Goal: Task Accomplishment & Management: Manage account settings

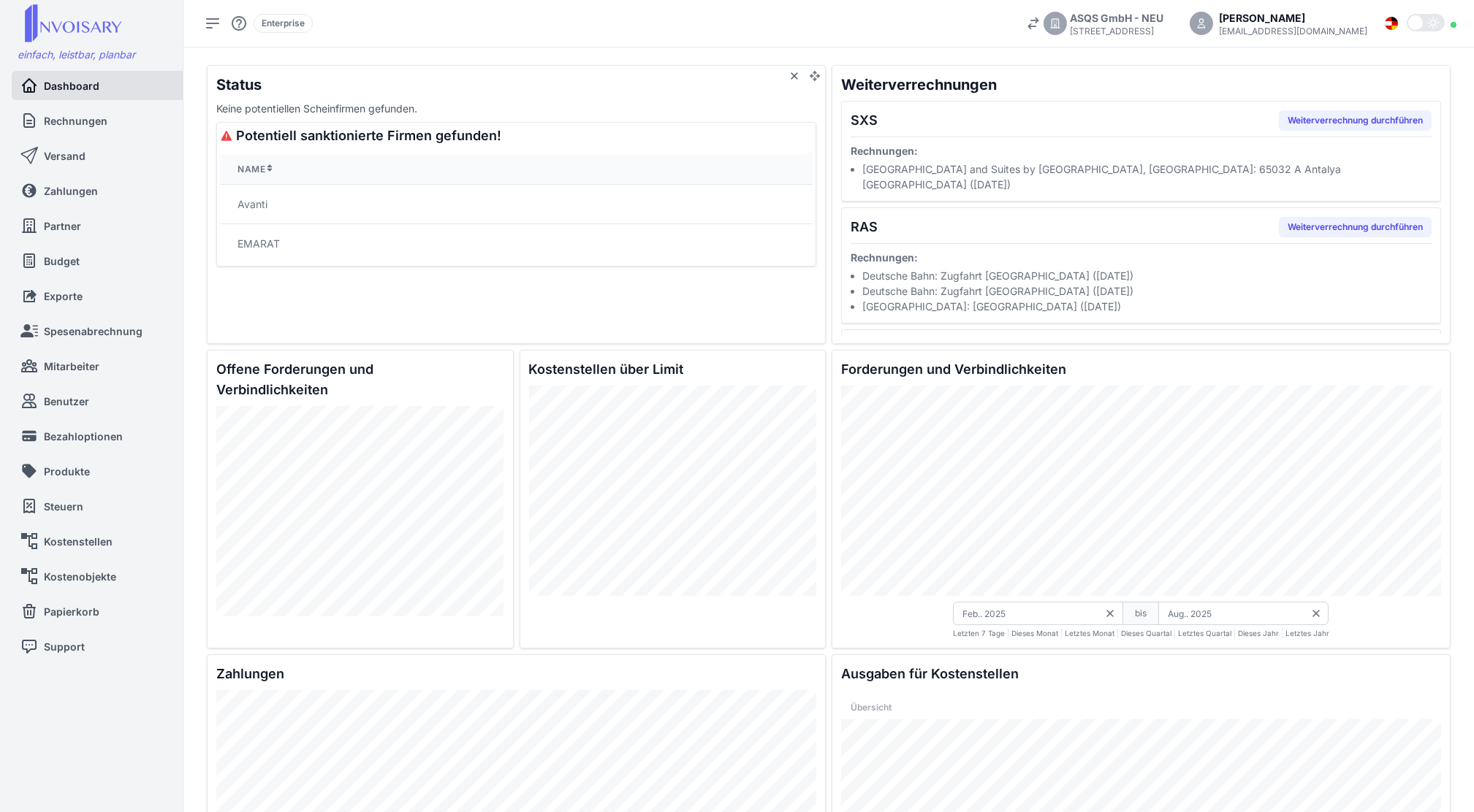
click at [728, 320] on div "Status Keine potentiellen Scheinfirmen gefunden. Potentiell sanktionierte Firme…" at bounding box center [516, 205] width 619 height 279
click at [99, 117] on span "Rechnungen" at bounding box center [75, 120] width 61 height 15
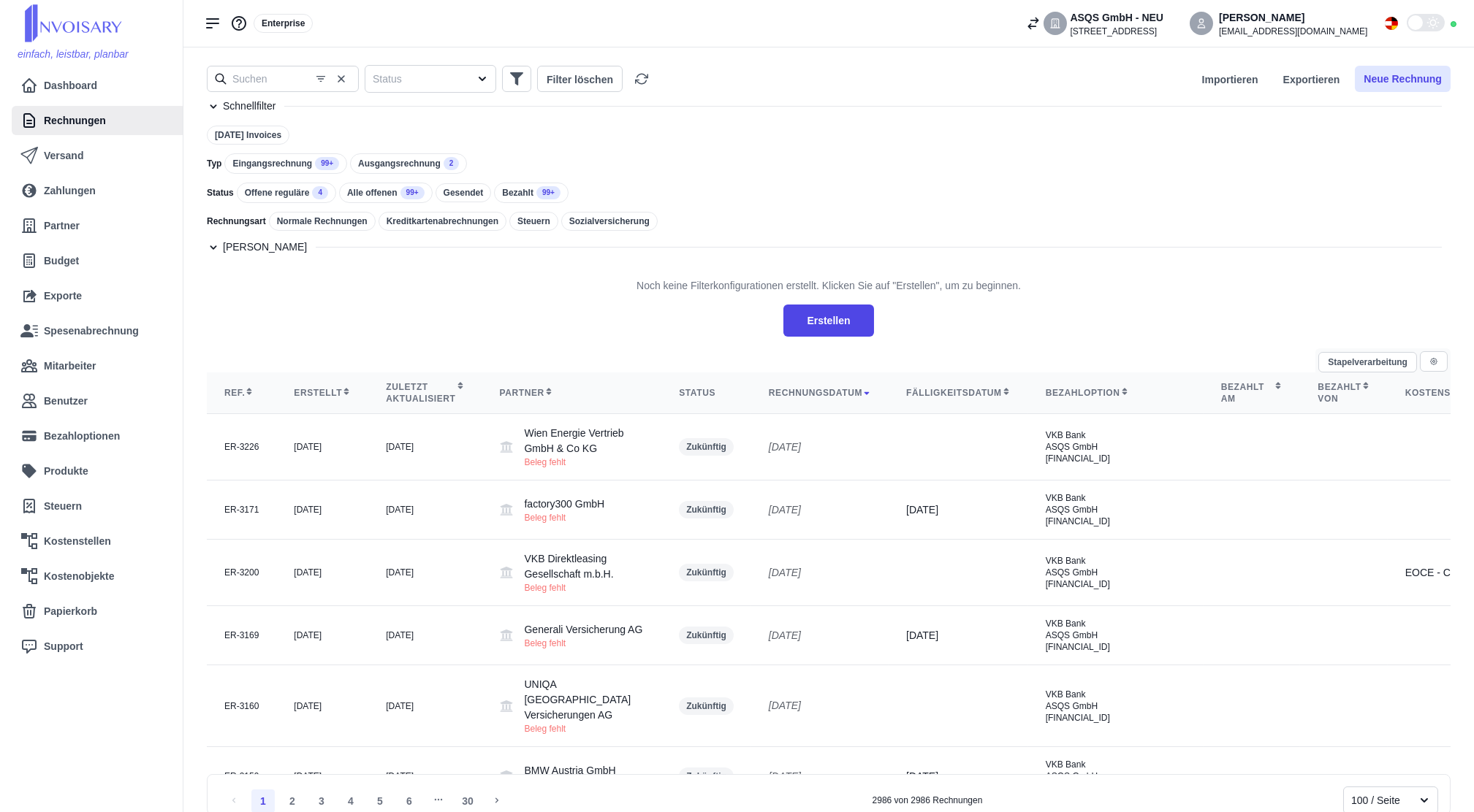
click at [1398, 83] on button "Neue Rechnung" at bounding box center [1402, 79] width 95 height 27
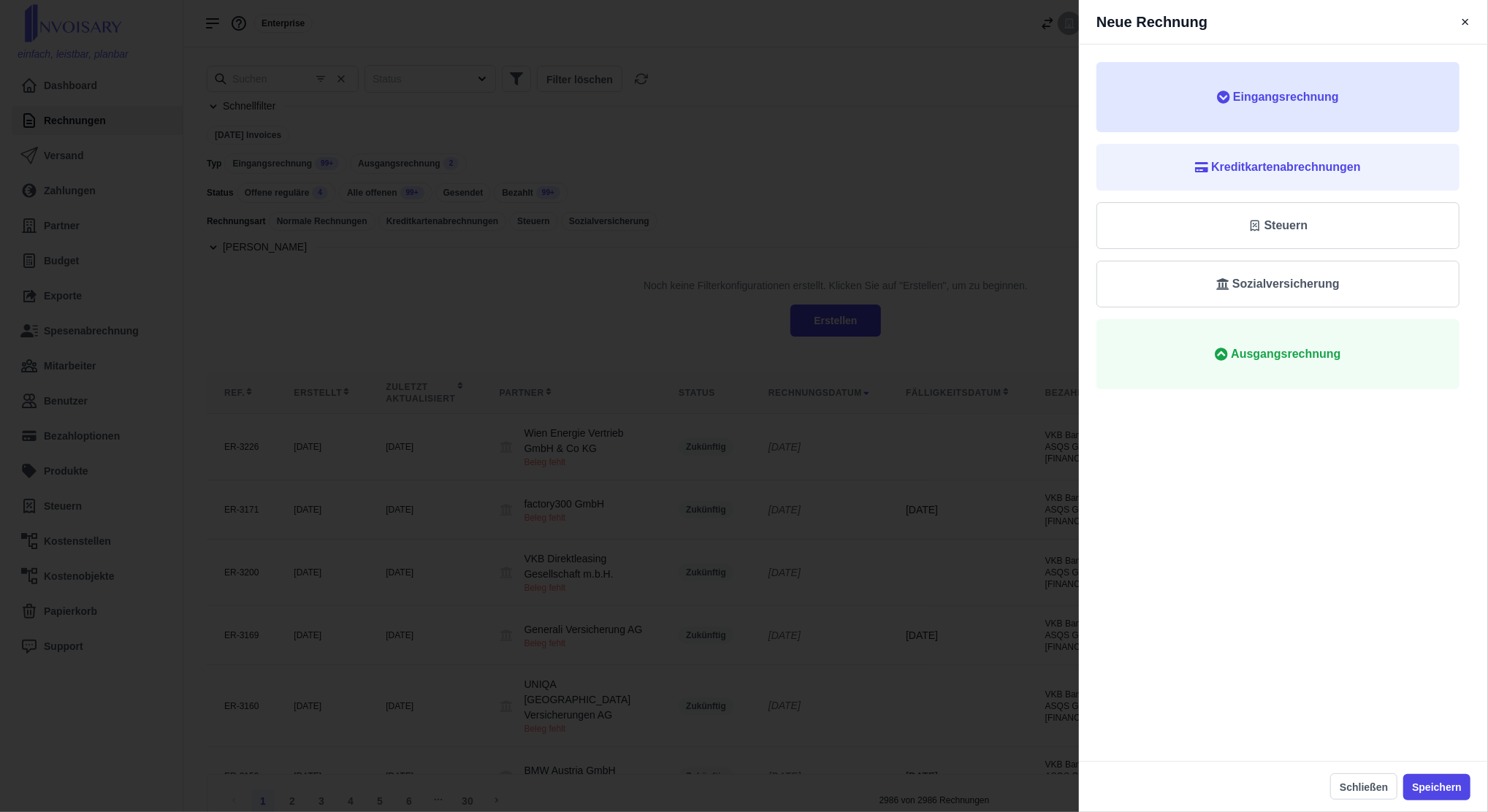
click at [1261, 105] on span "Eingangsrechnung" at bounding box center [1287, 97] width 106 height 18
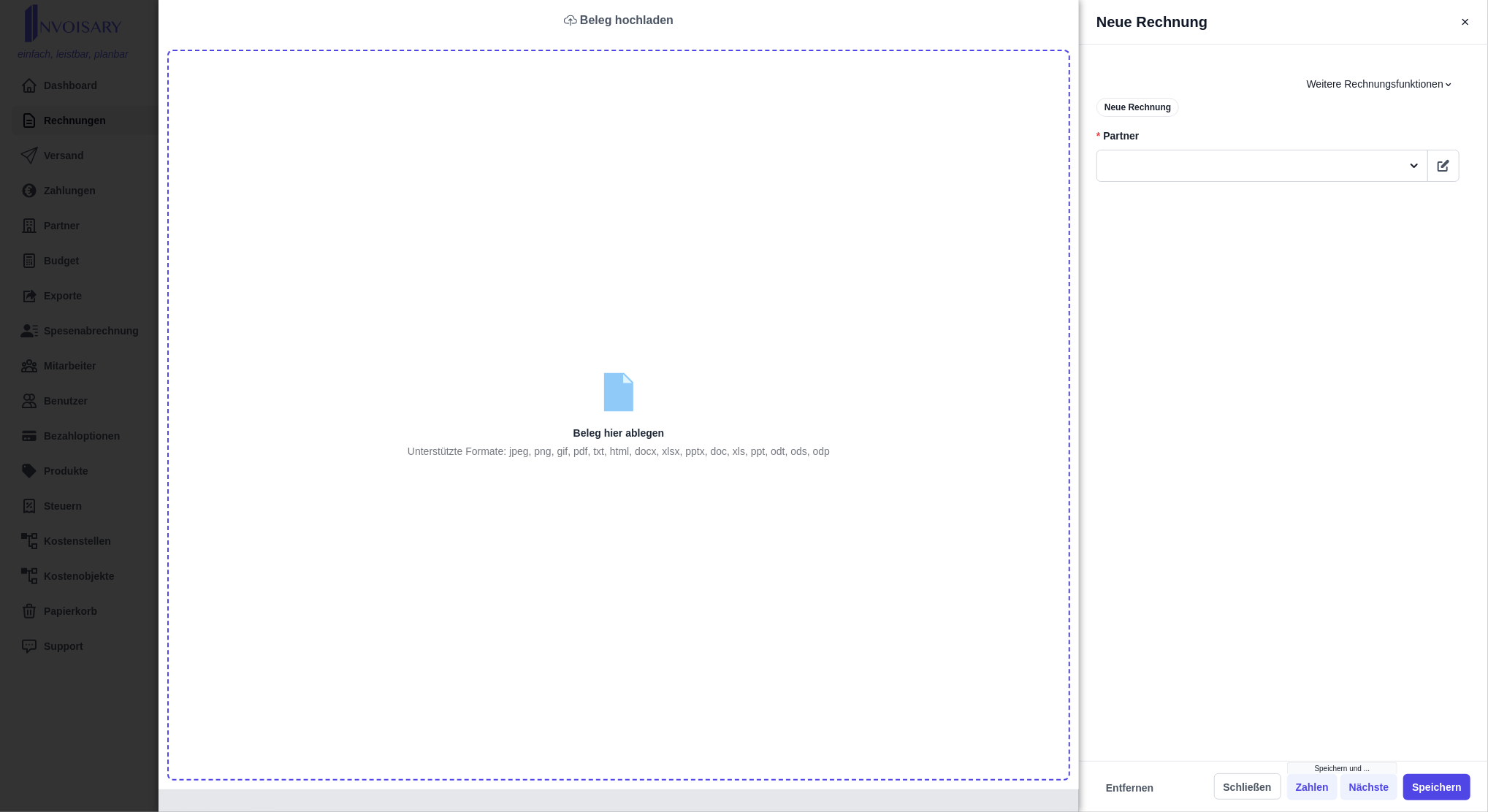
type input "C:\fakepath\fa_22507002 (1).pdf"
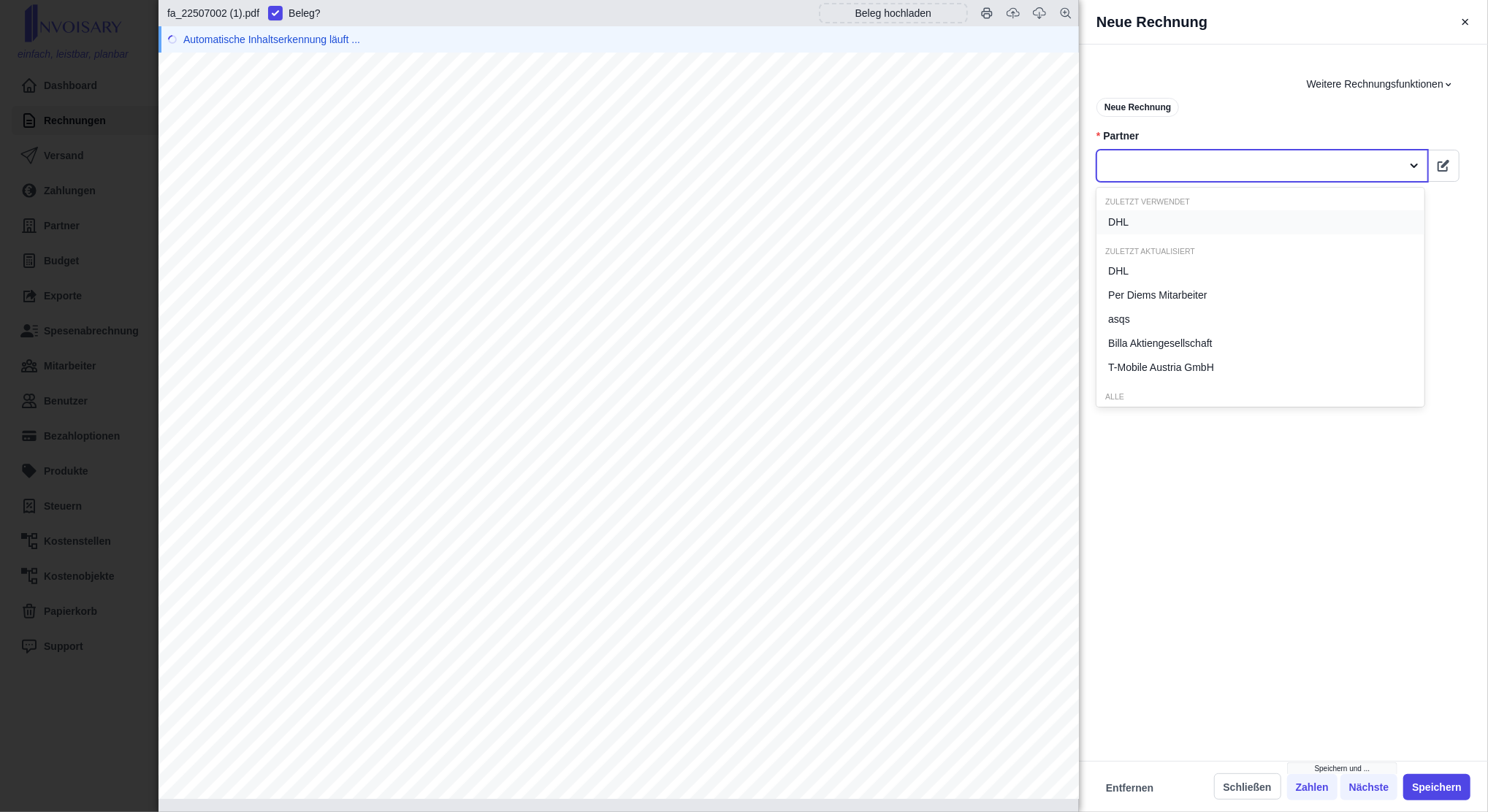
click at [1148, 163] on div at bounding box center [1249, 166] width 289 height 19
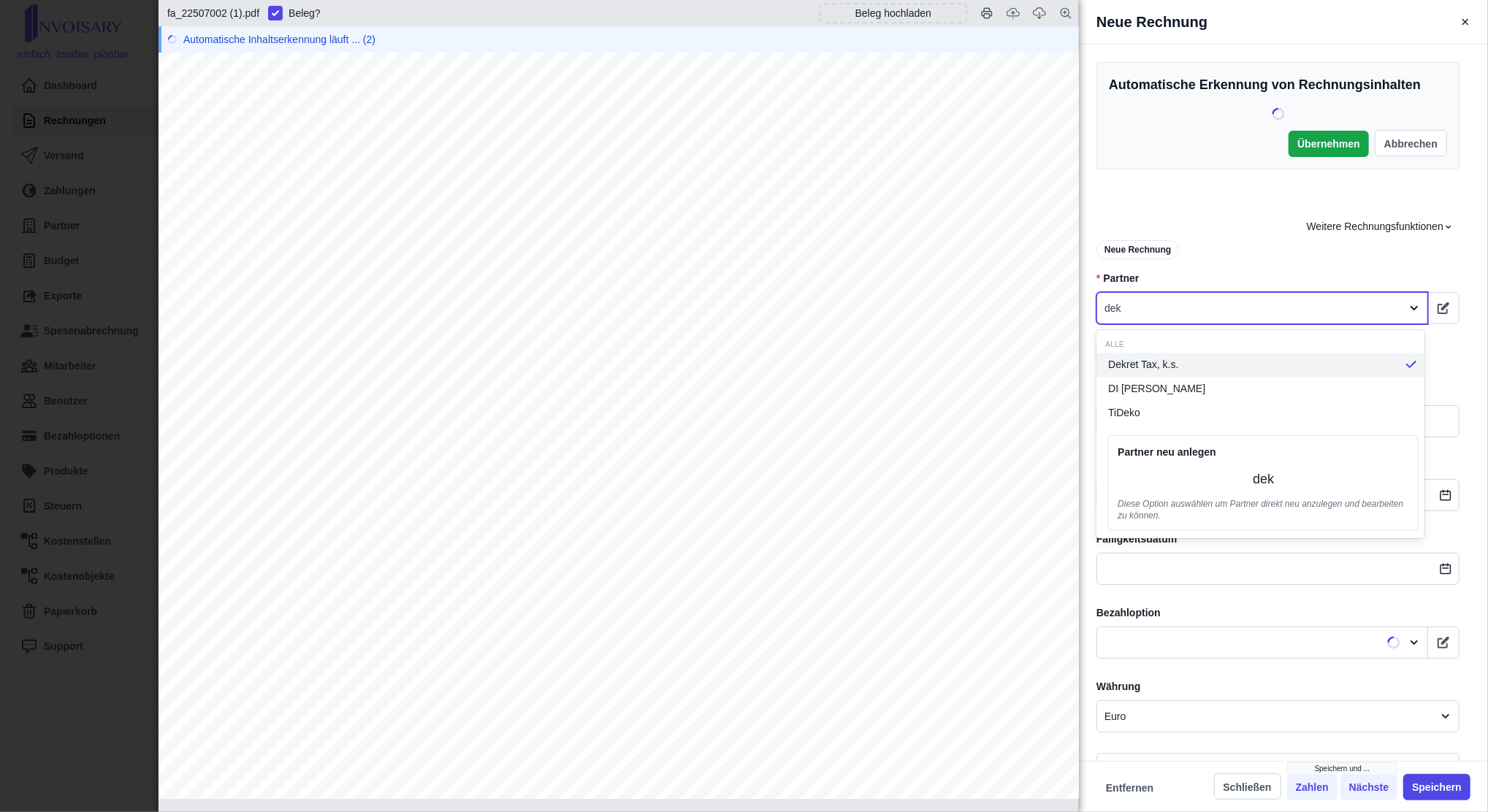
type input "dekr"
click at [1128, 368] on span "Dekret Tax, k.s." at bounding box center [1143, 364] width 70 height 15
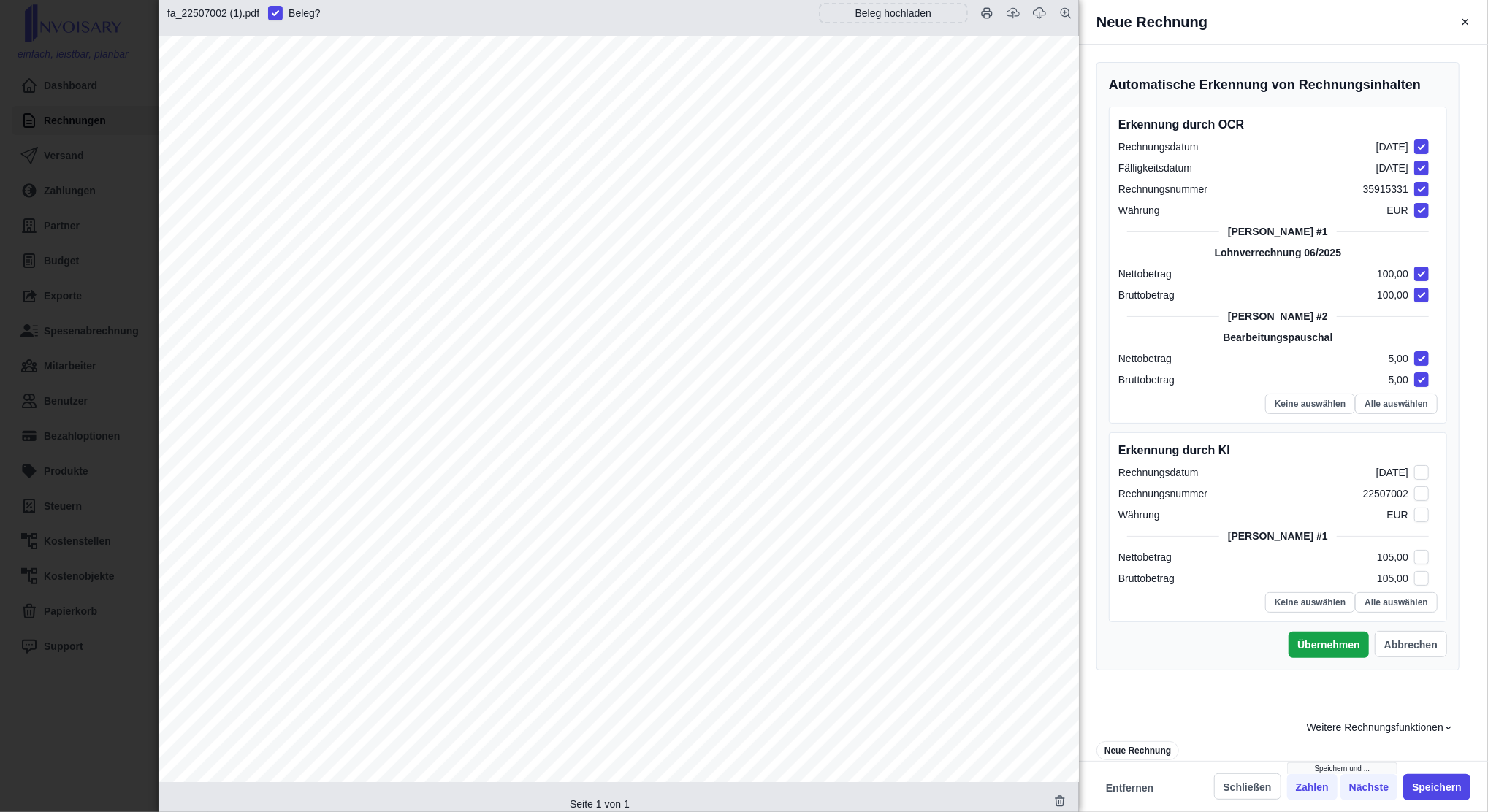
checkbox input "true"
checkbox input "false"
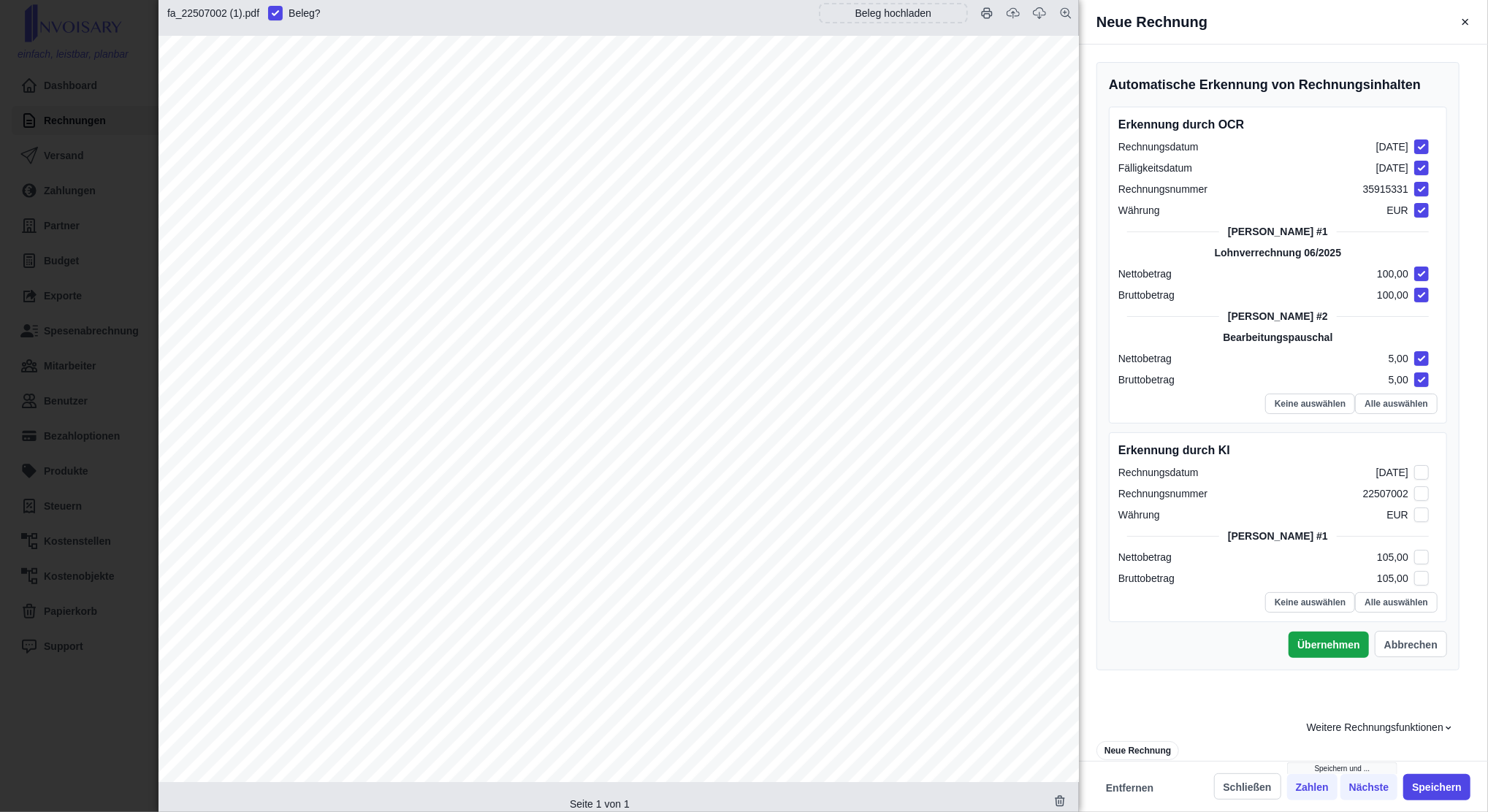
checkbox input "false"
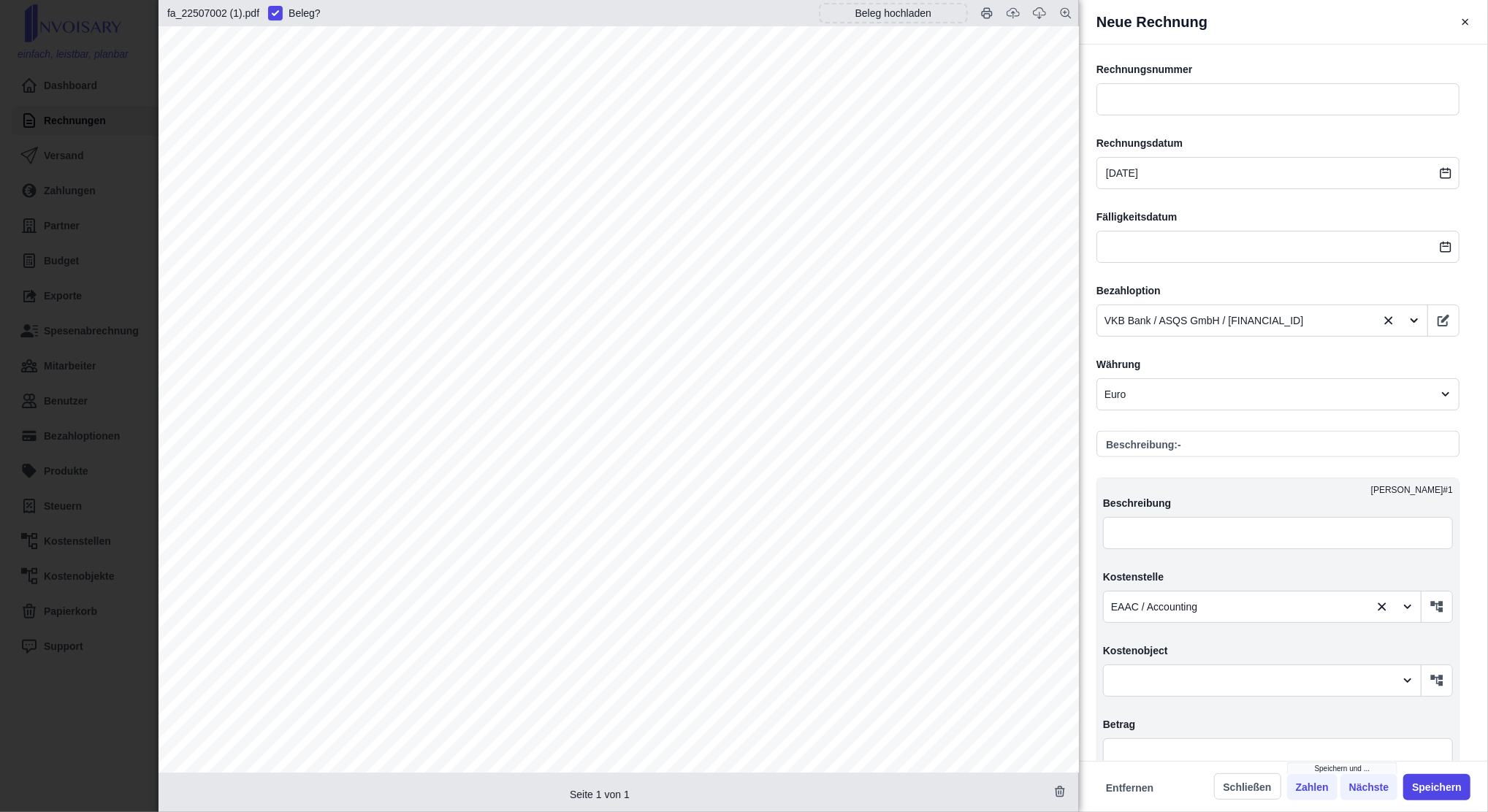
scroll to position [499, 0]
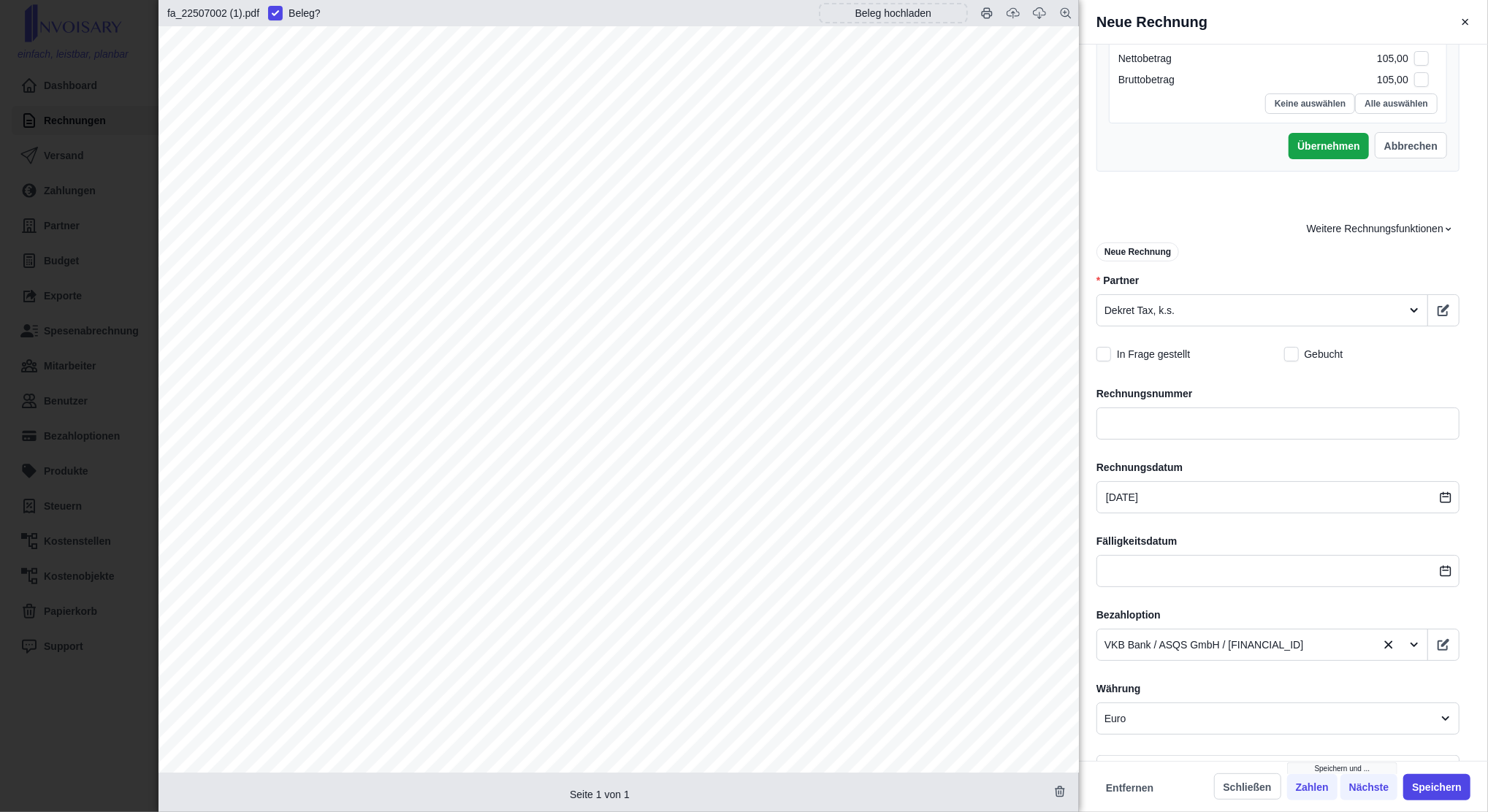
click at [937, 92] on span "22507002" at bounding box center [944, 95] width 84 height 19
copy span "22507002"
click at [1119, 407] on input "text" at bounding box center [1278, 423] width 363 height 32
paste input "22507002"
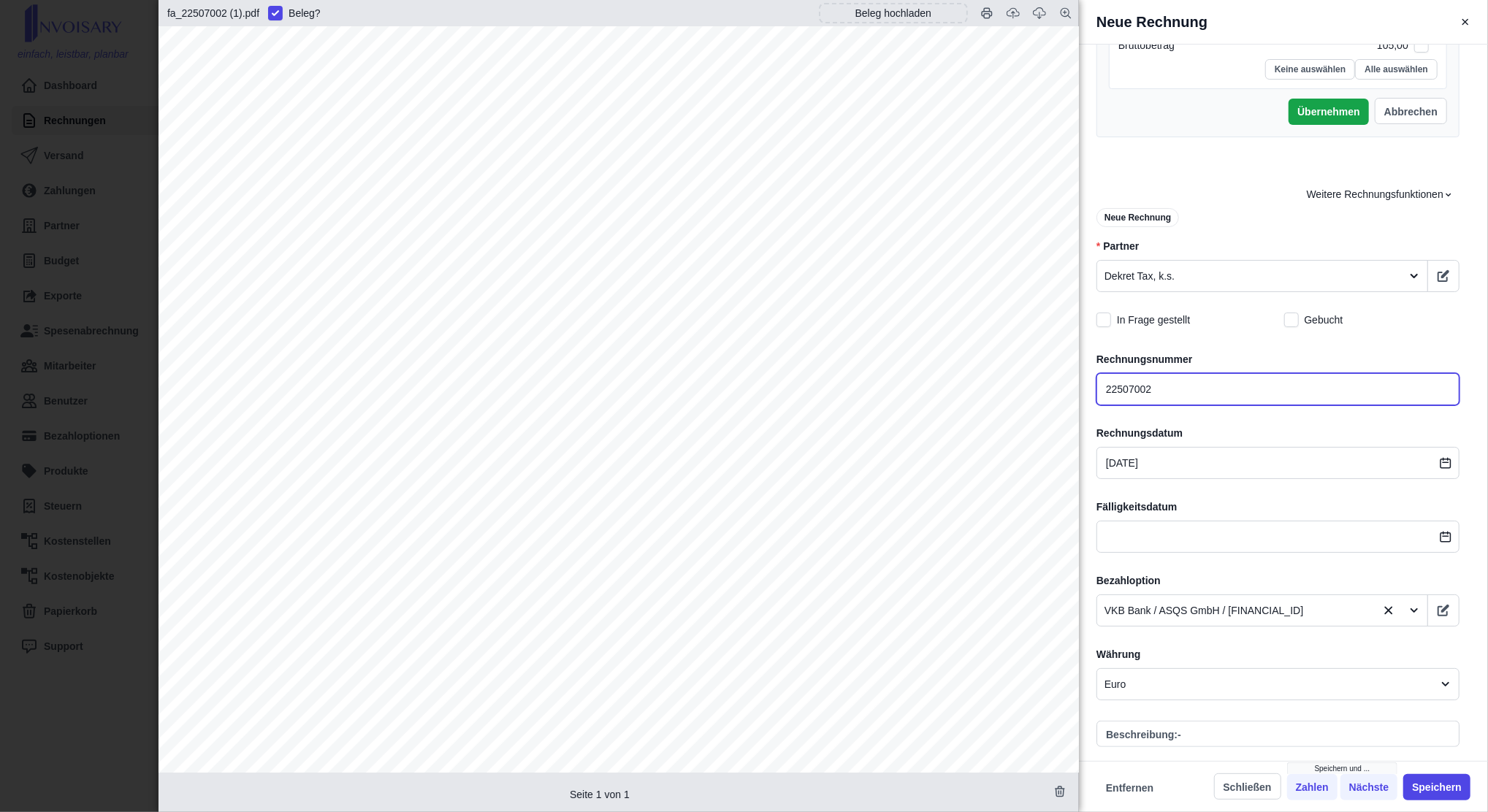
scroll to position [539, 0]
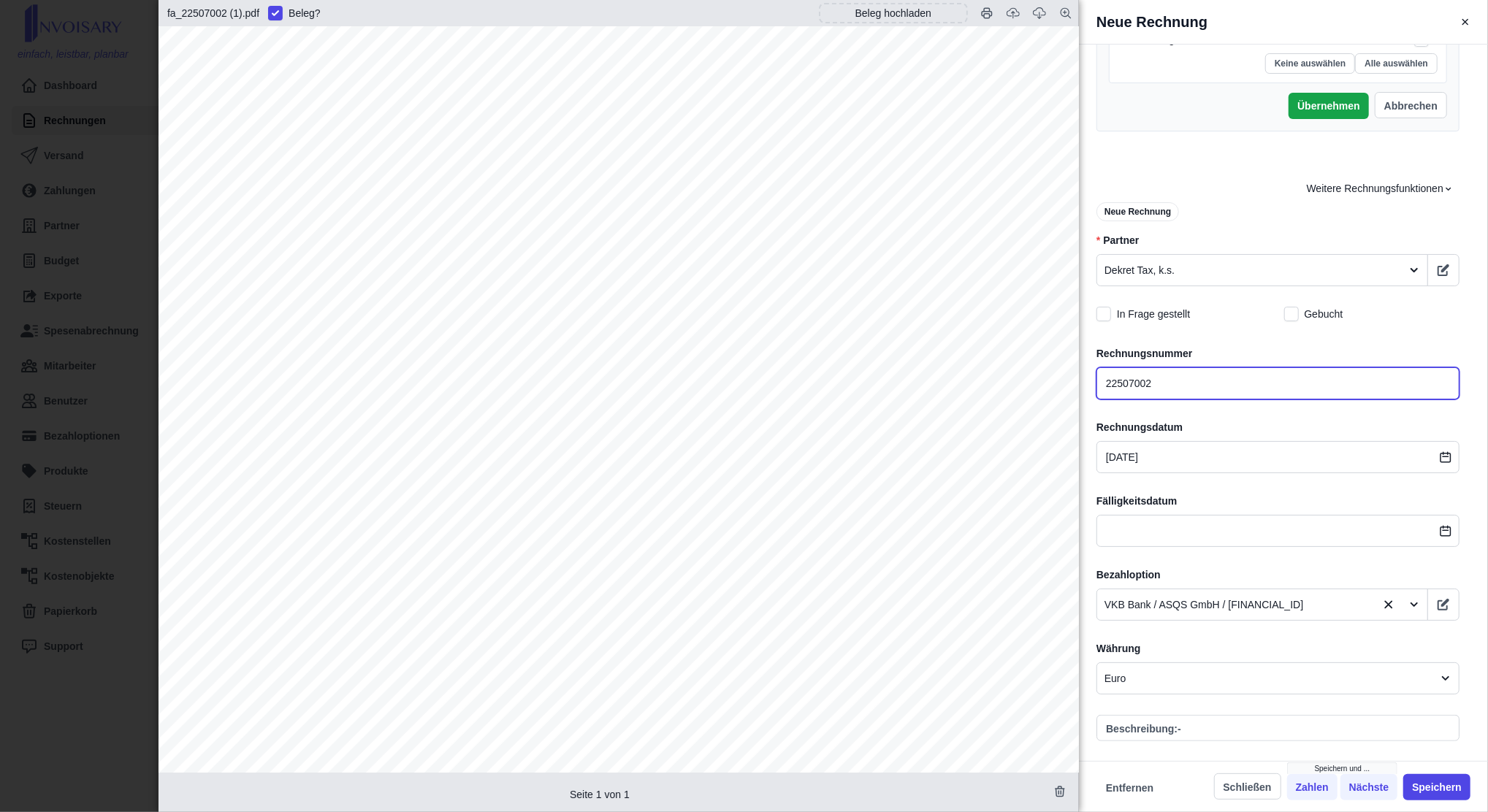
type input "22507002"
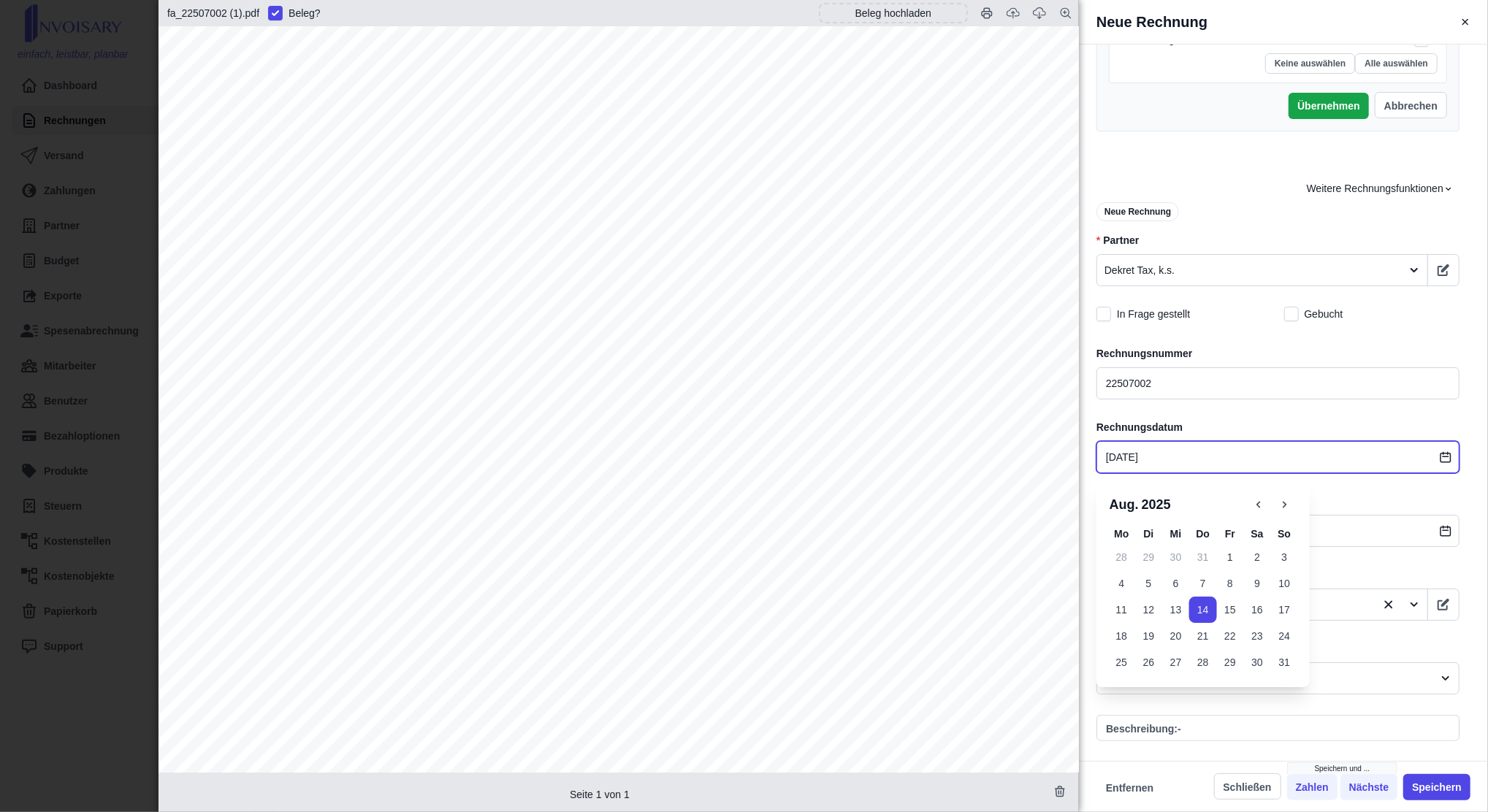
click at [1146, 456] on input "[DATE]" at bounding box center [1278, 457] width 363 height 32
click at [1156, 620] on button "12" at bounding box center [1149, 610] width 27 height 27
type input "[DATE]"
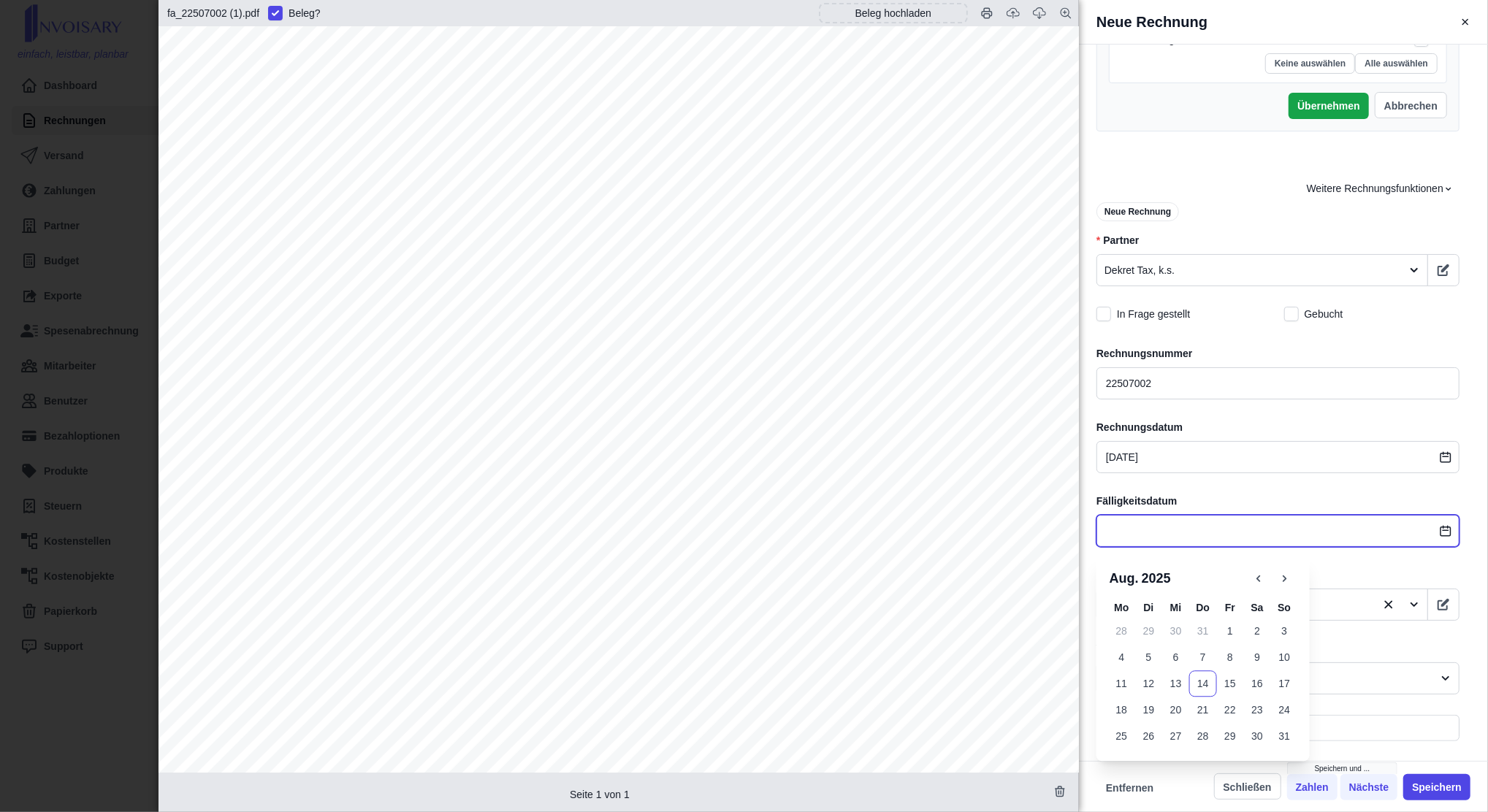
click at [1165, 533] on input "text" at bounding box center [1278, 531] width 363 height 32
click at [1119, 738] on button "25" at bounding box center [1121, 737] width 27 height 27
type input "[DATE]"
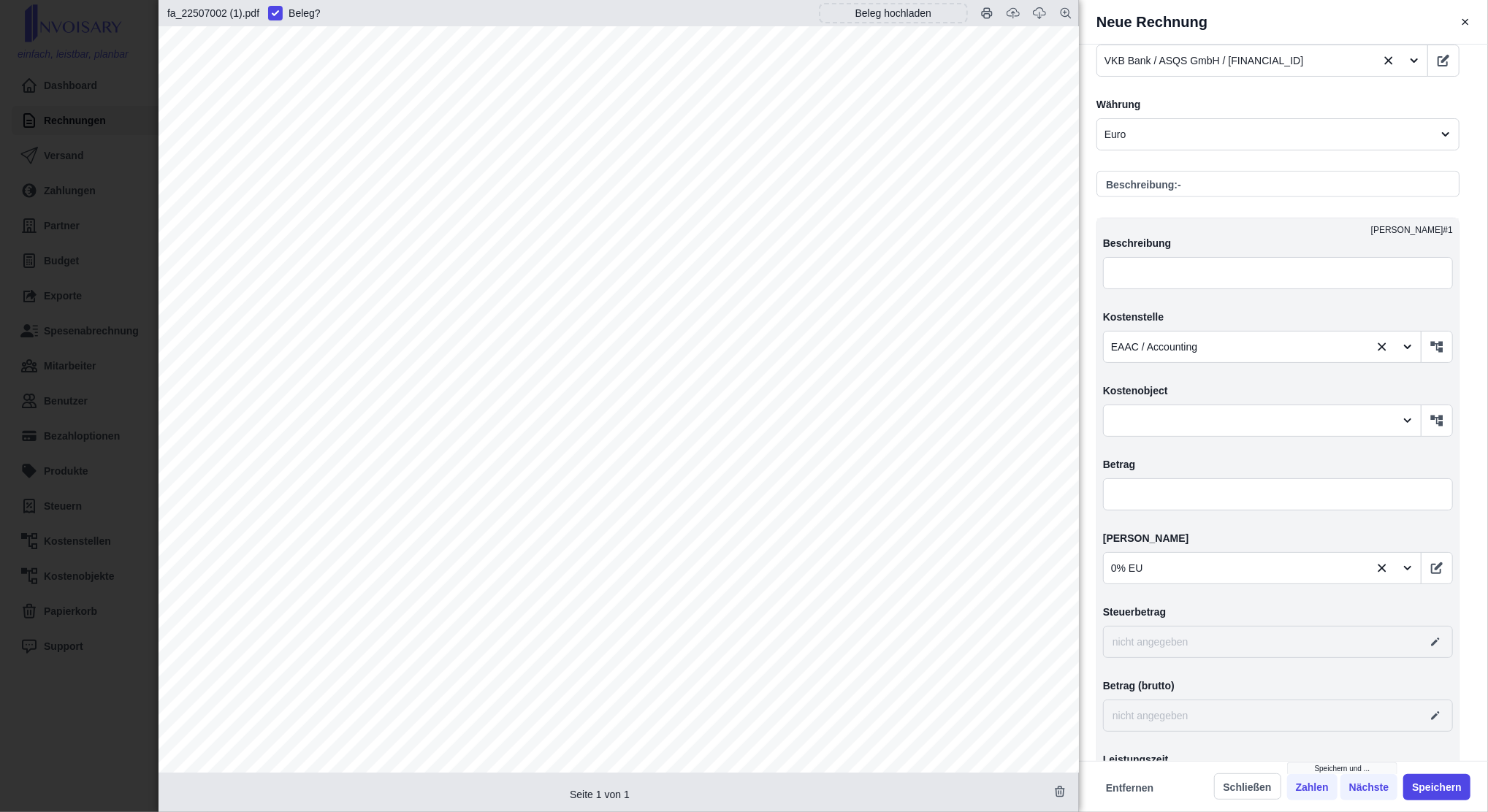
scroll to position [185, 0]
click at [1135, 487] on input "text" at bounding box center [1278, 495] width 350 height 32
type input "1,00"
type input "0,00"
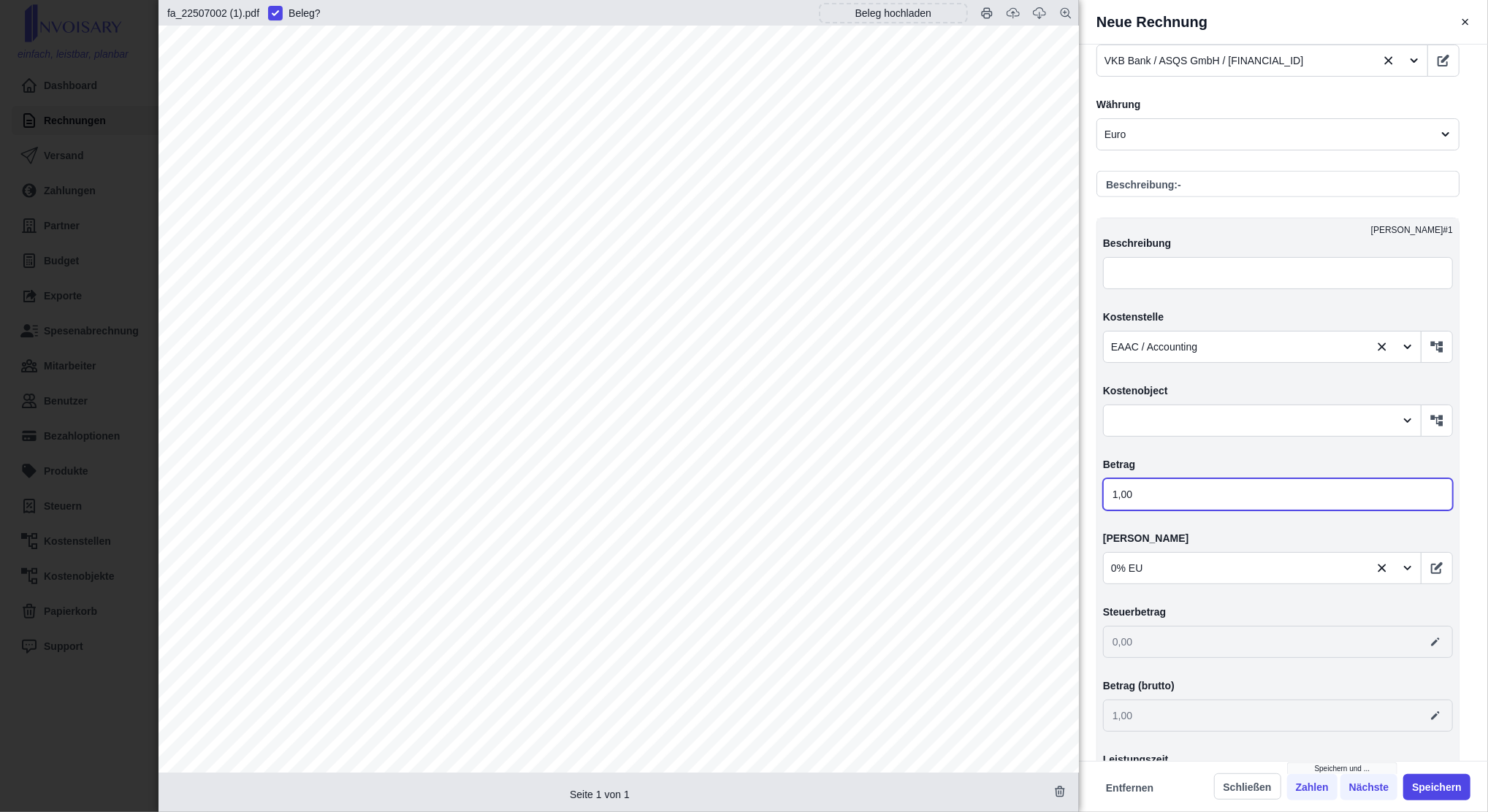
type input "10,00"
type input "105,00"
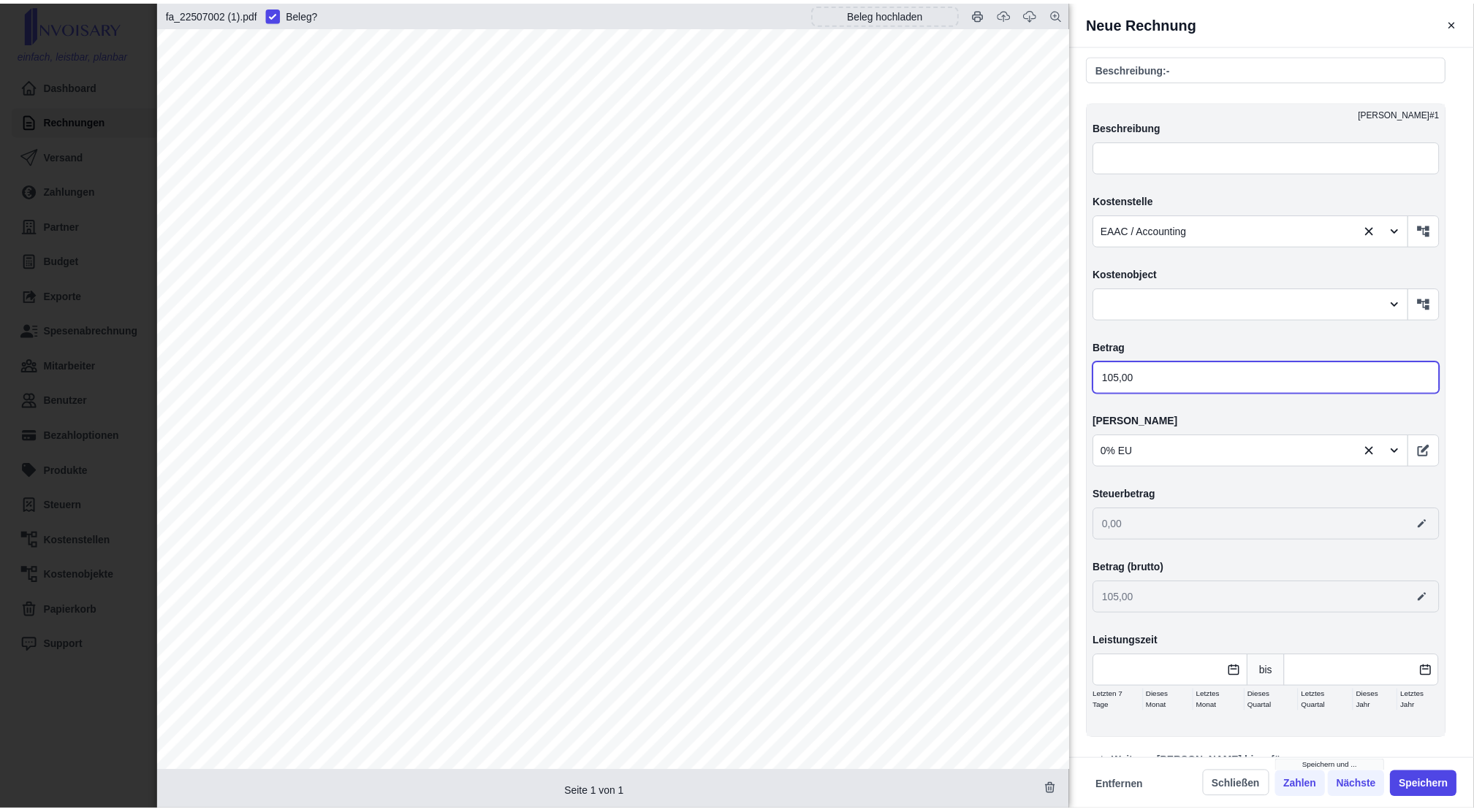
scroll to position [452, 0]
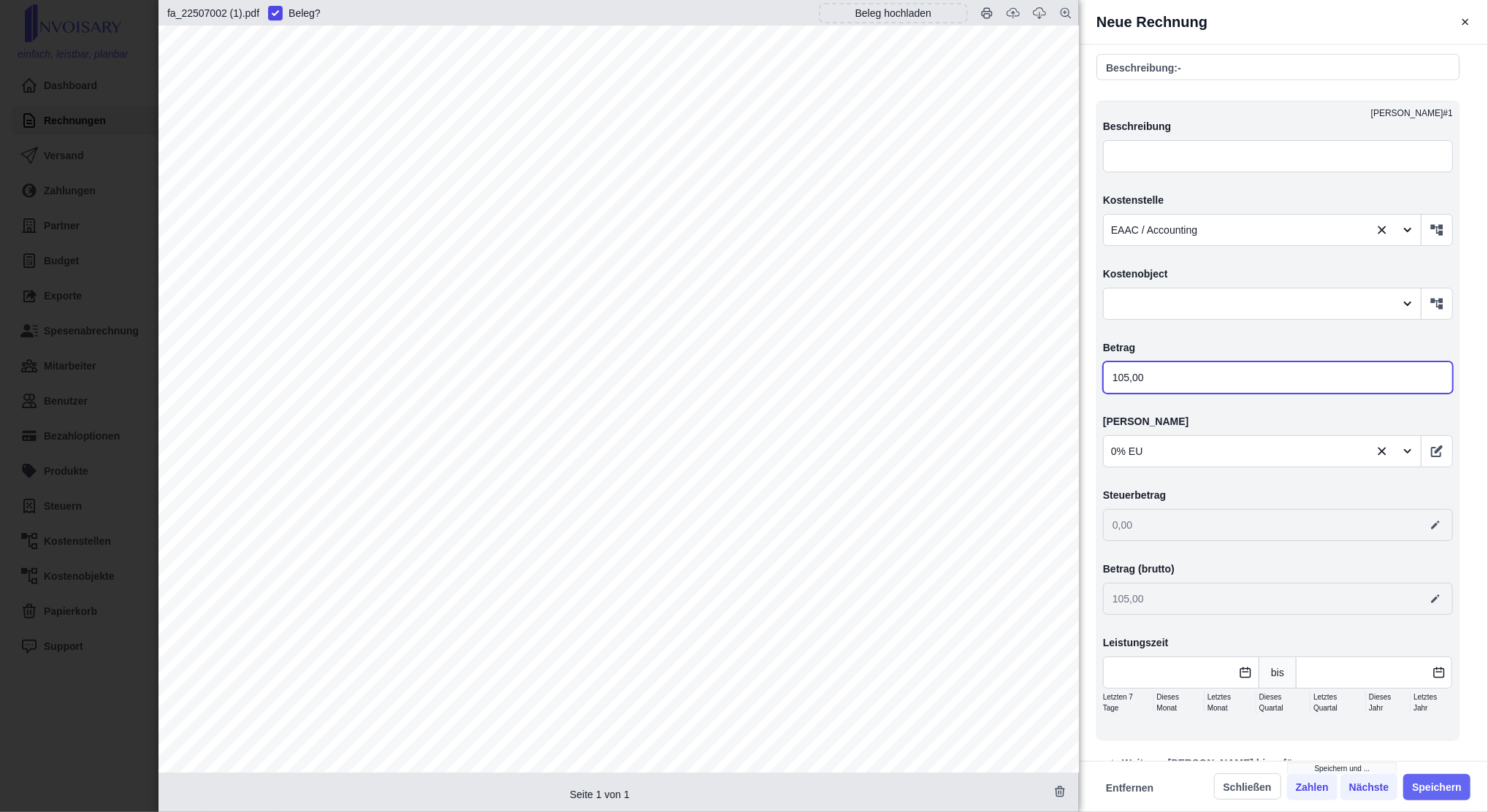
type input "105,00"
click at [1445, 797] on button "Speichern" at bounding box center [1437, 787] width 67 height 27
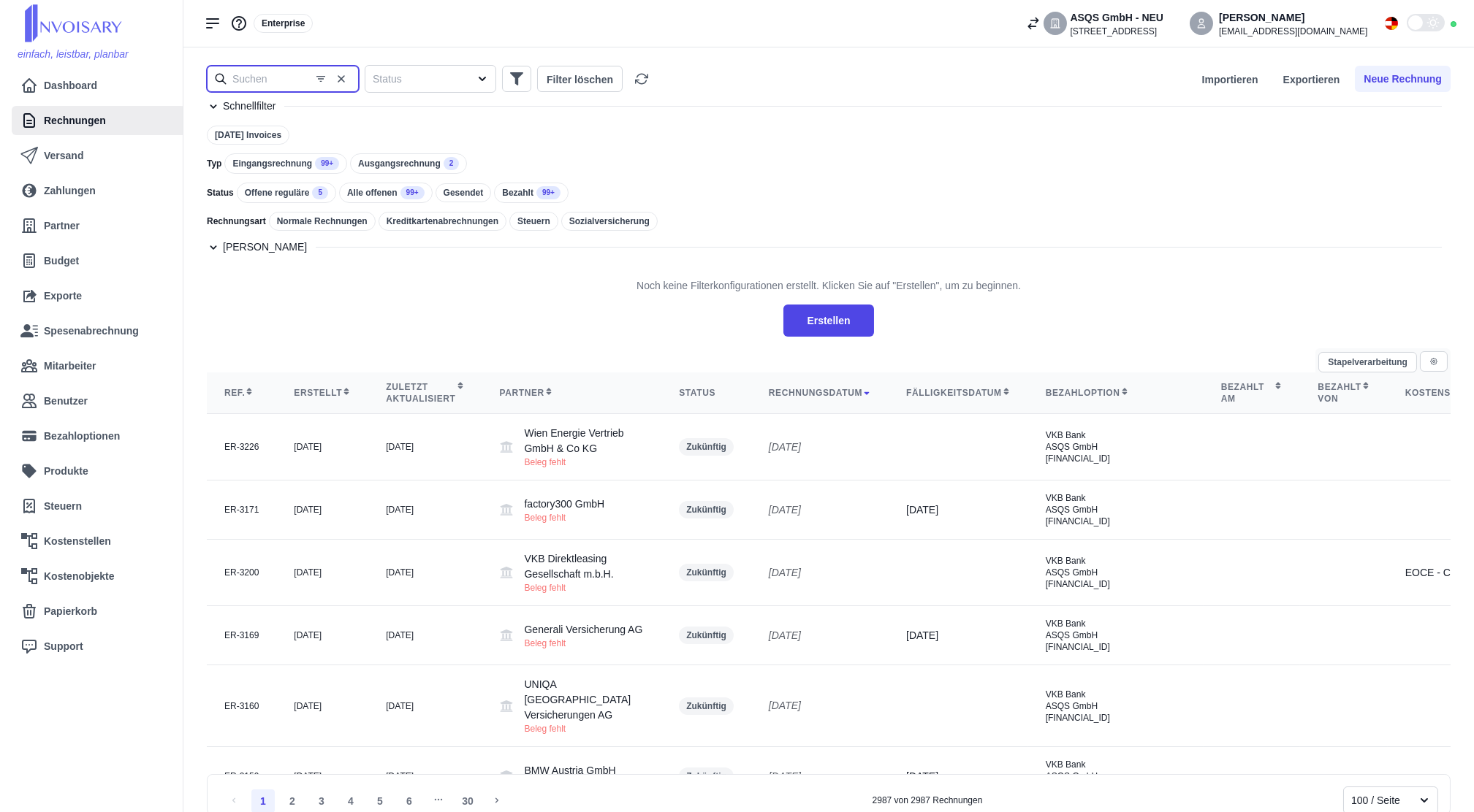
click at [284, 89] on input "text" at bounding box center [283, 79] width 152 height 27
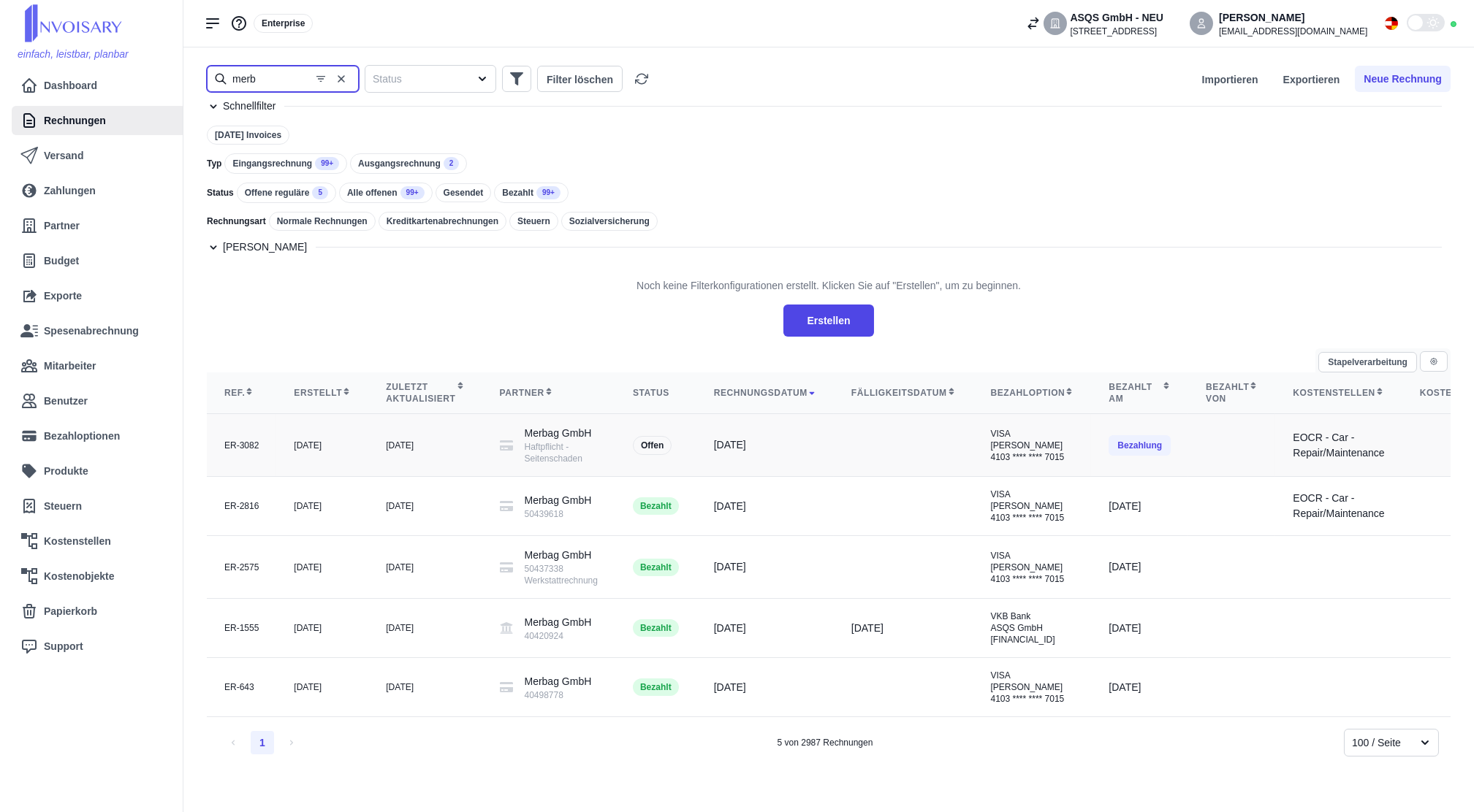
type input "merb"
click at [433, 452] on div "[DATE]" at bounding box center [425, 445] width 78 height 11
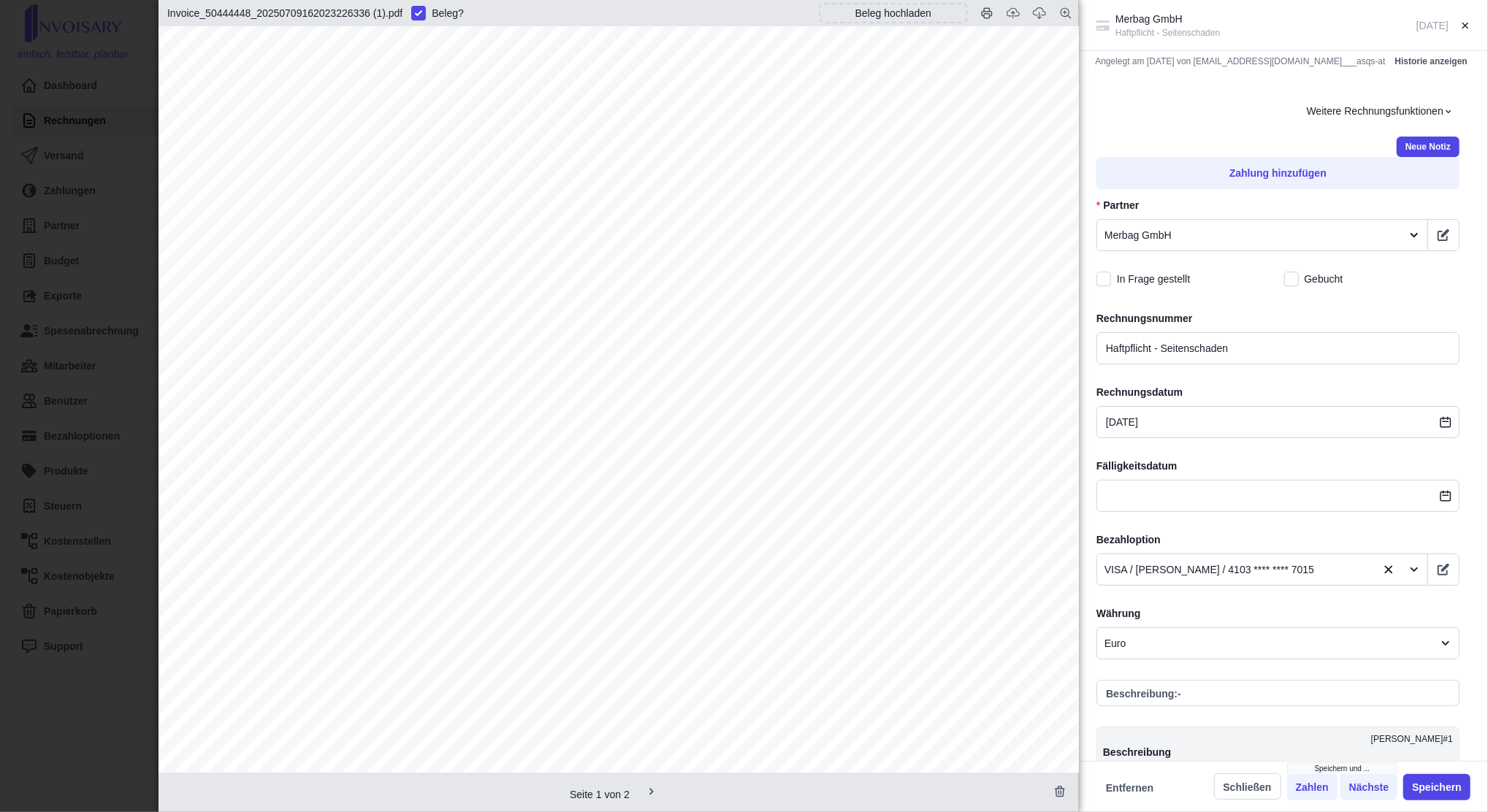
click at [42, 436] on div "Merbag GmbH Haftpflicht - Seitenschaden [DATE] Angelegt am [DATE] von [EMAIL_AD…" at bounding box center [744, 406] width 1488 height 812
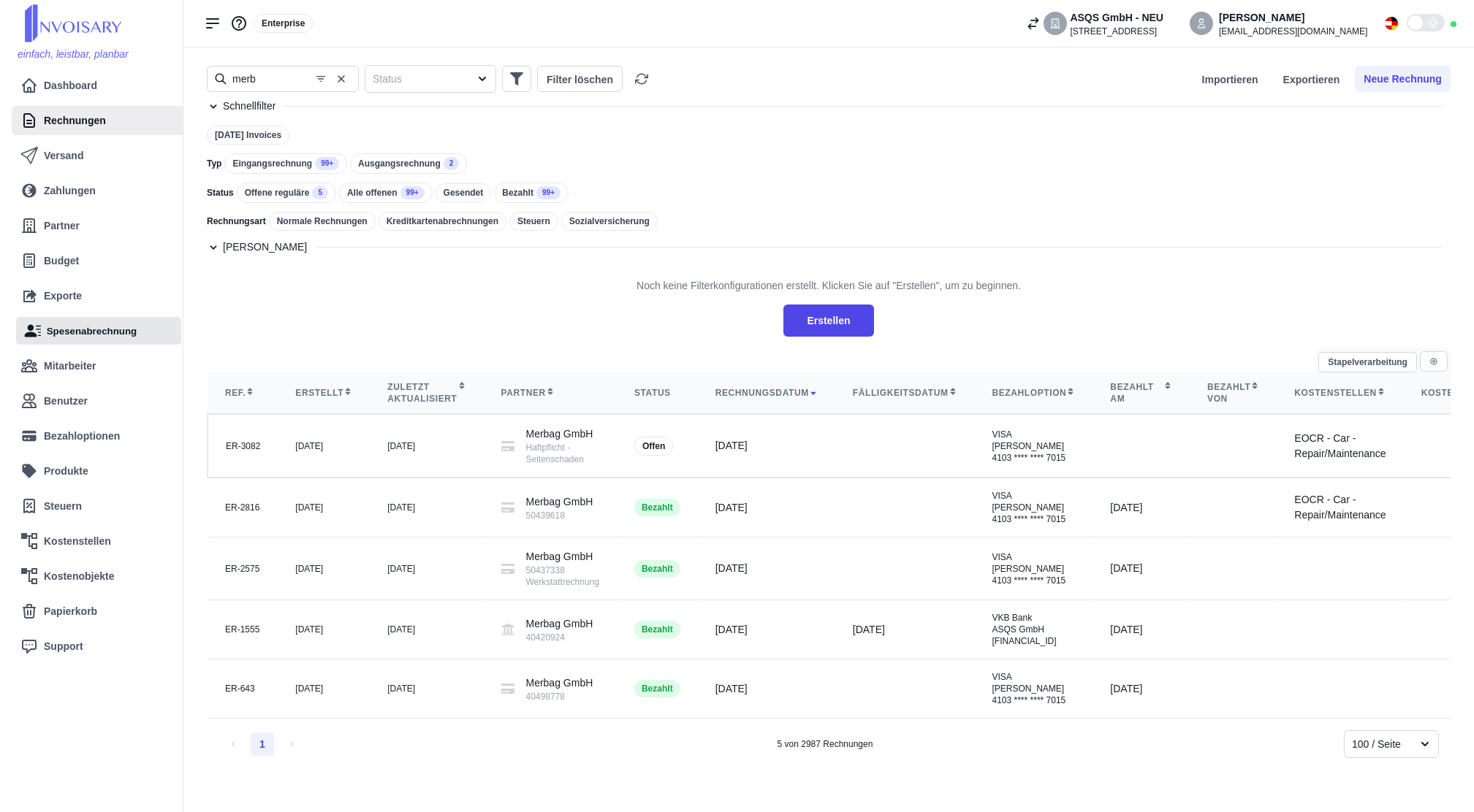
click at [116, 342] on link "Spesenabrechnung" at bounding box center [98, 330] width 148 height 27
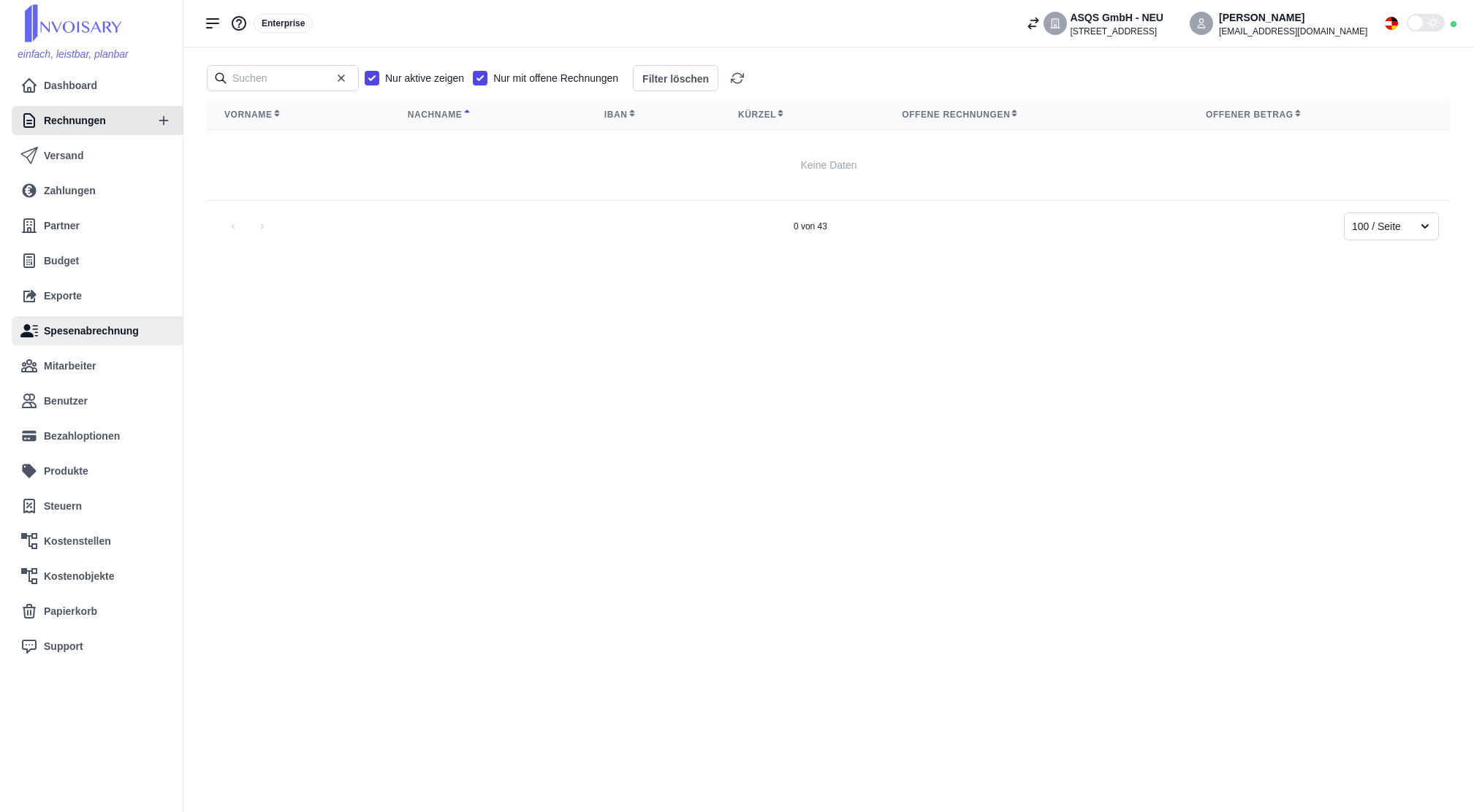
click at [72, 107] on link "Rechnungen" at bounding box center [82, 120] width 125 height 29
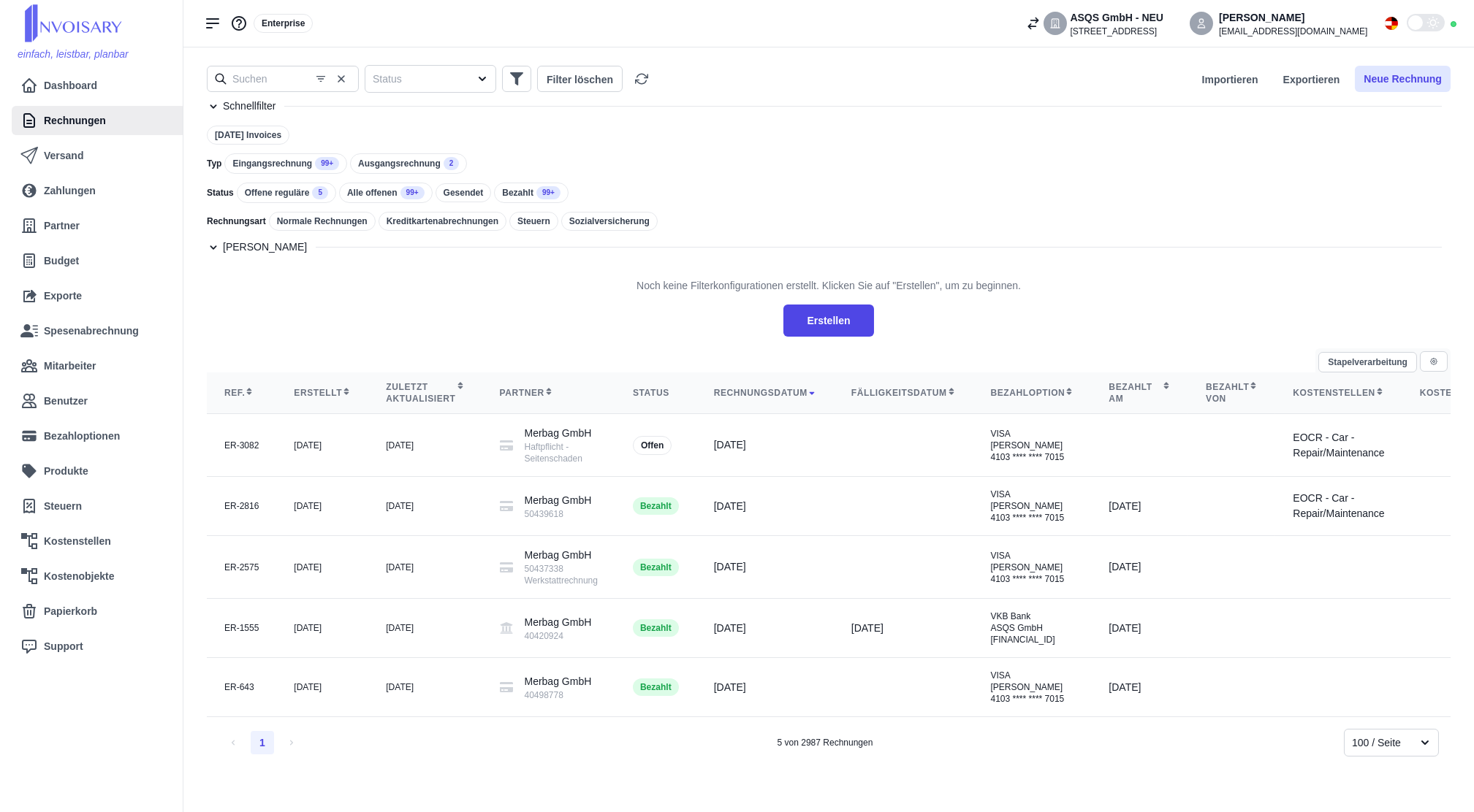
click at [1397, 74] on button "Neue Rechnung" at bounding box center [1402, 79] width 95 height 27
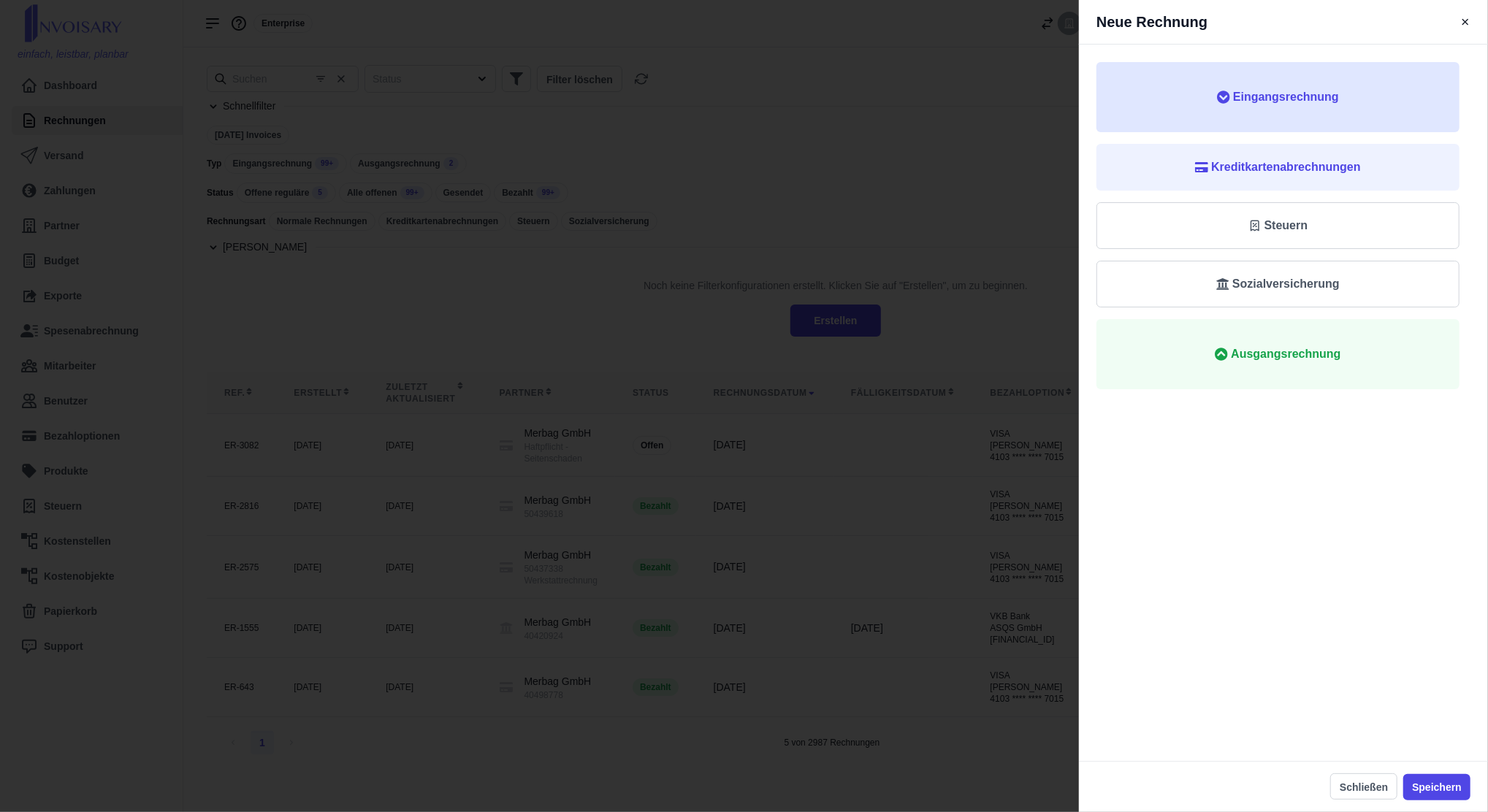
click at [1224, 111] on button "Eingangsrechnung" at bounding box center [1278, 96] width 363 height 70
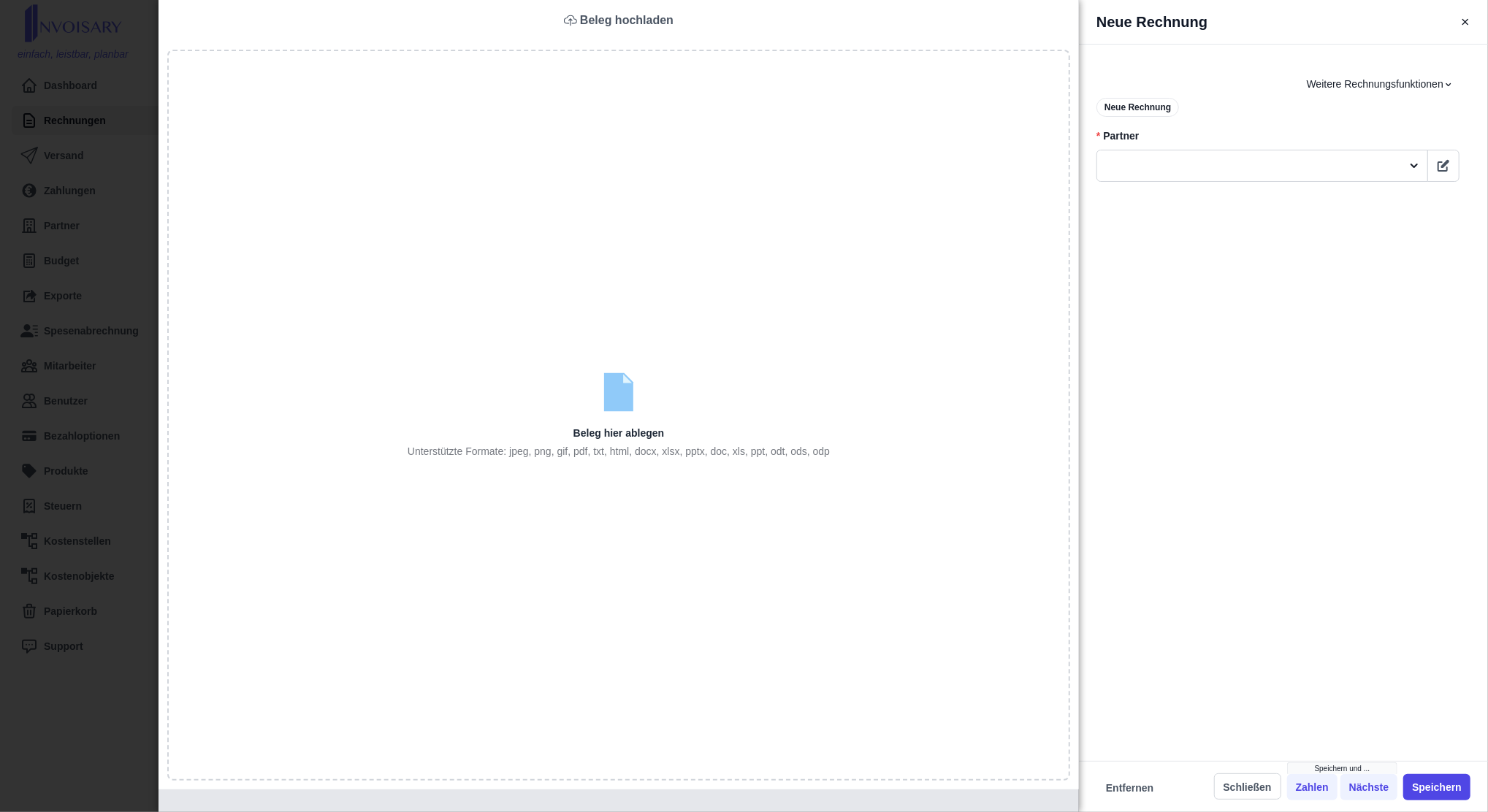
click at [831, 350] on input "file" at bounding box center [619, 417] width 900 height 732
click at [694, 455] on p "Unterstützte Formate: jpeg, png, gif, pdf, txt, html, docx, xlsx, pptx, doc, xl…" at bounding box center [619, 452] width 422 height 15
click at [609, 415] on input "file" at bounding box center [619, 417] width 900 height 732
click at [634, 217] on input "file" at bounding box center [619, 417] width 900 height 732
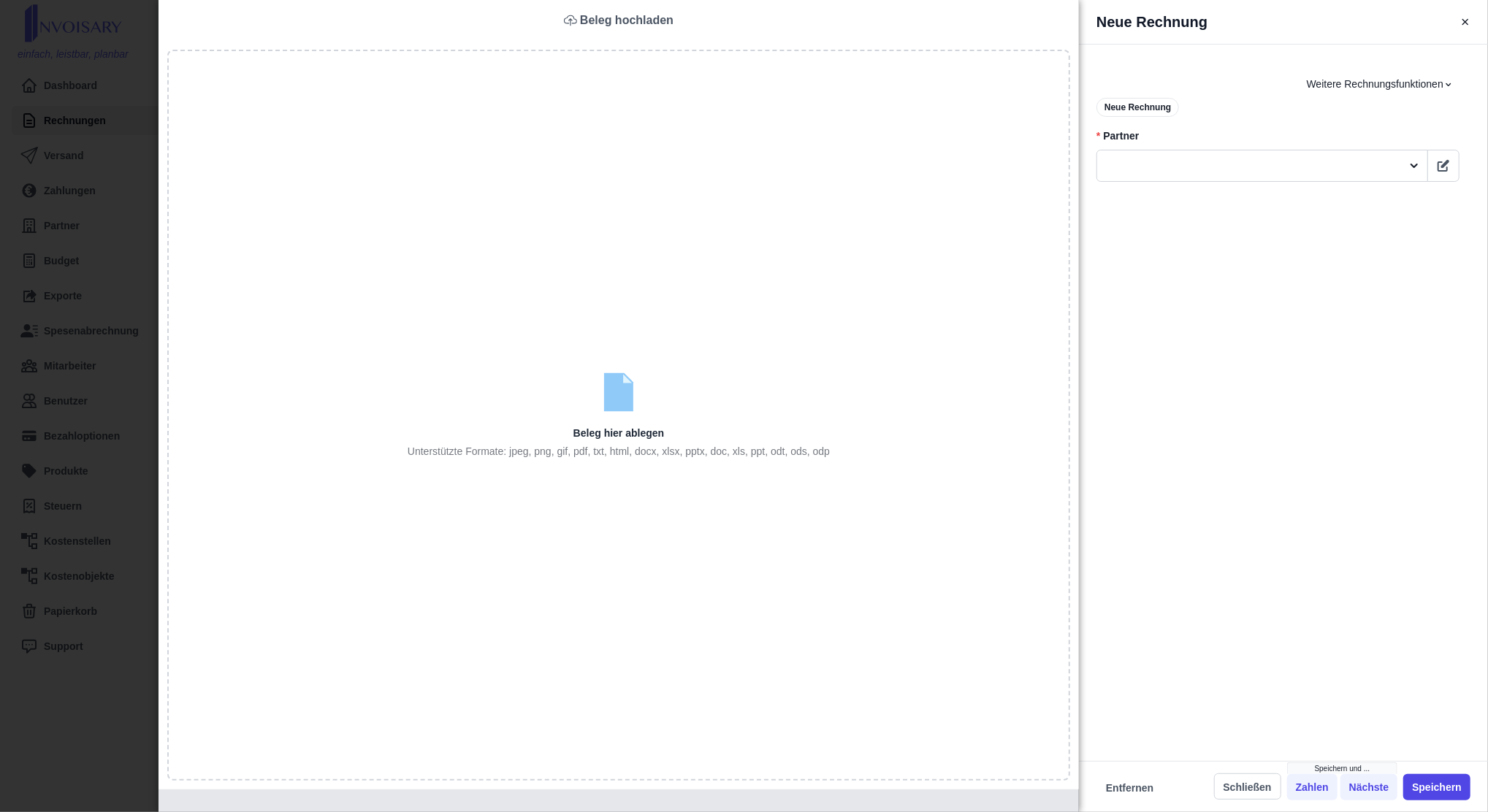
type input "C:\fakepath\20250729_130738_Scan.pdf"
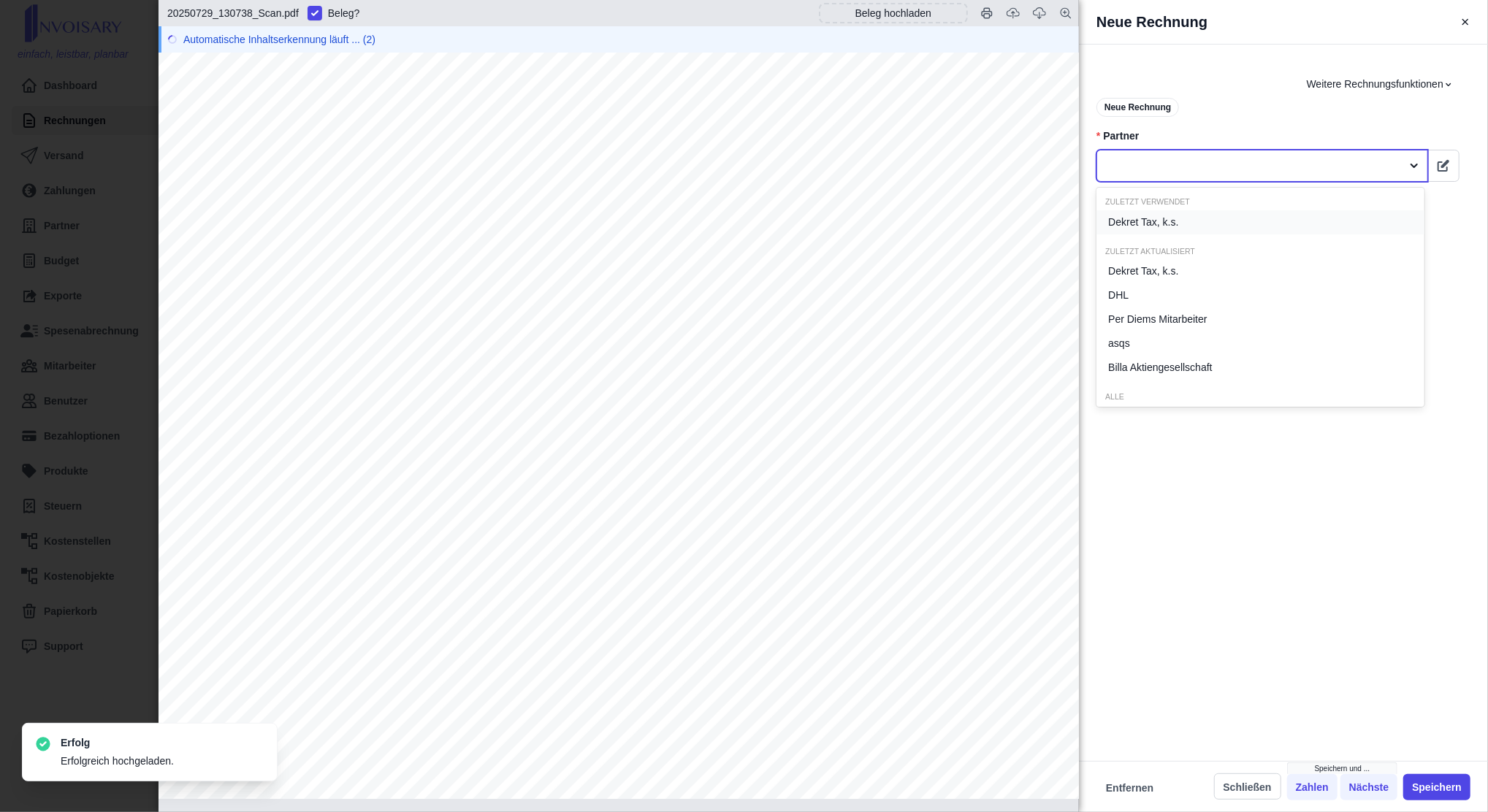
click at [1178, 161] on div at bounding box center [1249, 166] width 289 height 19
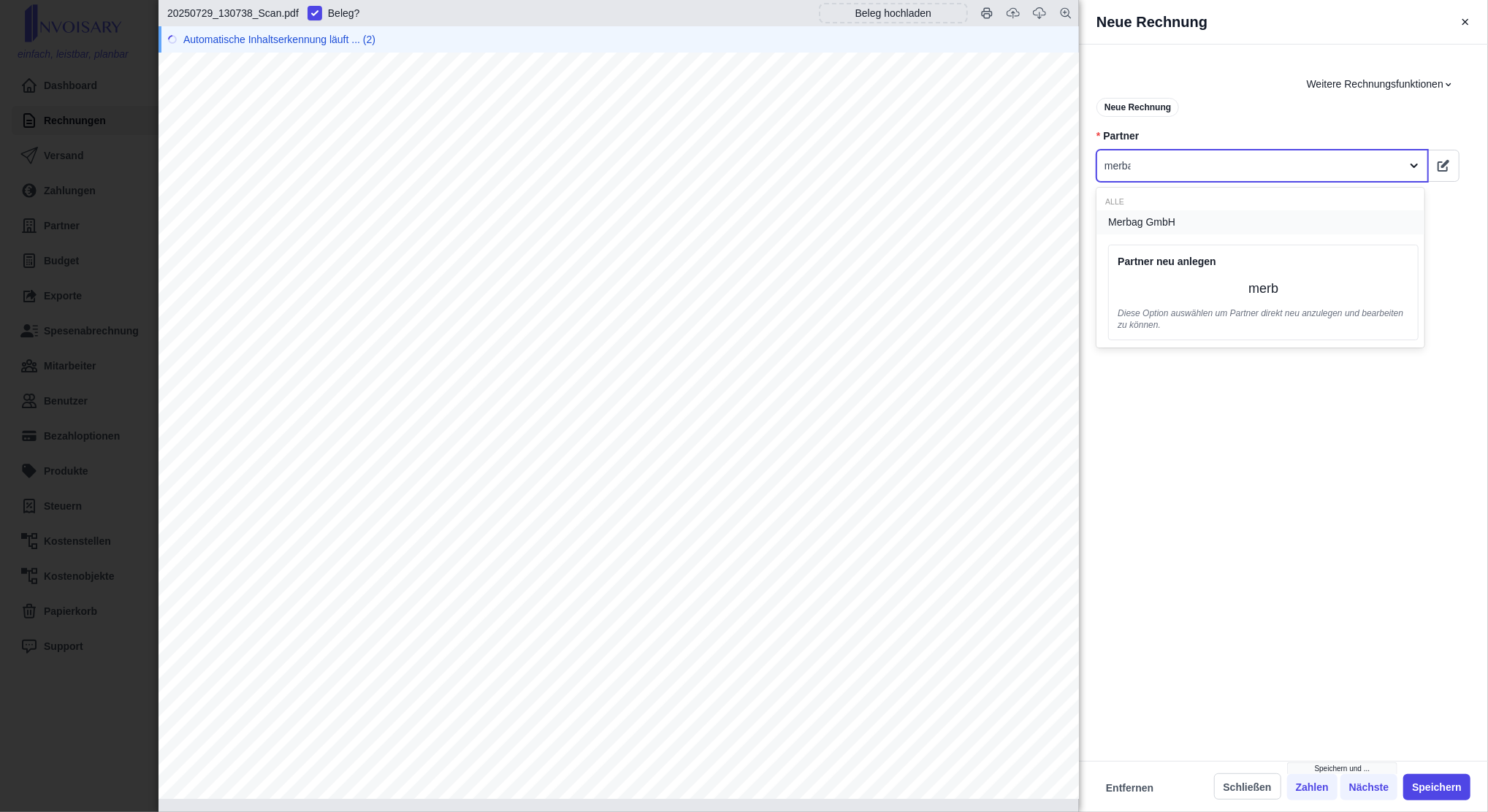
type input "merbag"
click at [1189, 223] on div "Merbag GmbH" at bounding box center [1260, 222] width 328 height 24
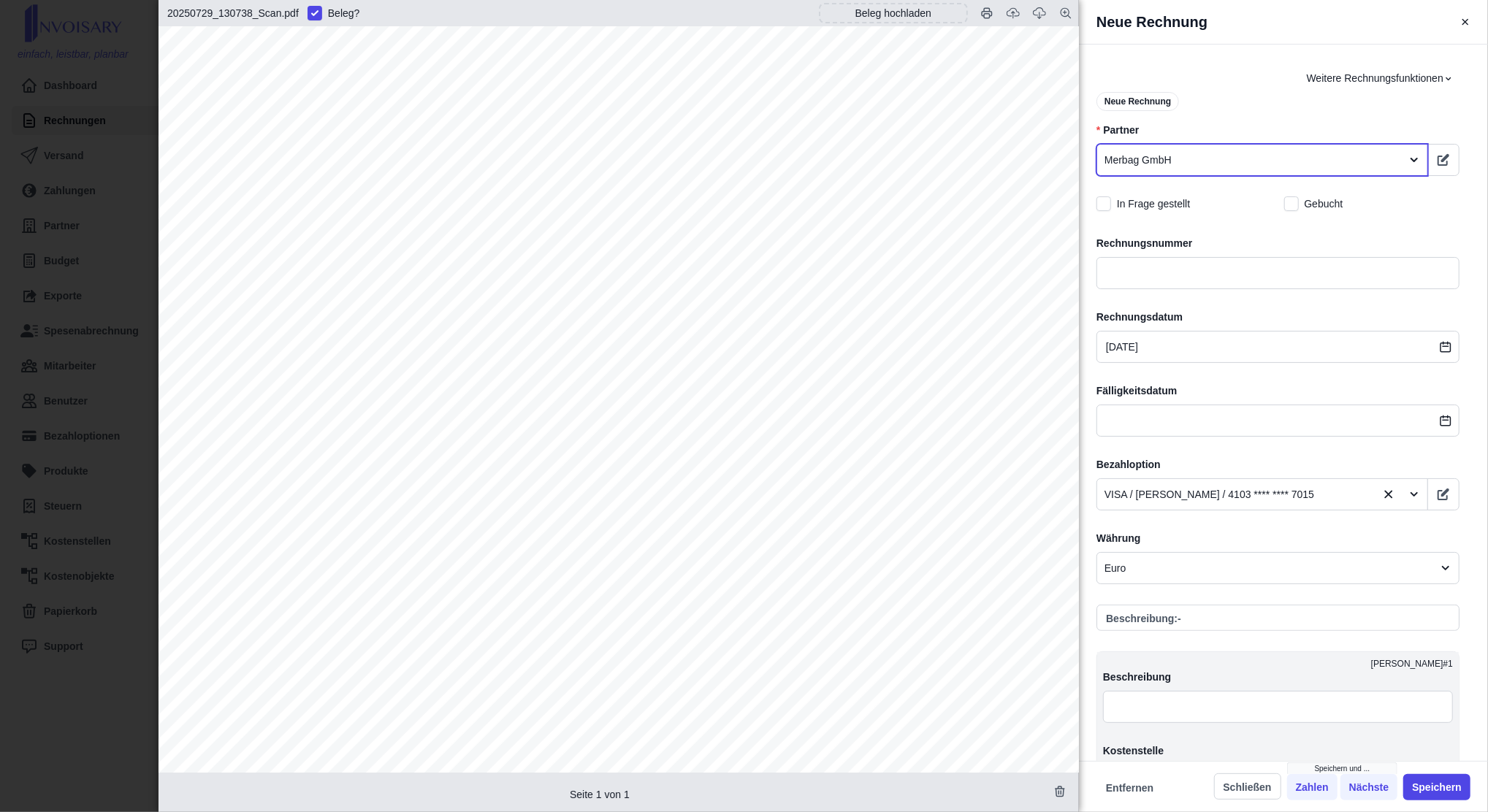
scroll to position [335, 0]
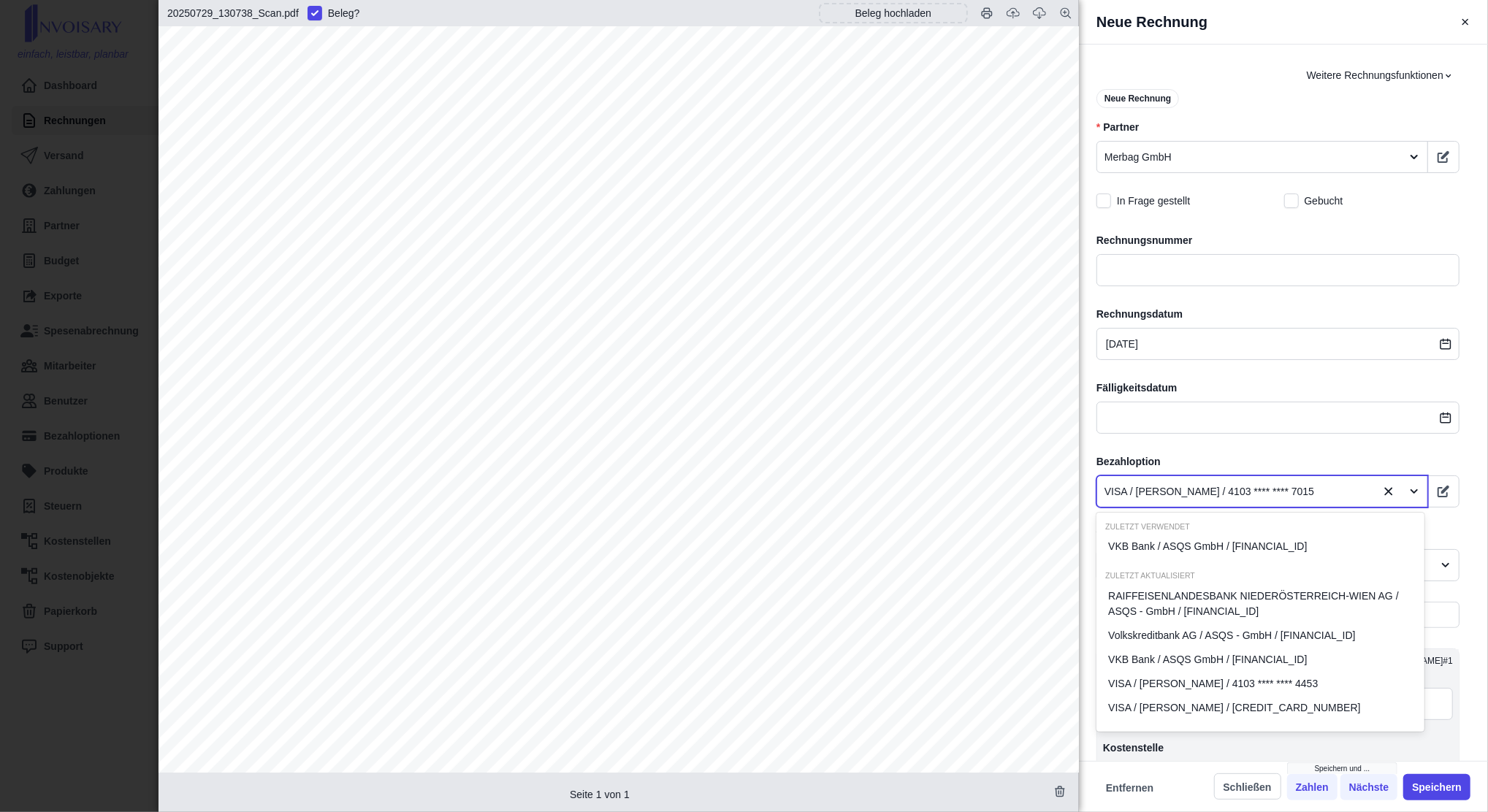
click at [1183, 490] on div at bounding box center [1236, 491] width 264 height 19
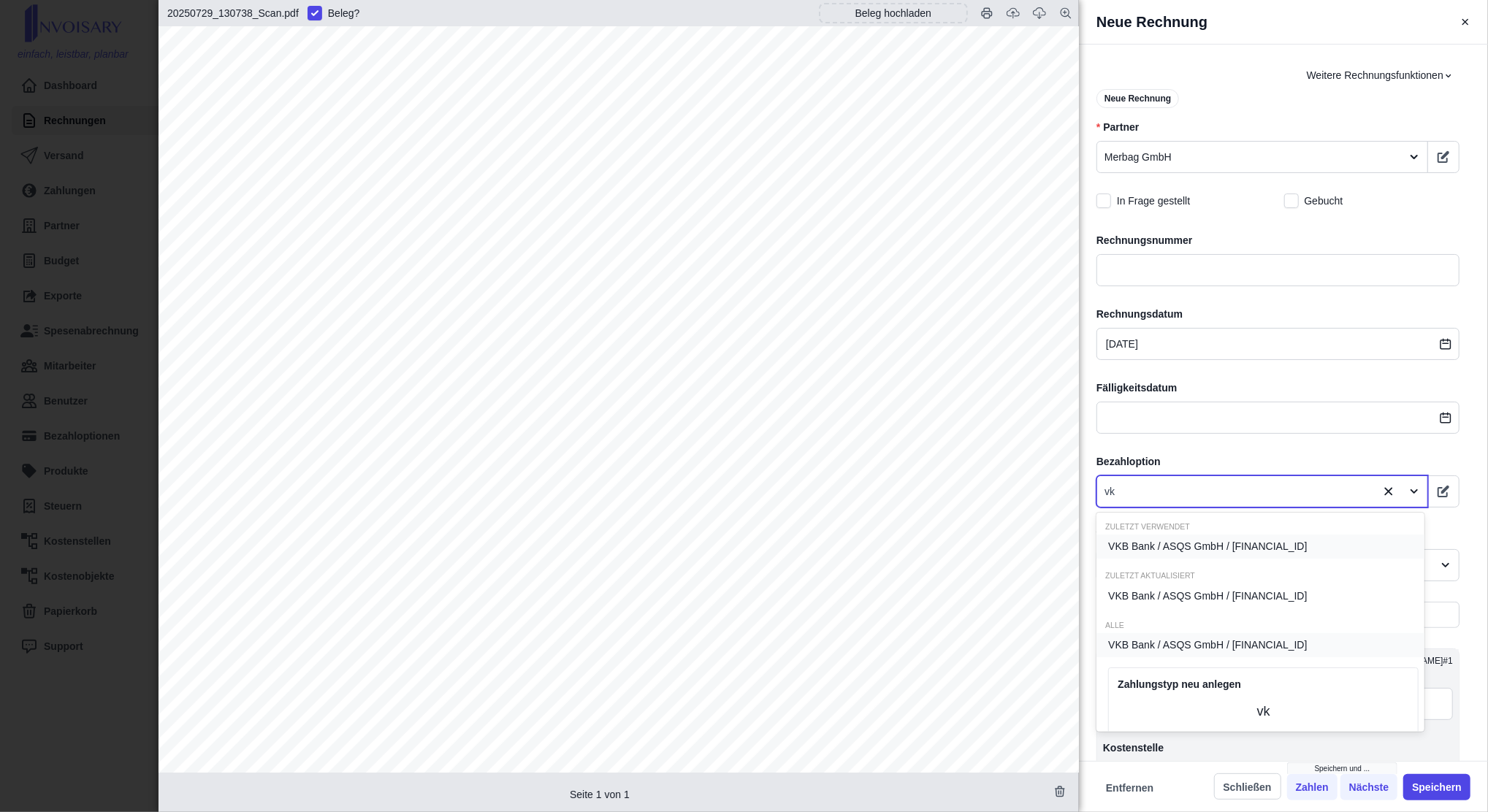
type input "vkb"
click at [1184, 546] on span "VKB Bank / ASQS GmbH / [FINANCIAL_ID]" at bounding box center [1207, 546] width 199 height 15
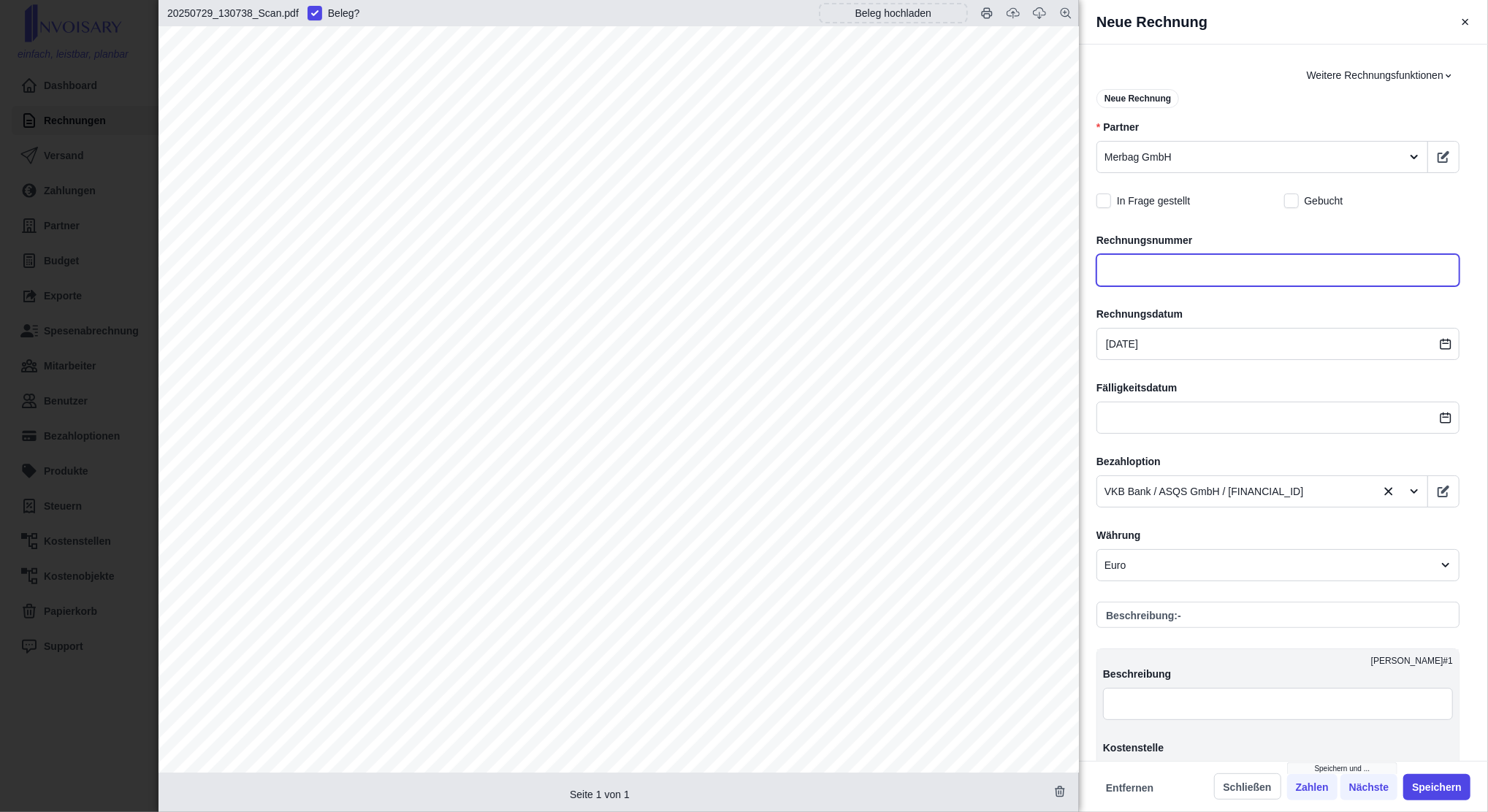
click at [1147, 273] on input "text" at bounding box center [1278, 270] width 363 height 32
type input "R"
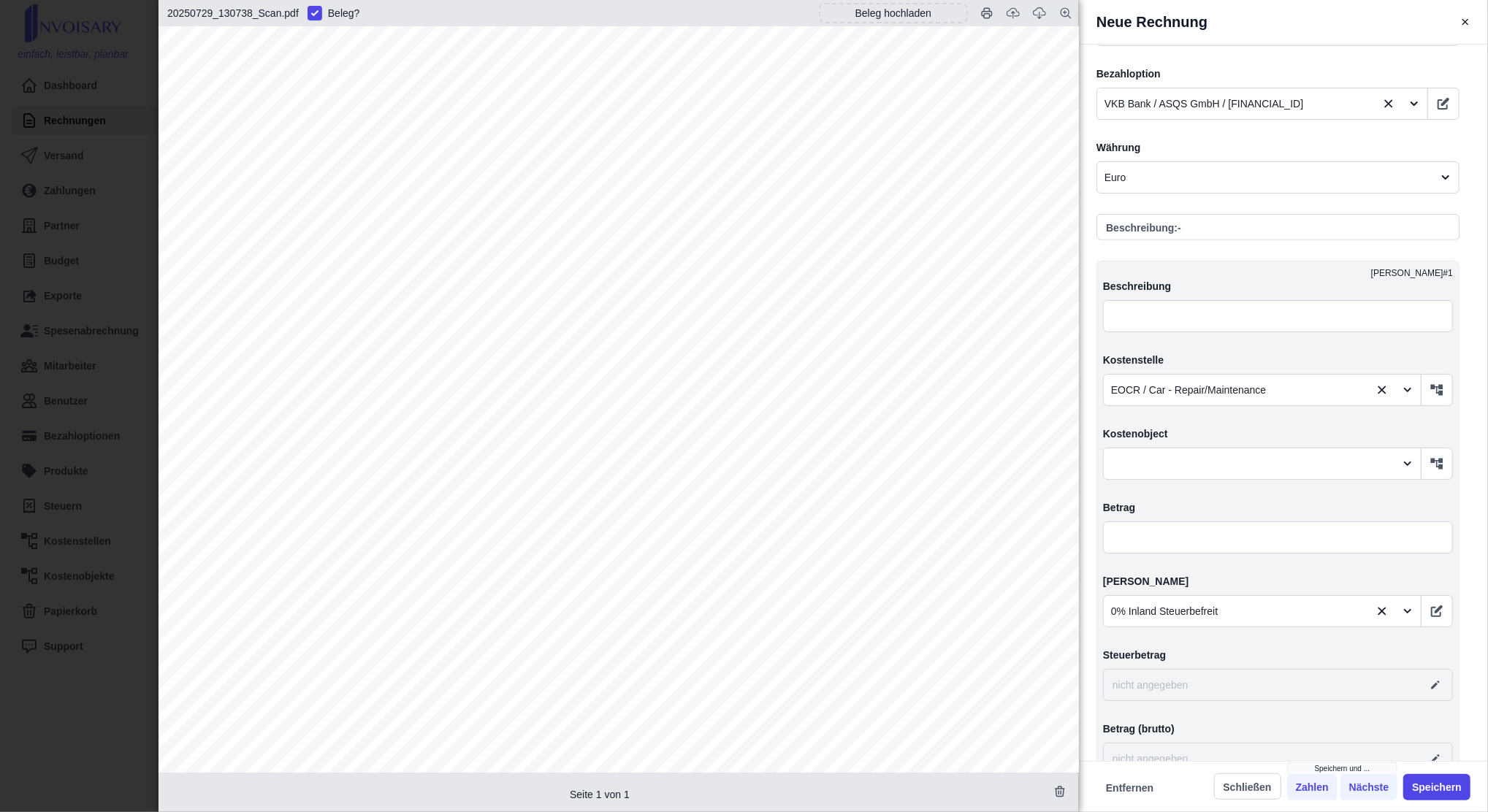
scroll to position [724, 0]
type input "Mehrwertsteuer"
click at [1123, 539] on input "text" at bounding box center [1278, 536] width 350 height 32
type input "7,00"
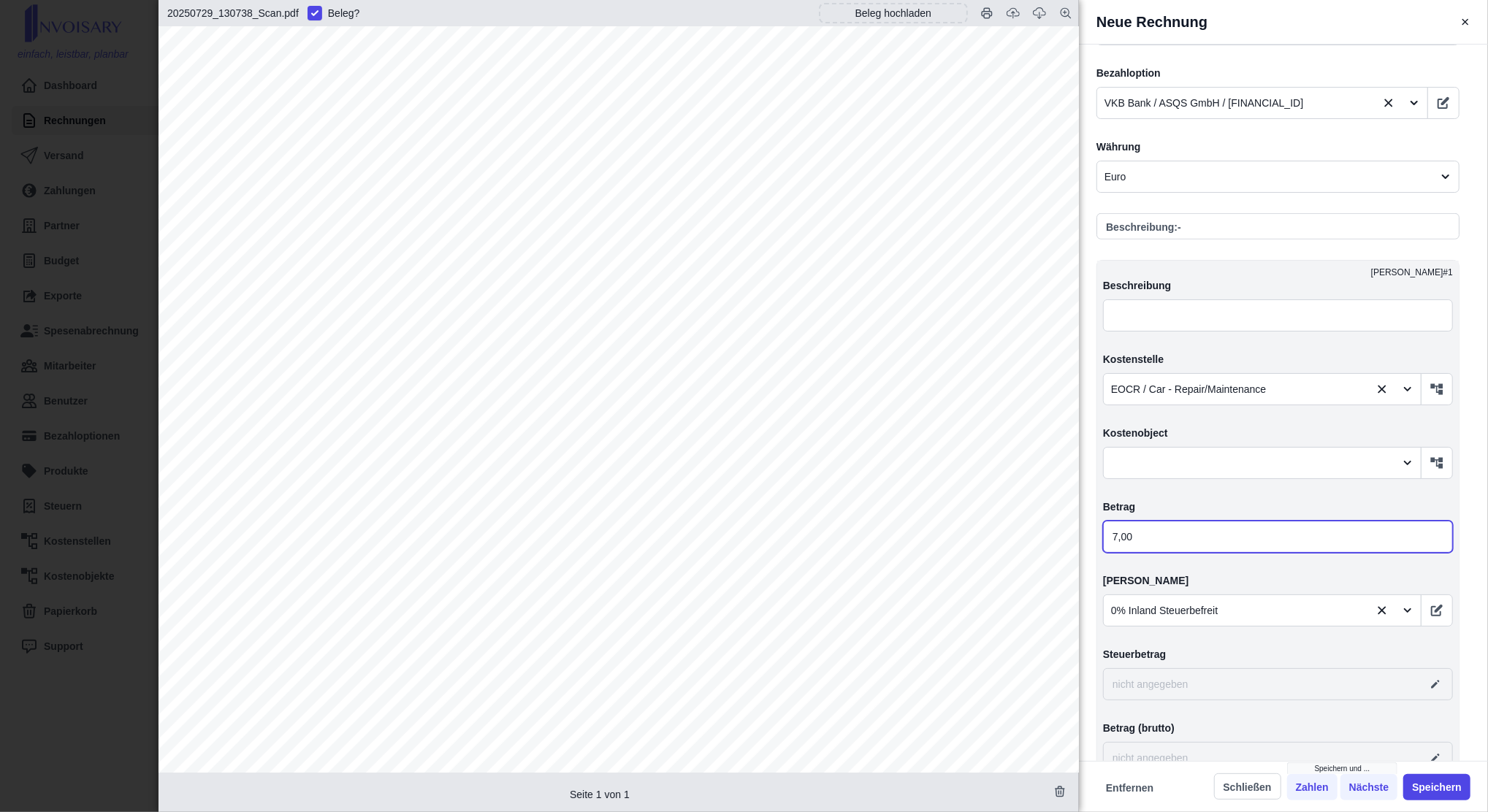
type input "0,00"
type input "76,00"
type input "760,00"
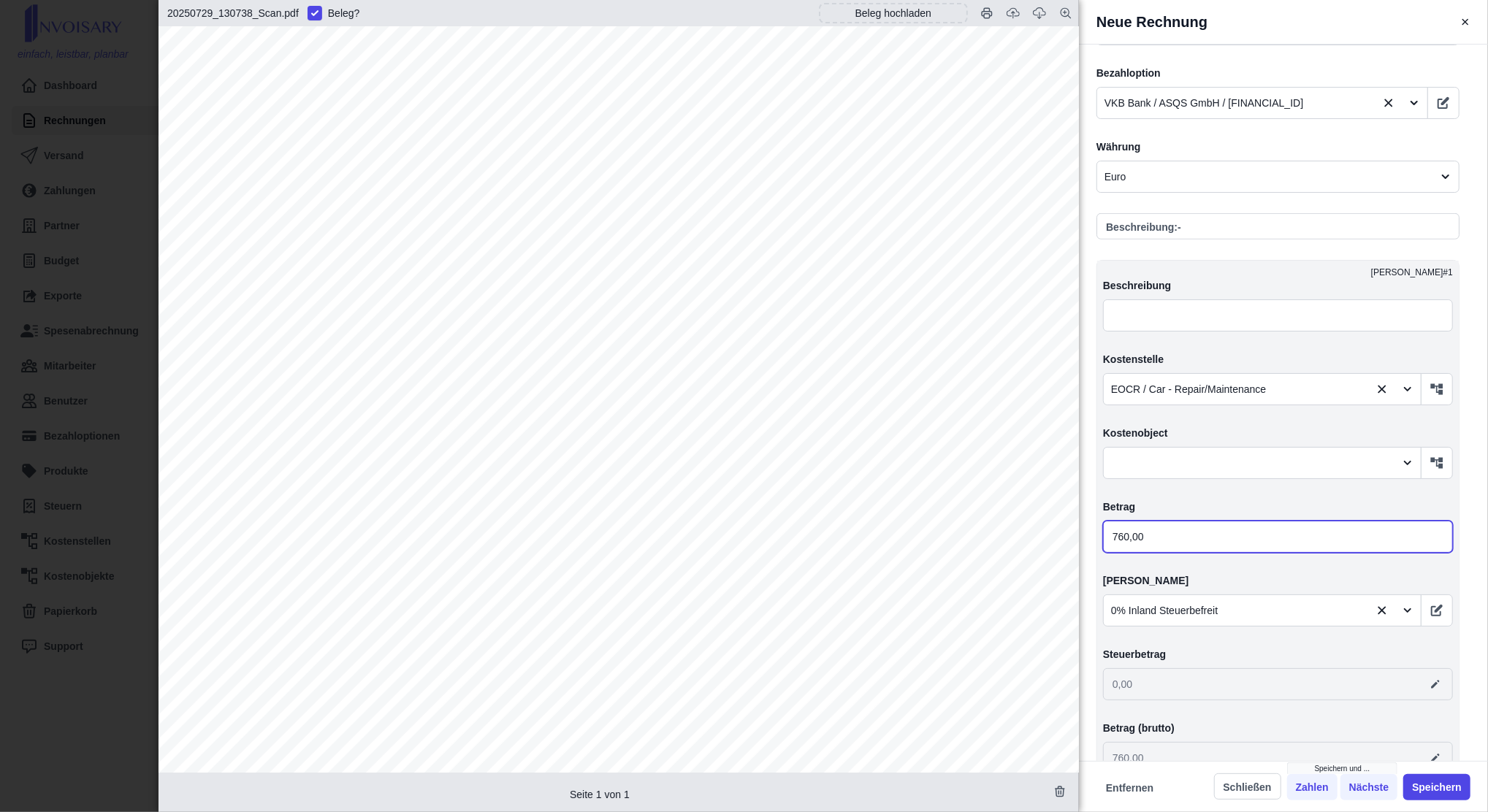
type input "760,90"
type input "760,92"
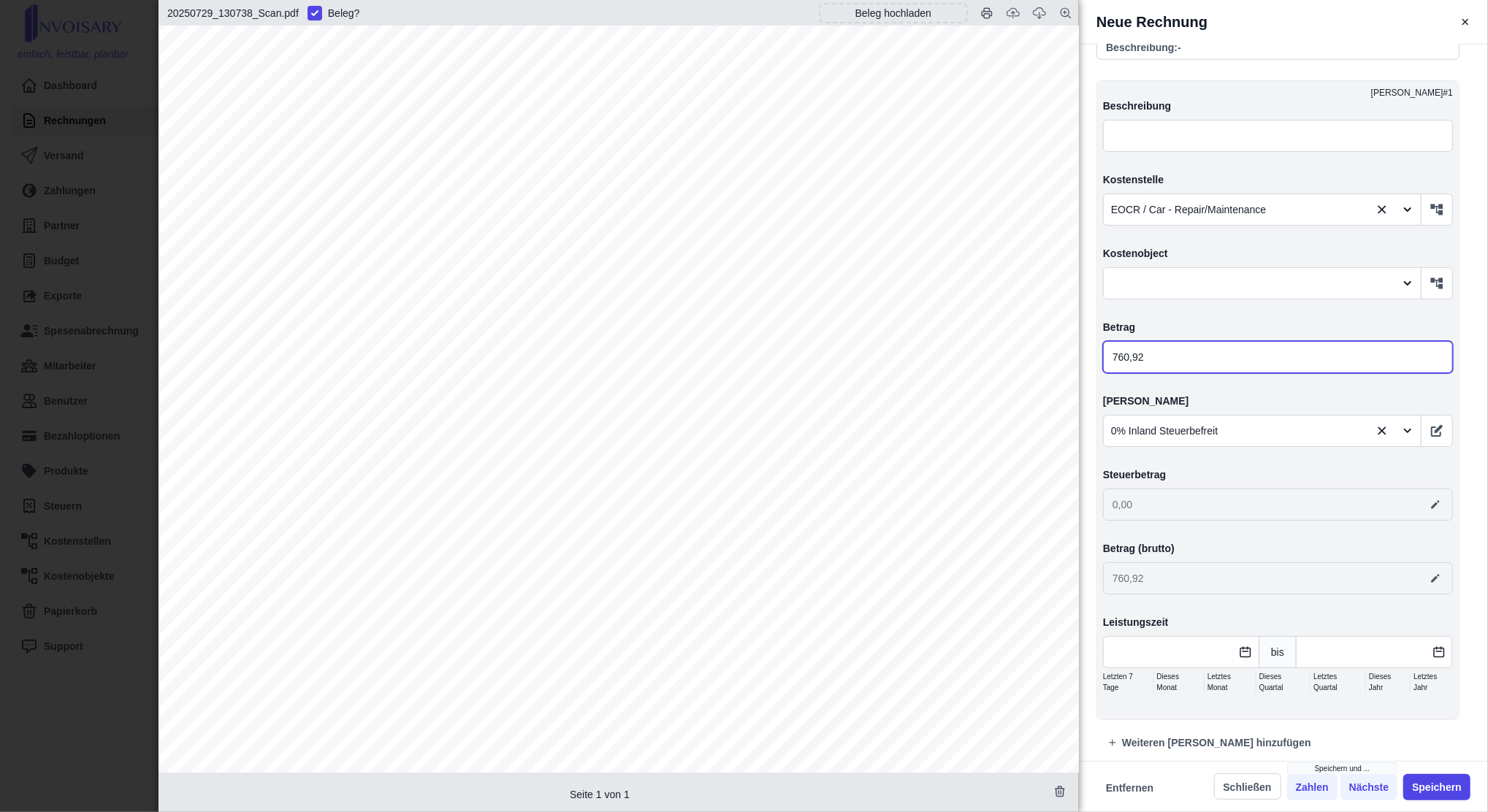
scroll to position [298, 0]
type input "760,92"
click at [1433, 784] on button "Speichern" at bounding box center [1437, 787] width 67 height 27
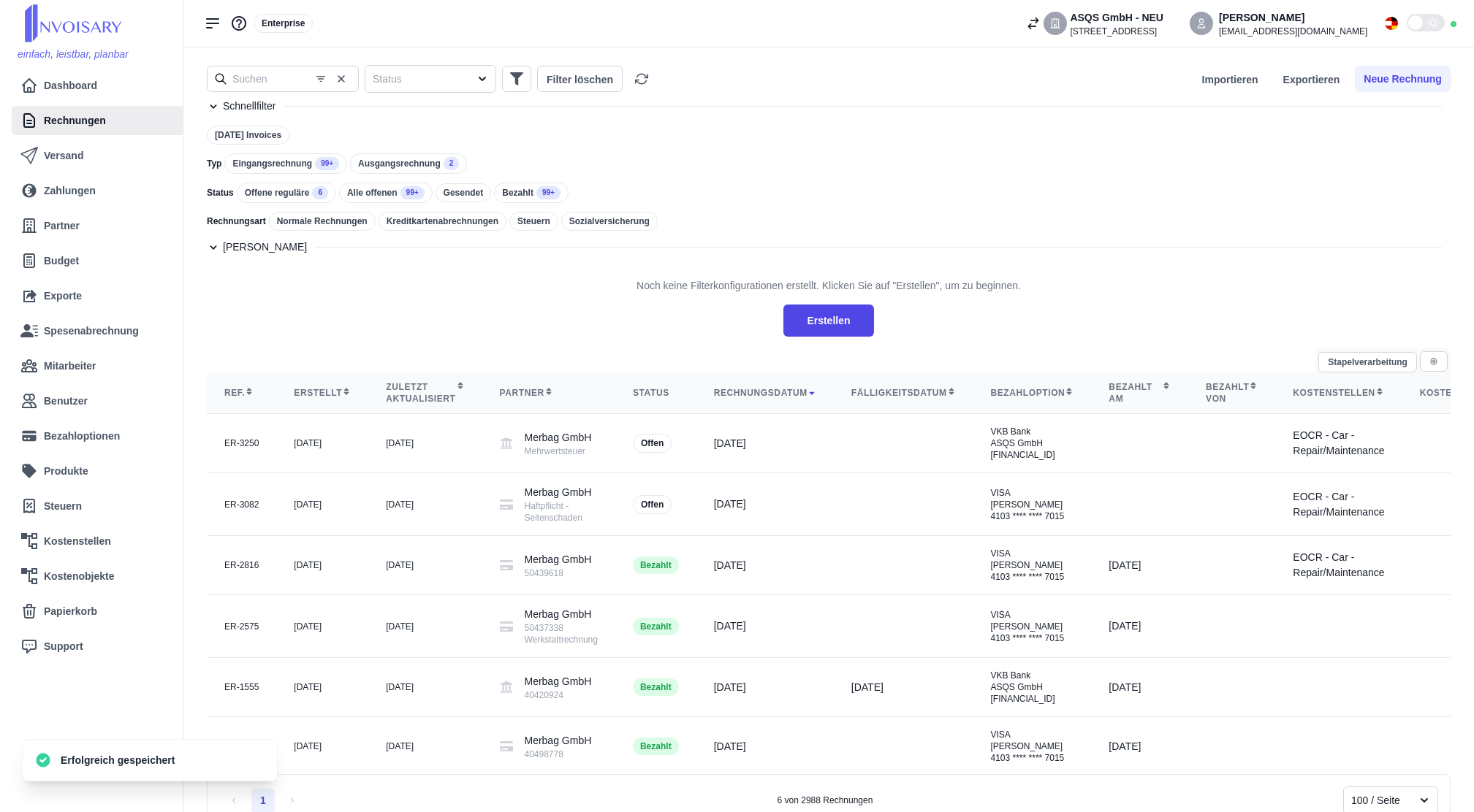
click at [309, 171] on div "Eingangsrechnung 99+" at bounding box center [285, 163] width 123 height 20
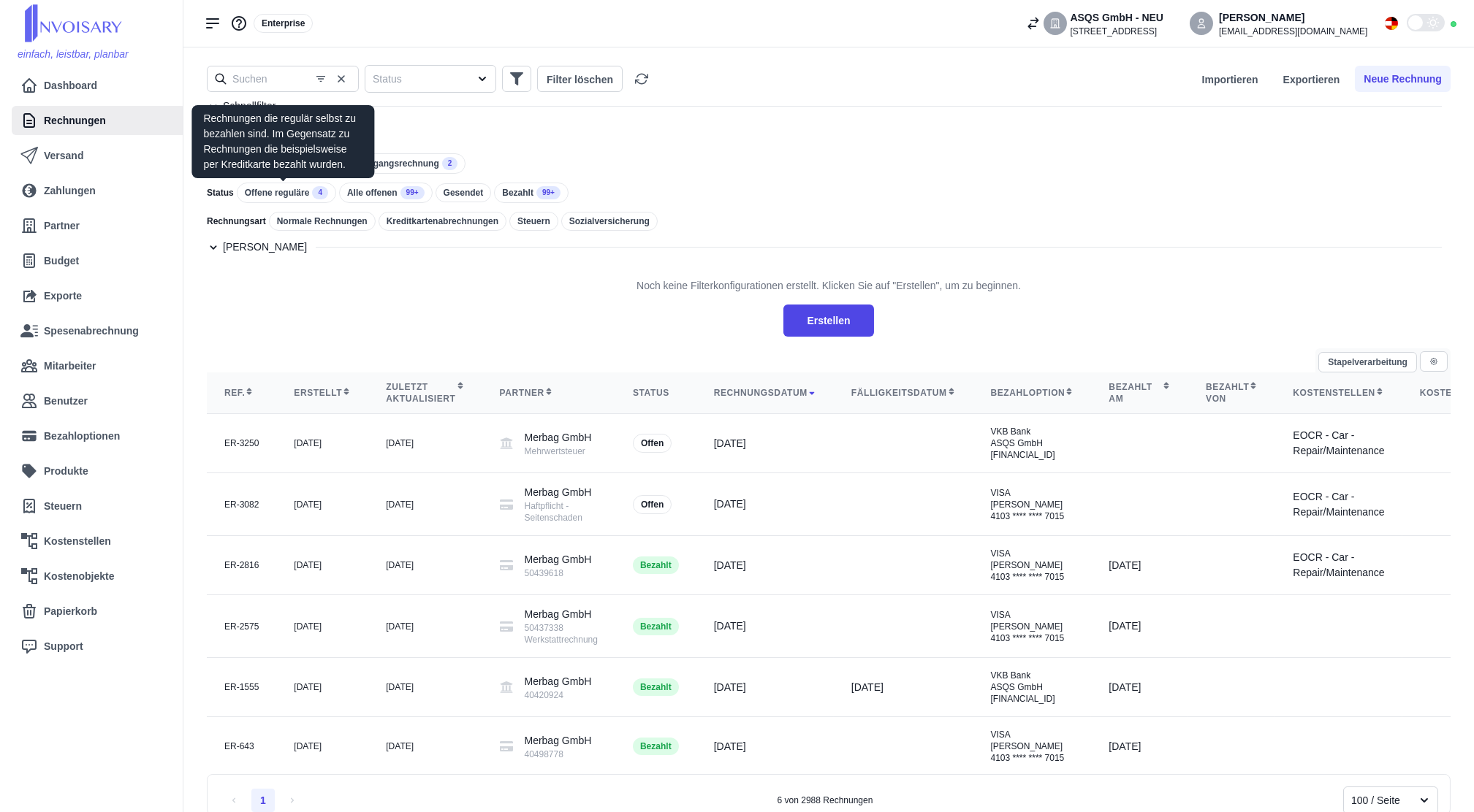
click at [295, 192] on div "Offene reguläre 4" at bounding box center [286, 193] width 99 height 20
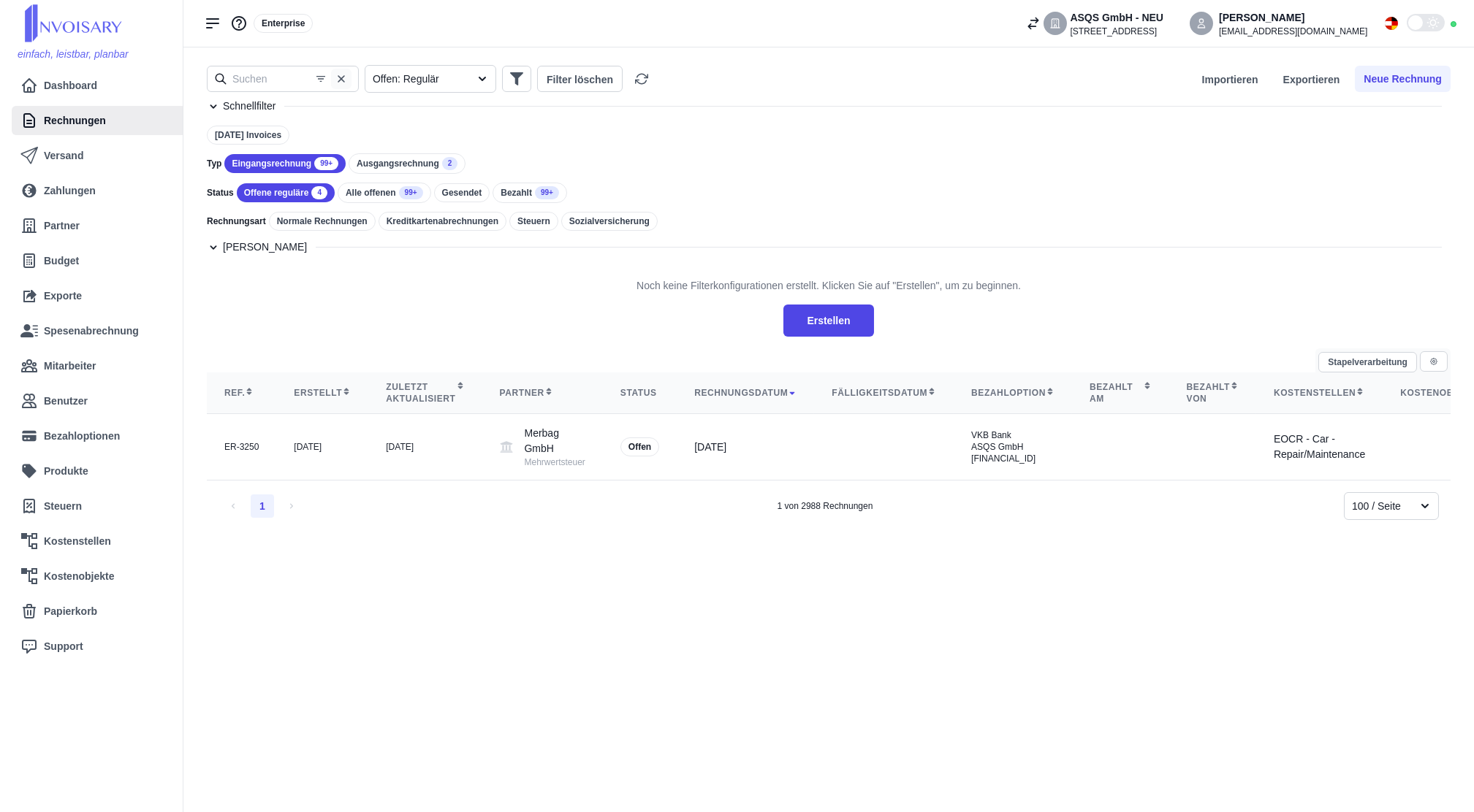
click at [344, 80] on icon "button" at bounding box center [341, 79] width 7 height 7
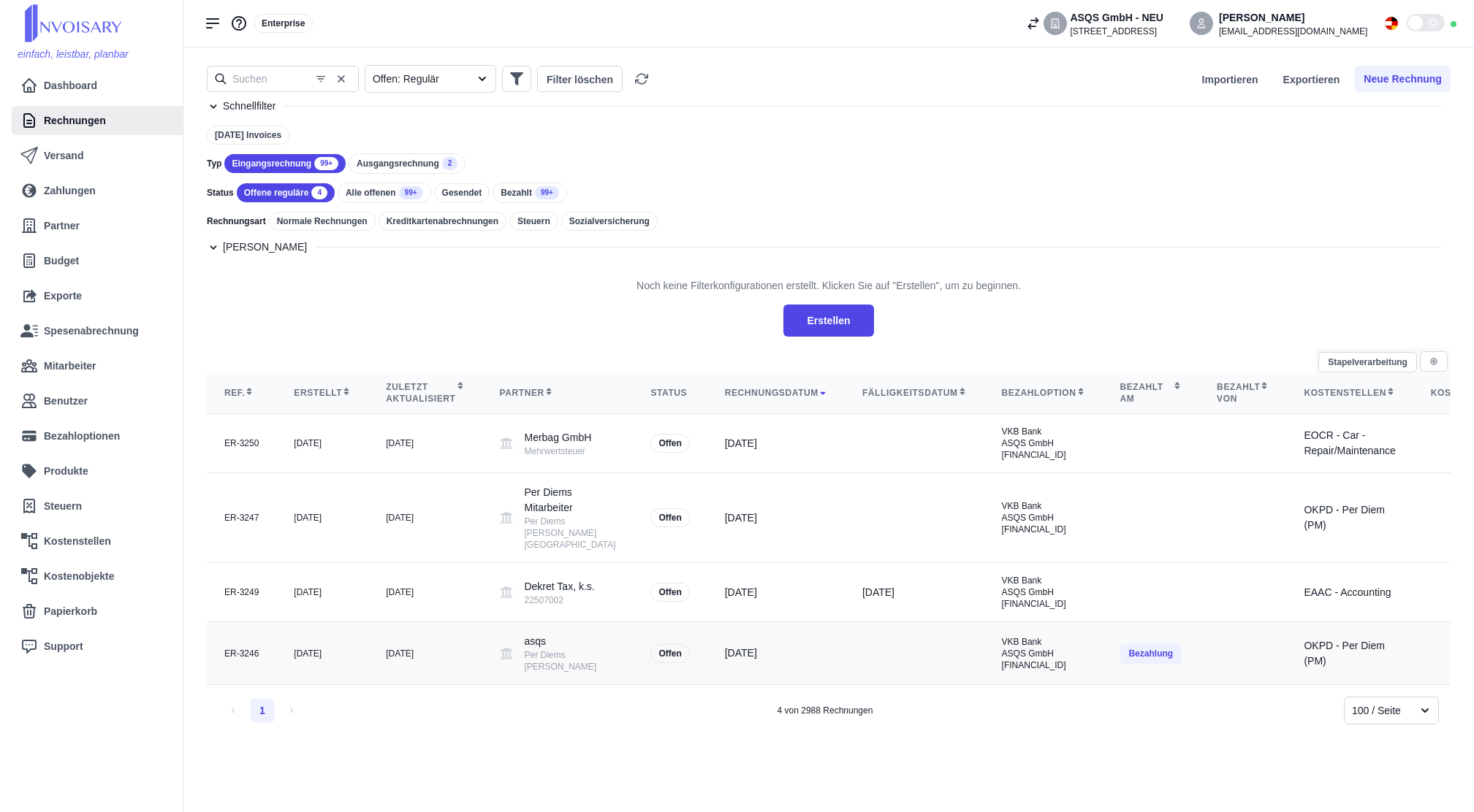
click at [566, 672] on div "Per Diems [PERSON_NAME]" at bounding box center [570, 661] width 91 height 23
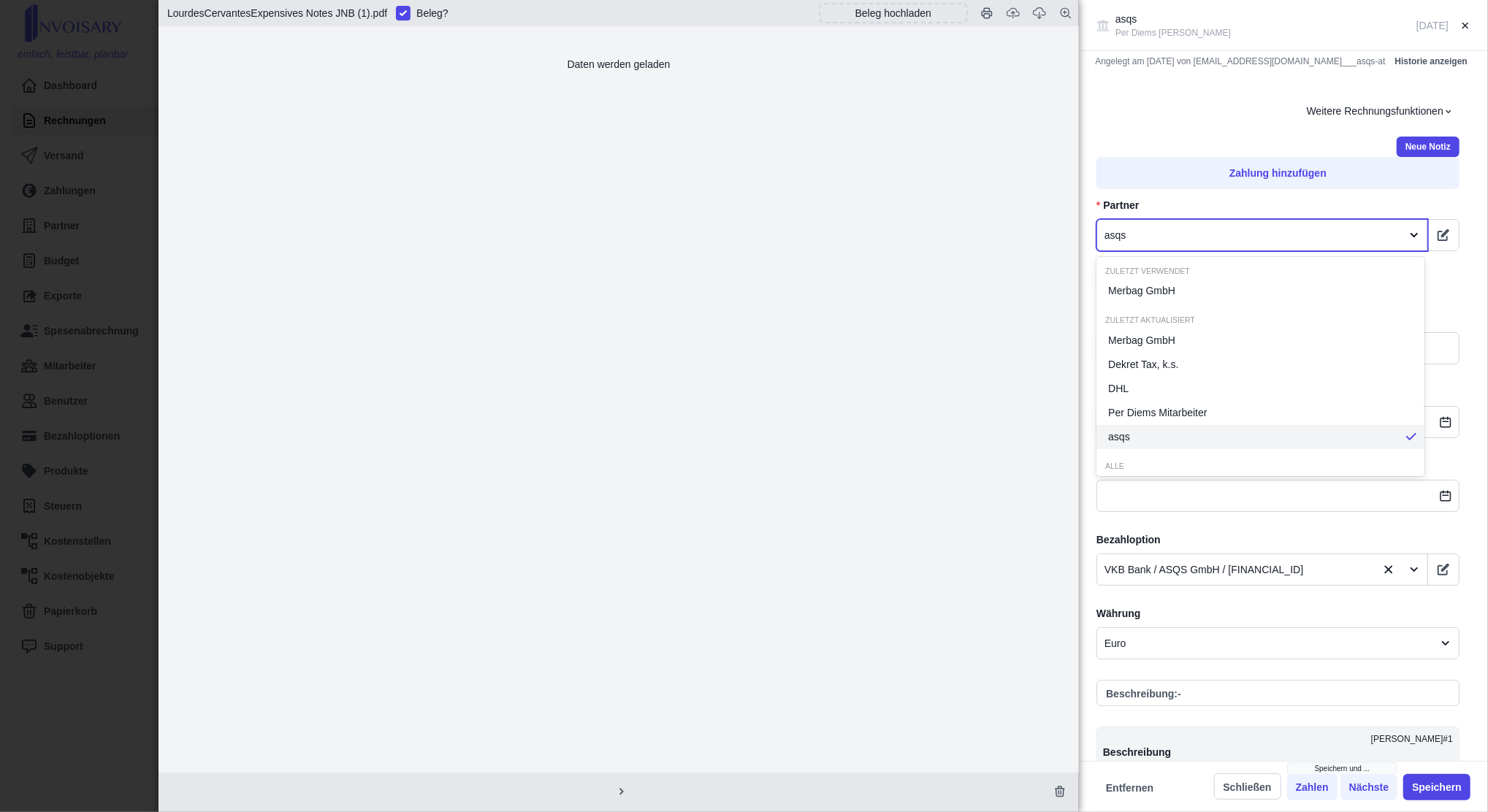
click at [1148, 230] on div at bounding box center [1249, 235] width 289 height 19
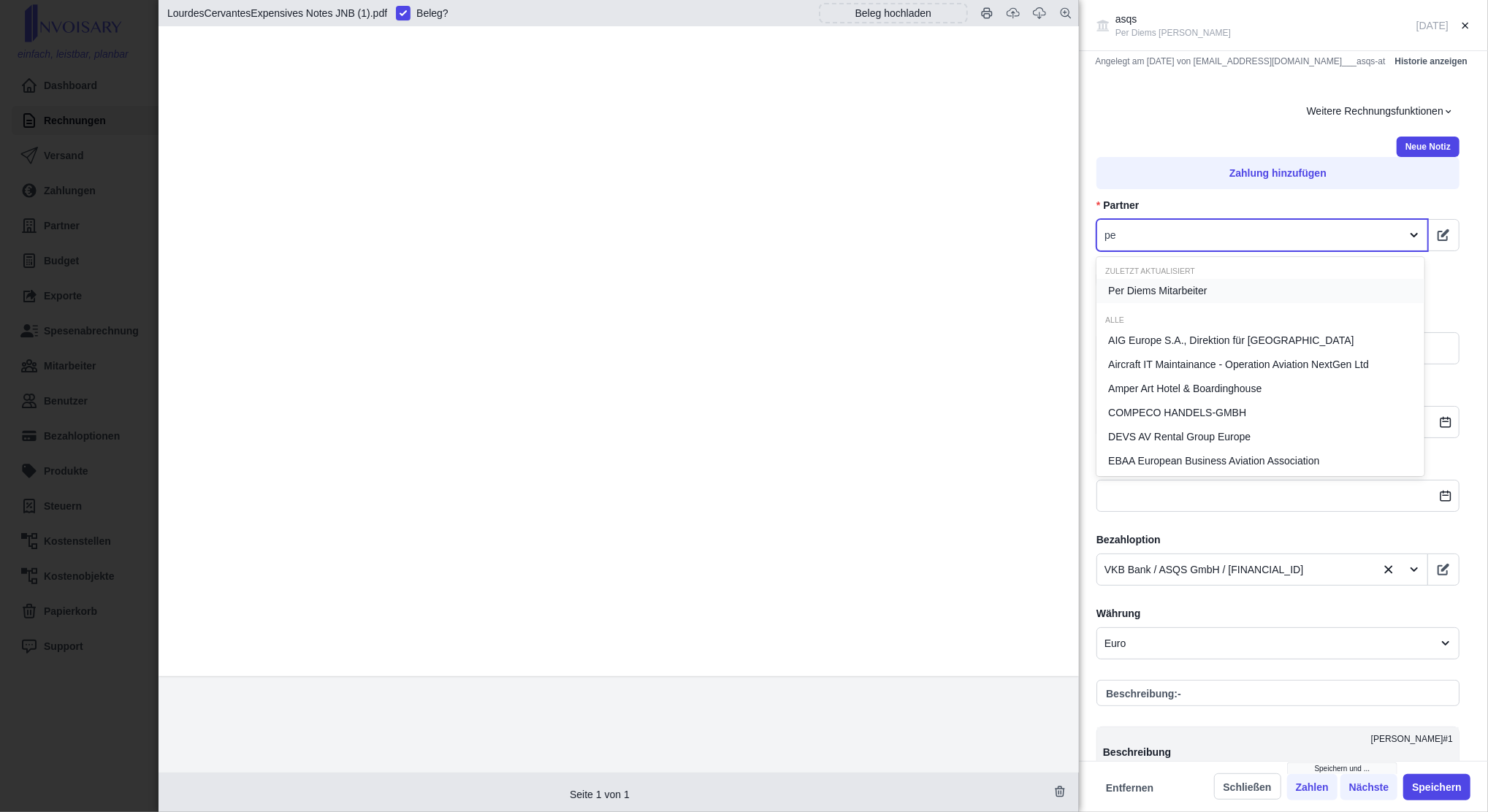
type input "per"
click at [1161, 290] on span "Per Diems Mitarbeiter" at bounding box center [1158, 291] width 99 height 15
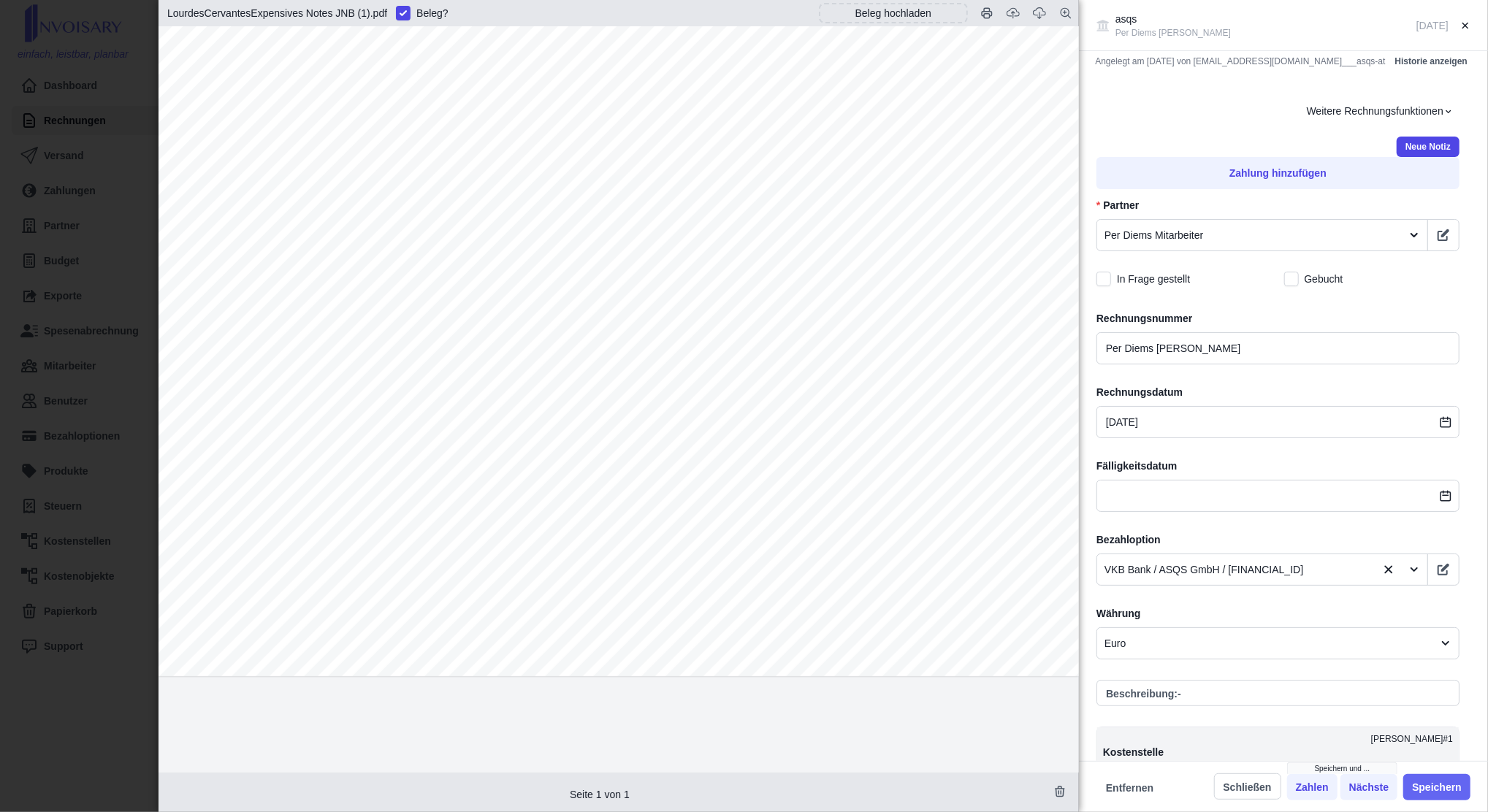
click at [1436, 786] on button "Speichern" at bounding box center [1437, 787] width 67 height 27
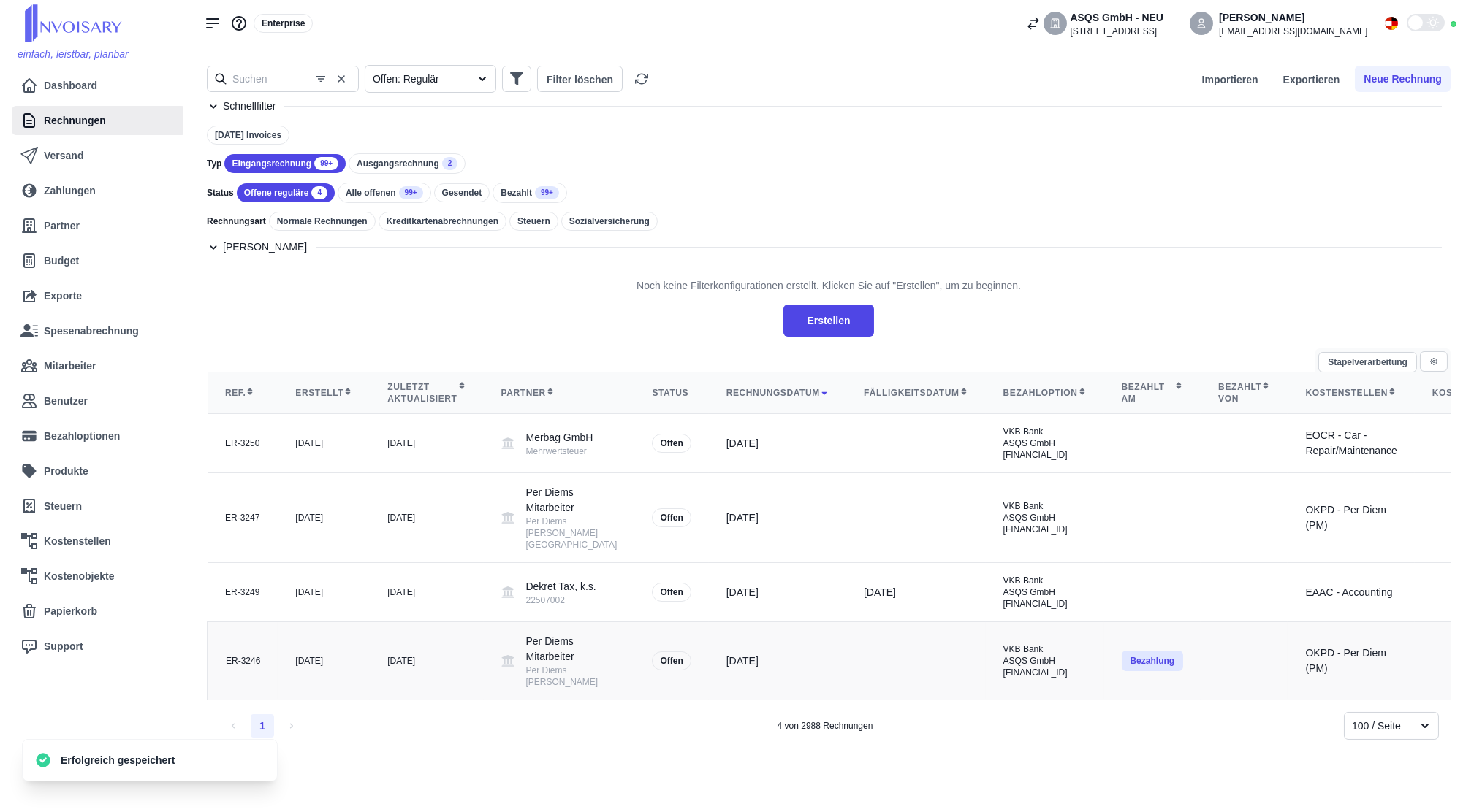
click at [1121, 672] on button "Bezahlung" at bounding box center [1152, 661] width 62 height 20
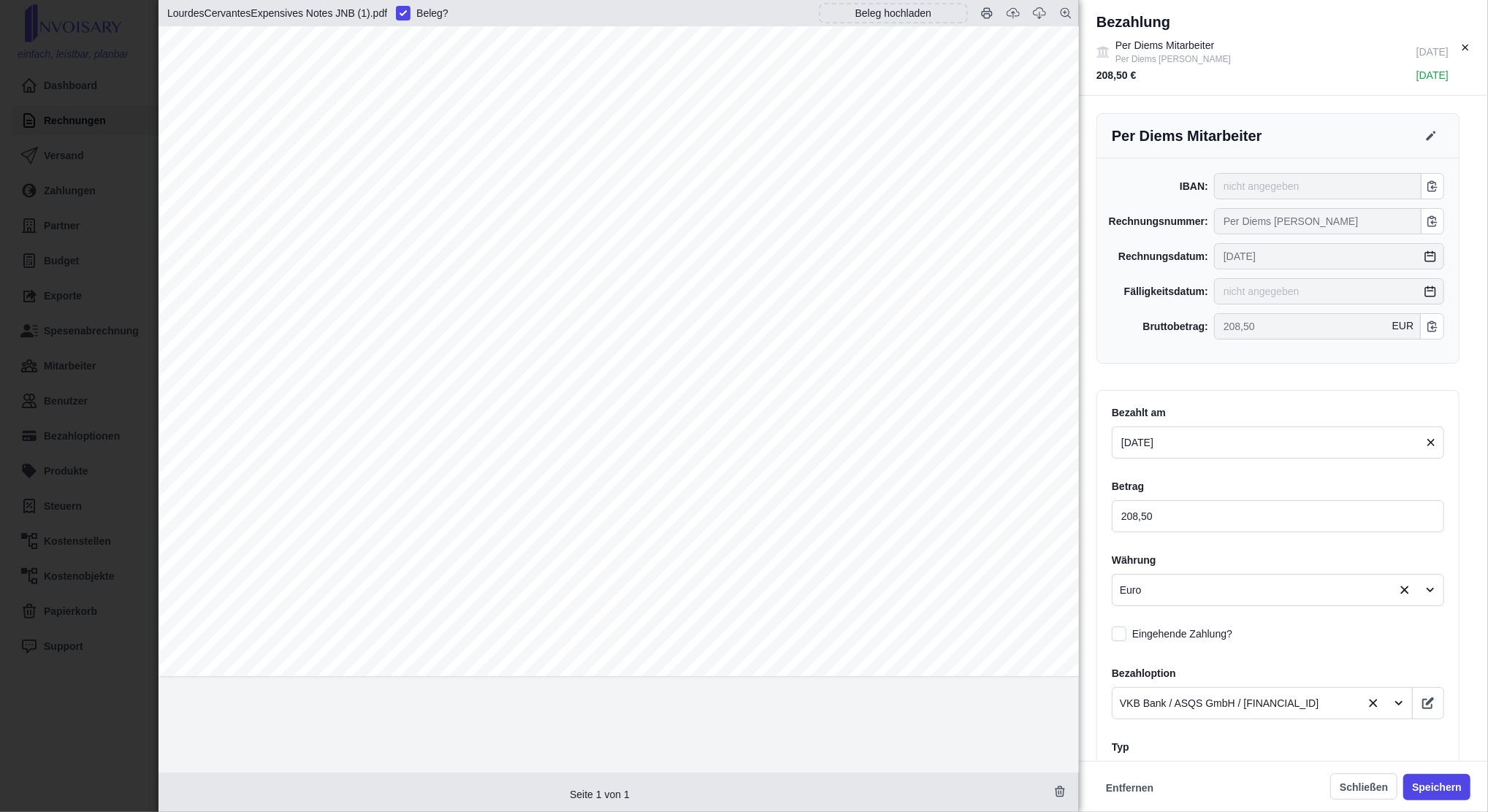
scroll to position [76, 0]
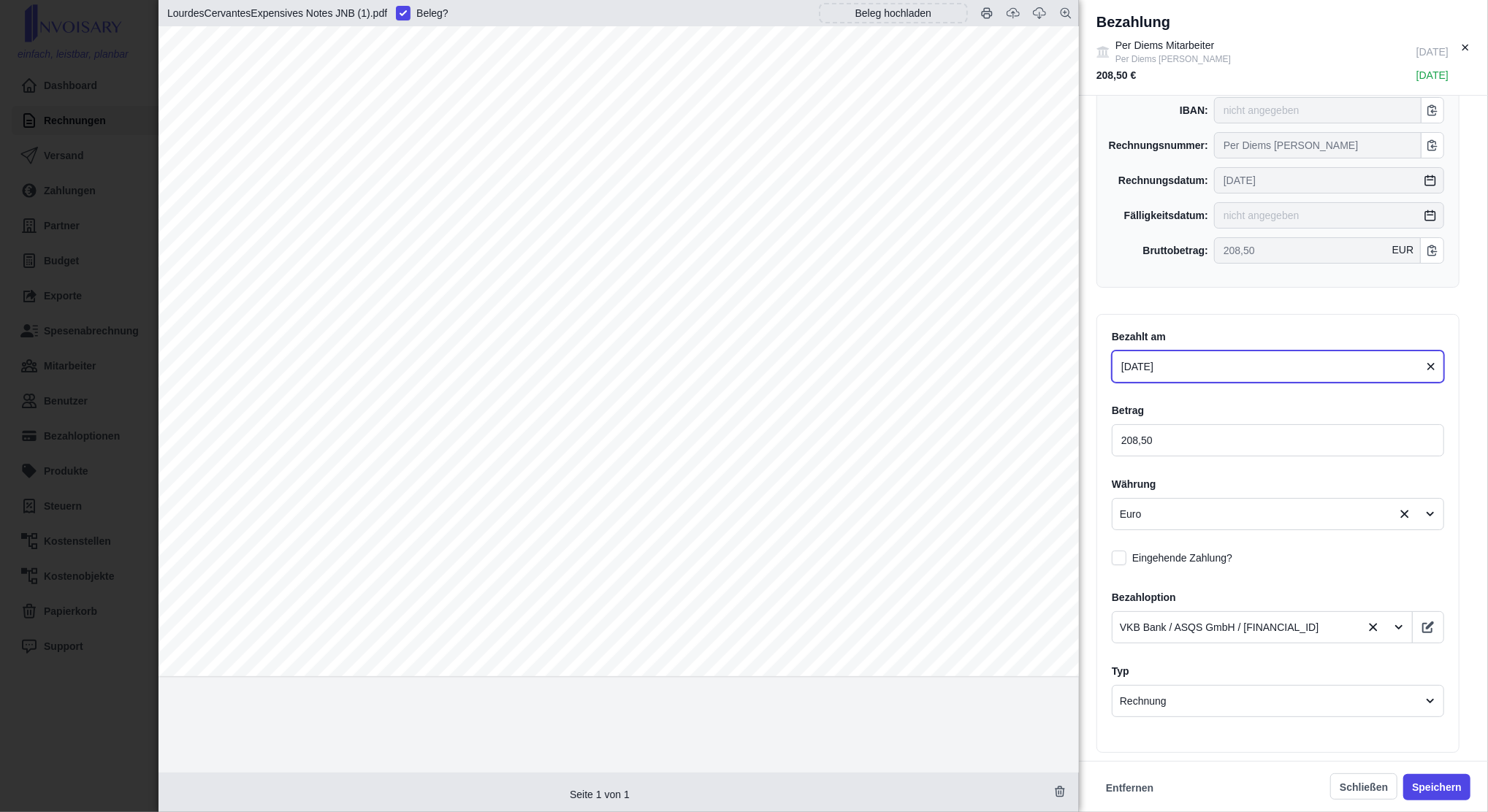
click at [1166, 376] on input "[DATE]" at bounding box center [1278, 367] width 332 height 32
click at [1300, 573] on button "31" at bounding box center [1300, 572] width 27 height 27
type input "[DATE]"
click at [1445, 787] on button "Speichern" at bounding box center [1437, 787] width 67 height 27
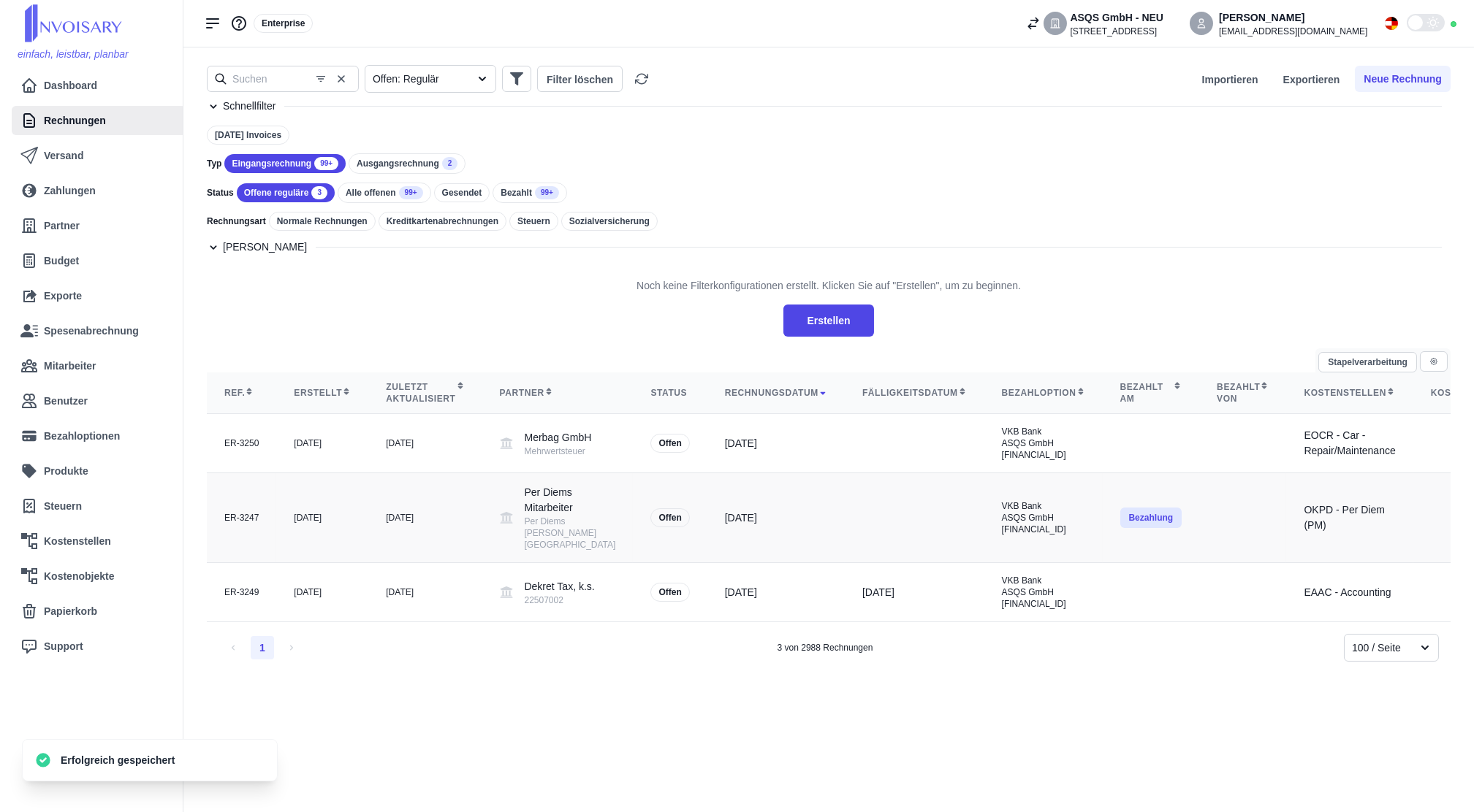
click at [1120, 528] on button "Bezahlung" at bounding box center [1151, 518] width 62 height 20
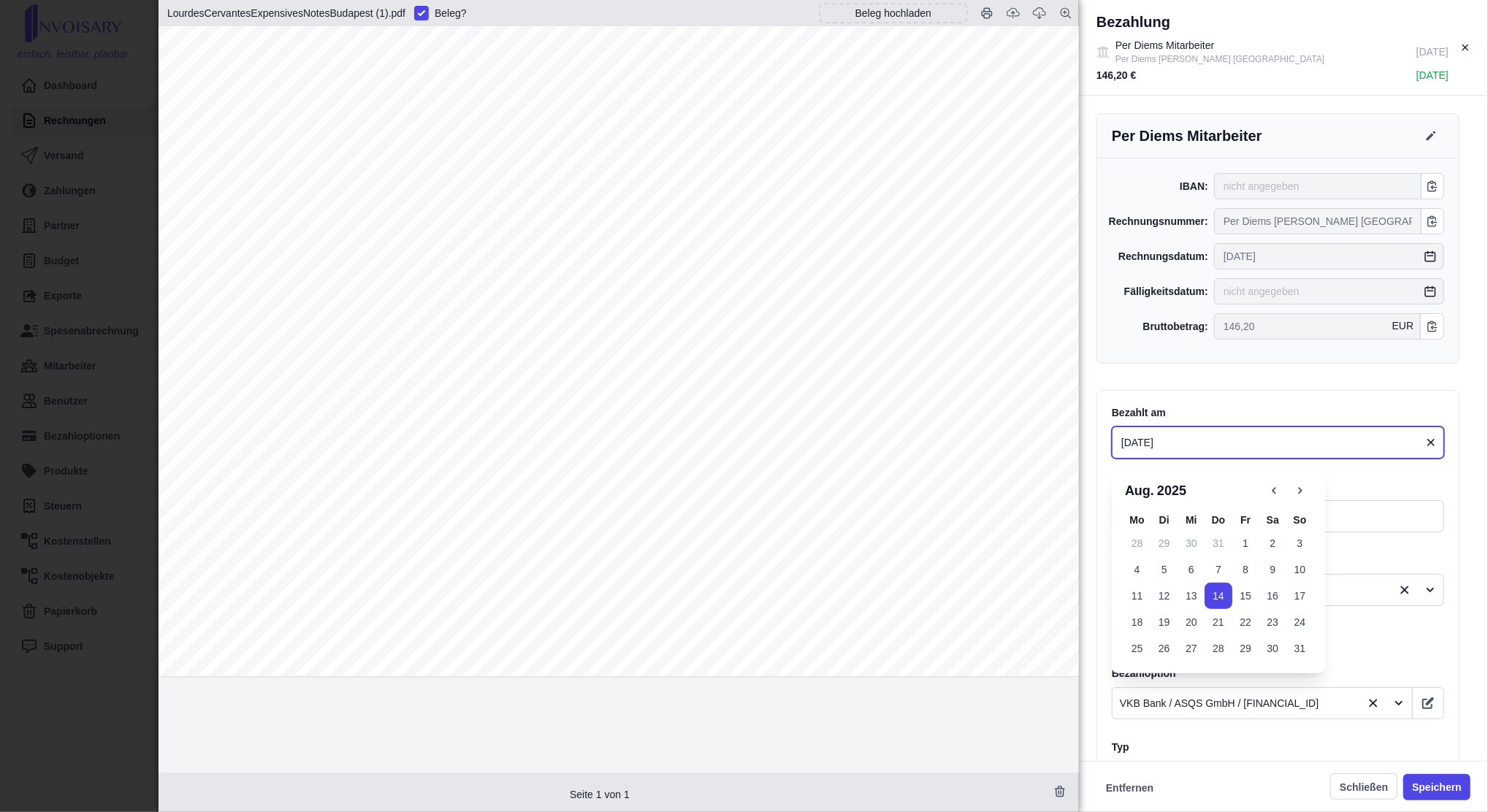
click at [1179, 447] on input "[DATE]" at bounding box center [1278, 443] width 332 height 32
click at [1301, 651] on button "31" at bounding box center [1300, 649] width 27 height 27
type input "[DATE]"
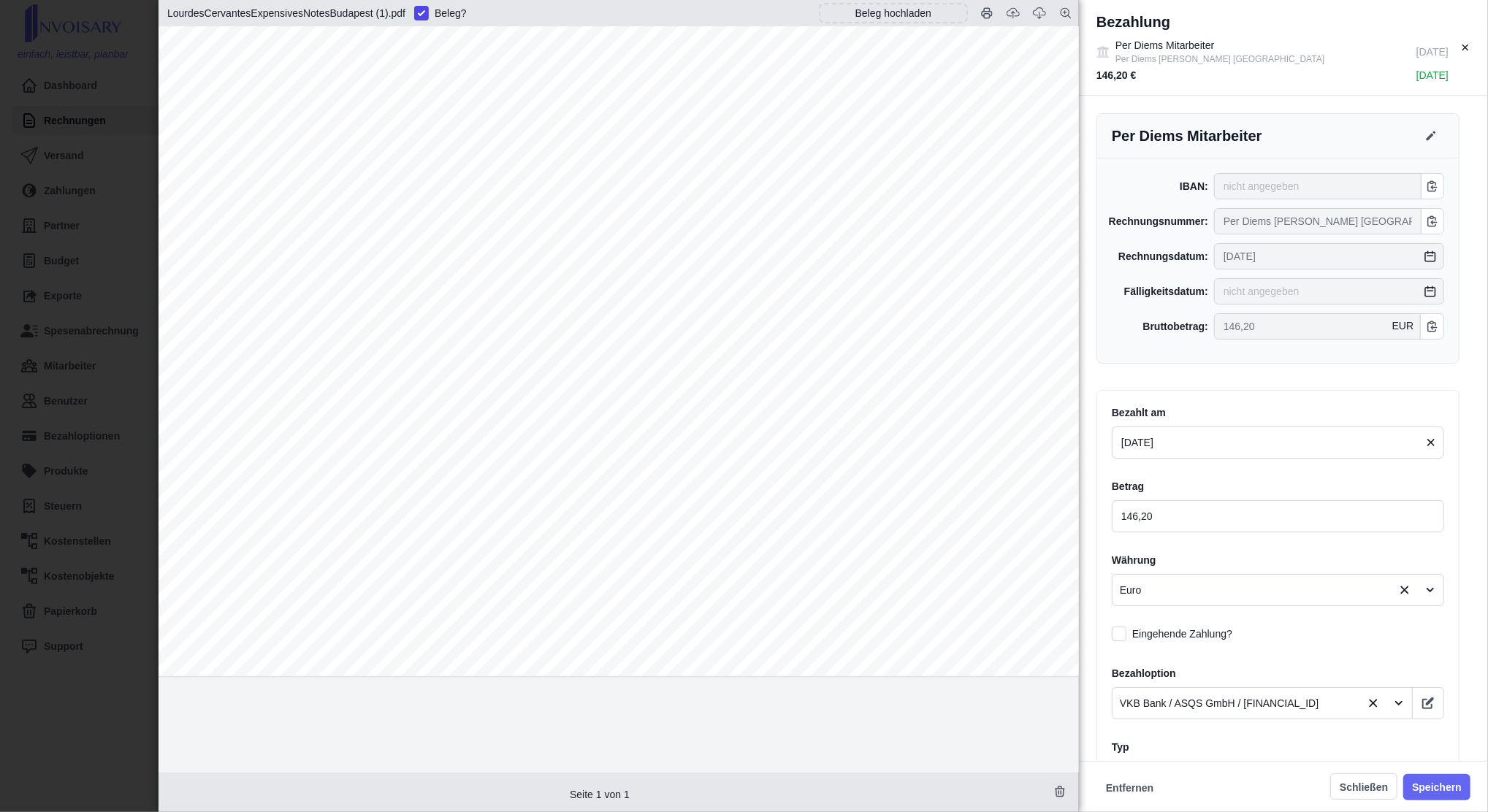
click at [1428, 790] on button "Speichern" at bounding box center [1437, 787] width 67 height 27
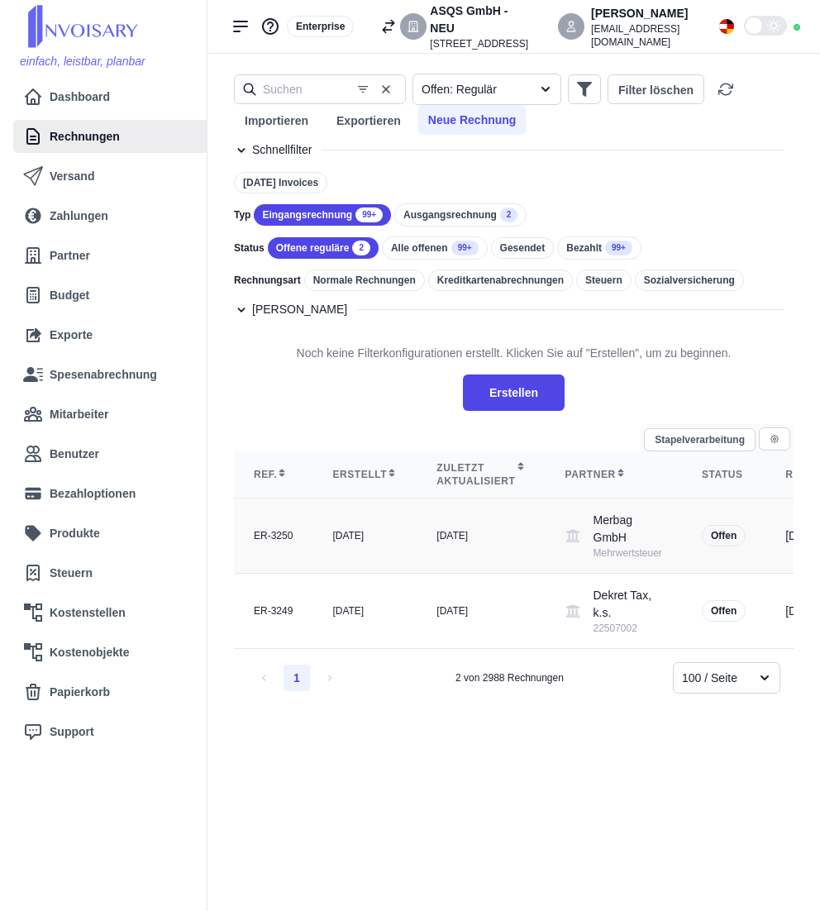
click at [546, 555] on td "Merbag GmbH Mehrwertsteuer" at bounding box center [614, 536] width 136 height 75
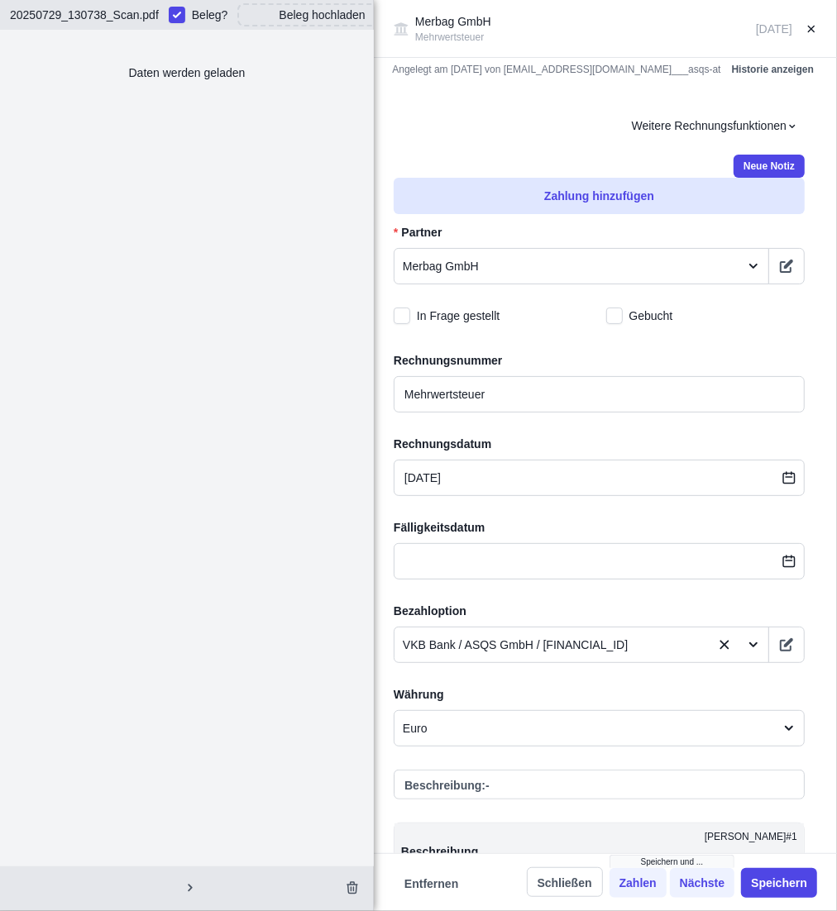
click at [577, 198] on button "Zahlung hinzufügen" at bounding box center [599, 196] width 411 height 36
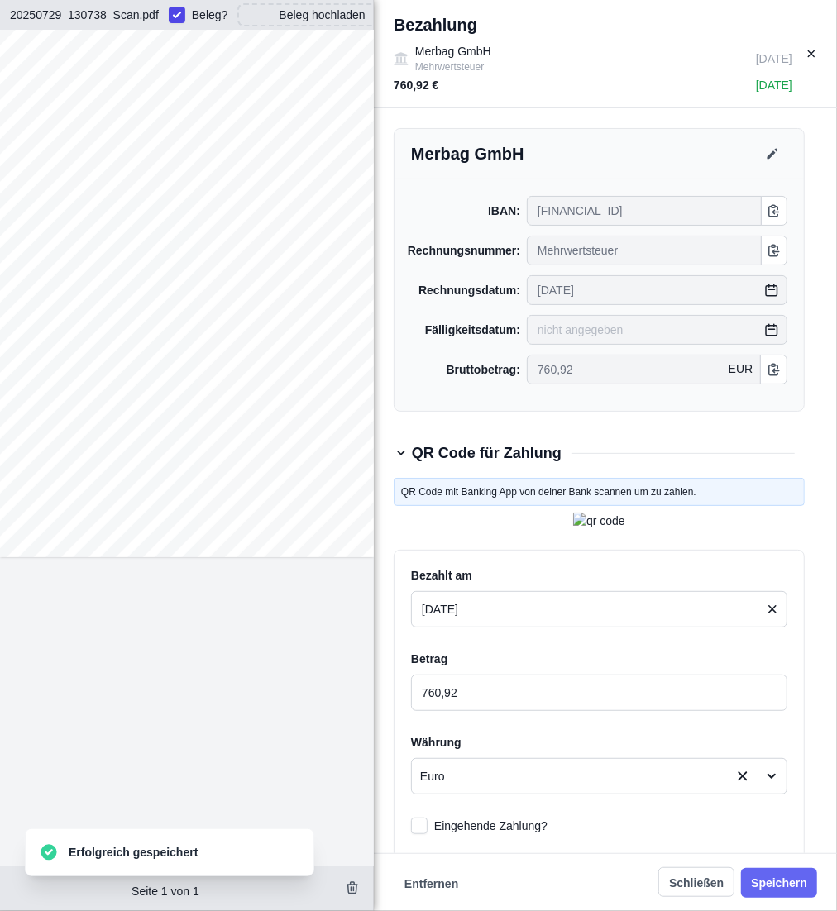
click at [774, 885] on button "Speichern" at bounding box center [779, 883] width 76 height 30
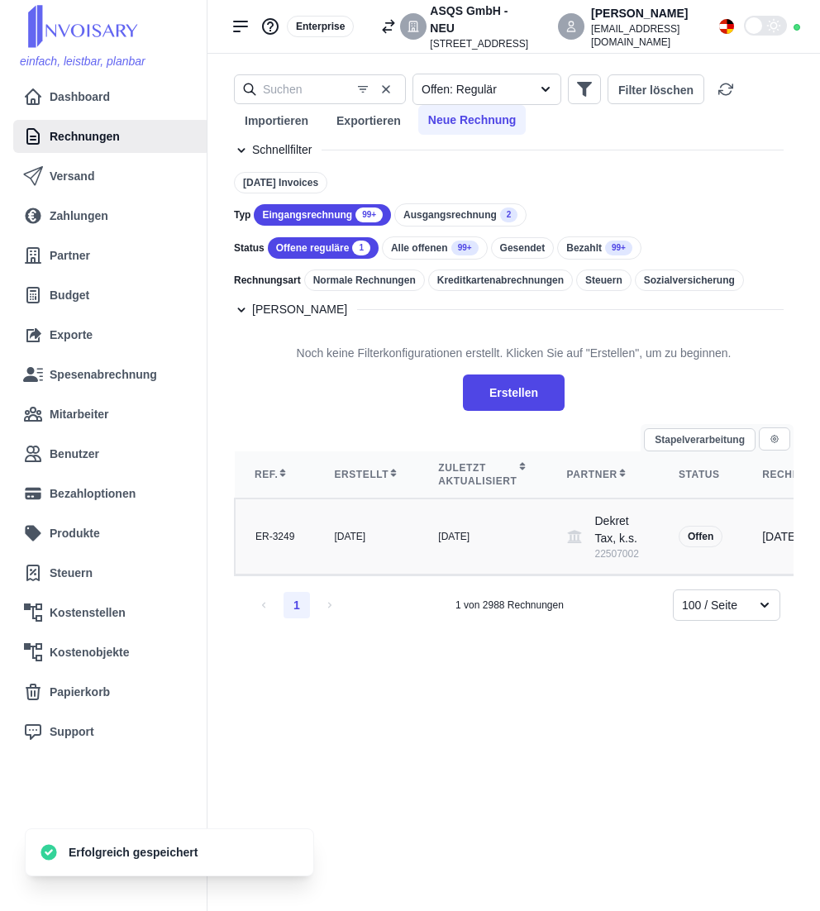
click at [486, 570] on td "[DATE]" at bounding box center [482, 537] width 128 height 76
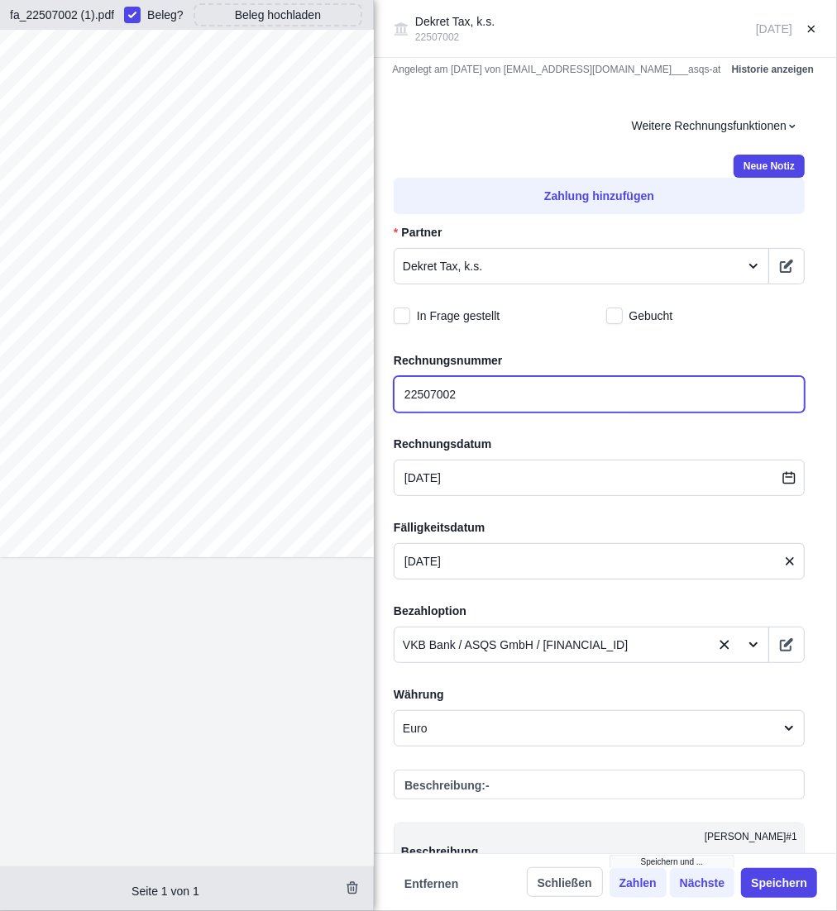
click at [431, 390] on input "22507002" at bounding box center [599, 394] width 411 height 36
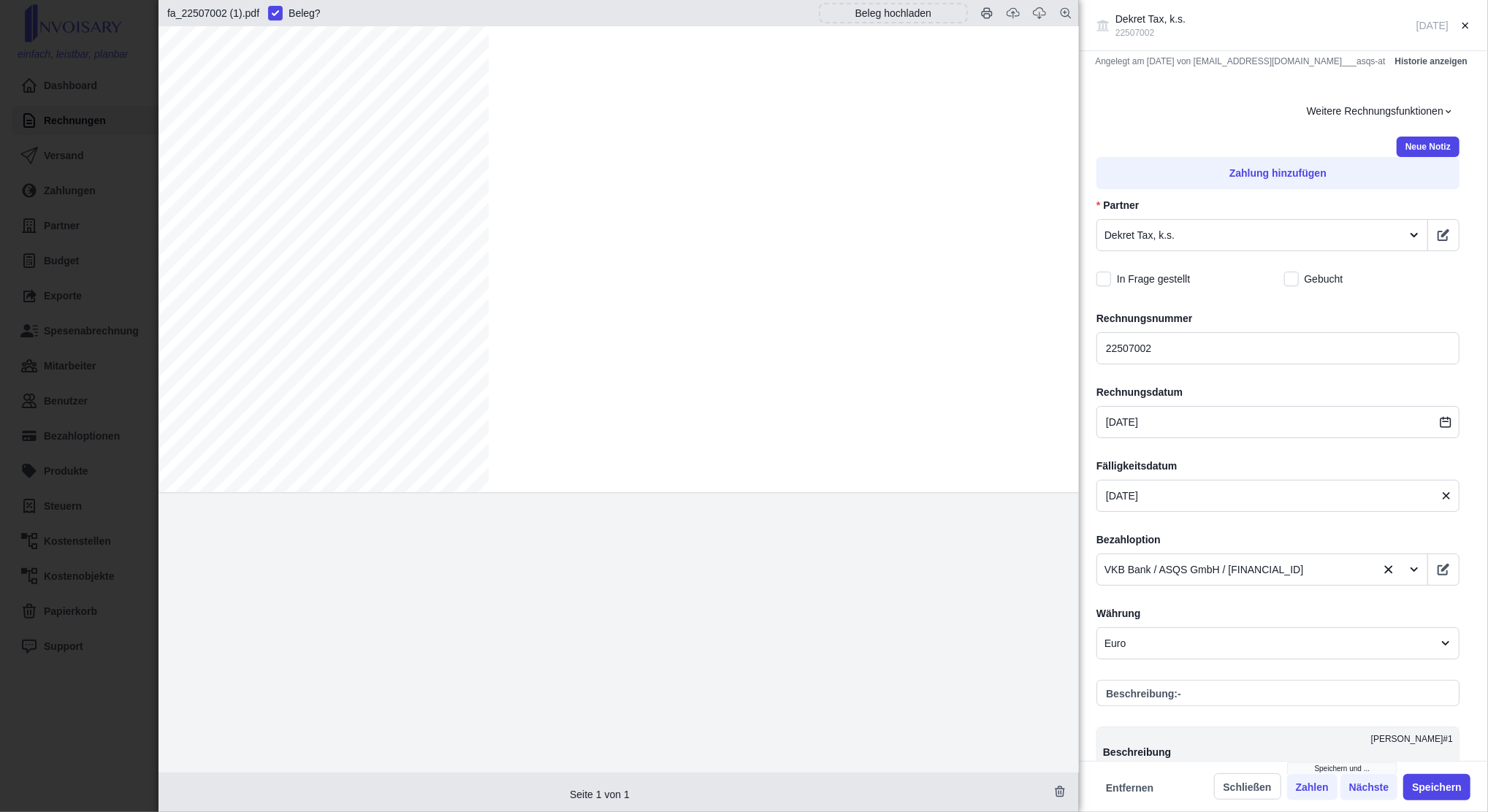
click at [36, 172] on div "Dekret Tax, k.s. 22507002 [DATE] Angelegt am [DATE] von [EMAIL_ADDRESS][DOMAIN_…" at bounding box center [744, 406] width 1488 height 812
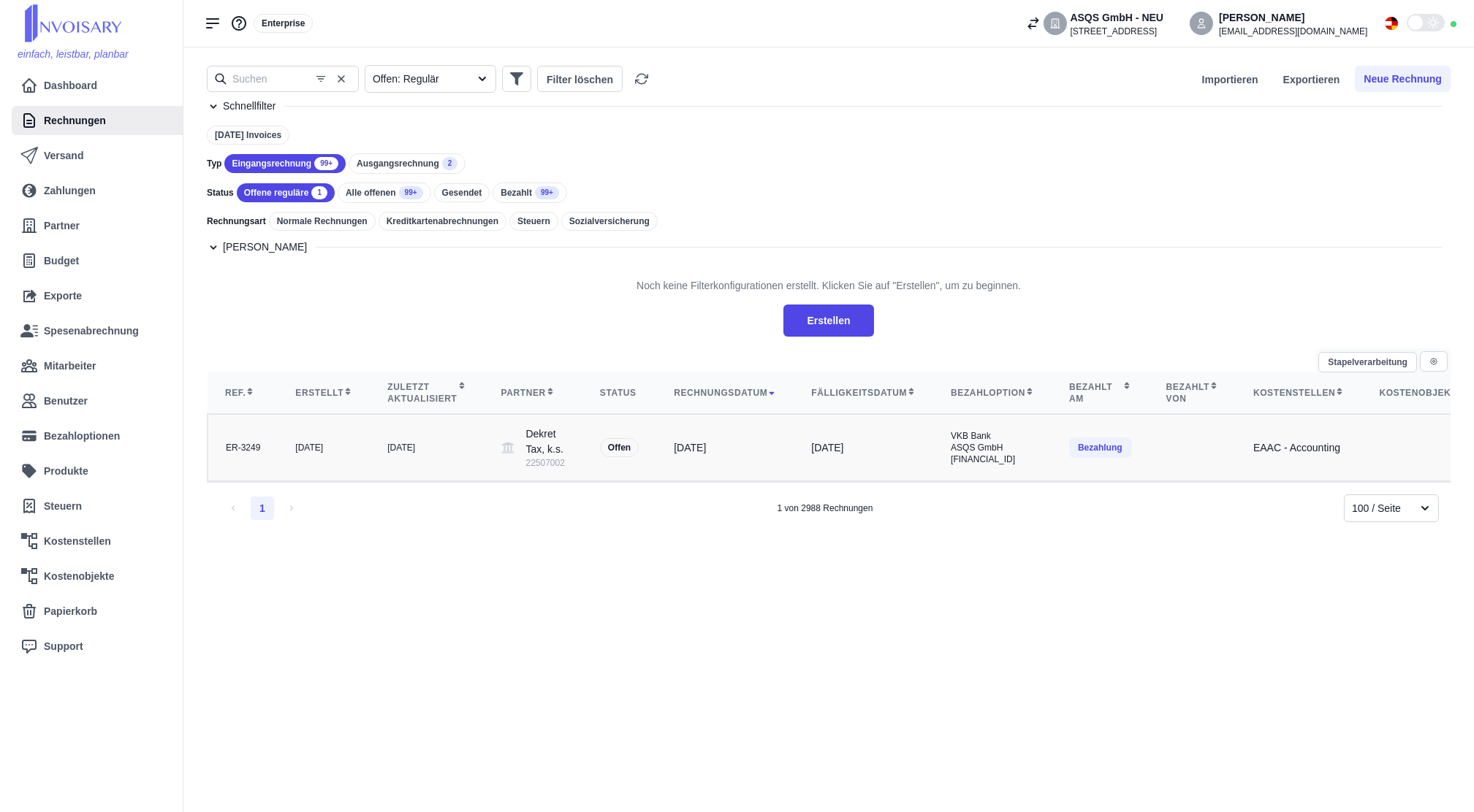
click at [312, 453] on div "[DATE]" at bounding box center [323, 447] width 57 height 11
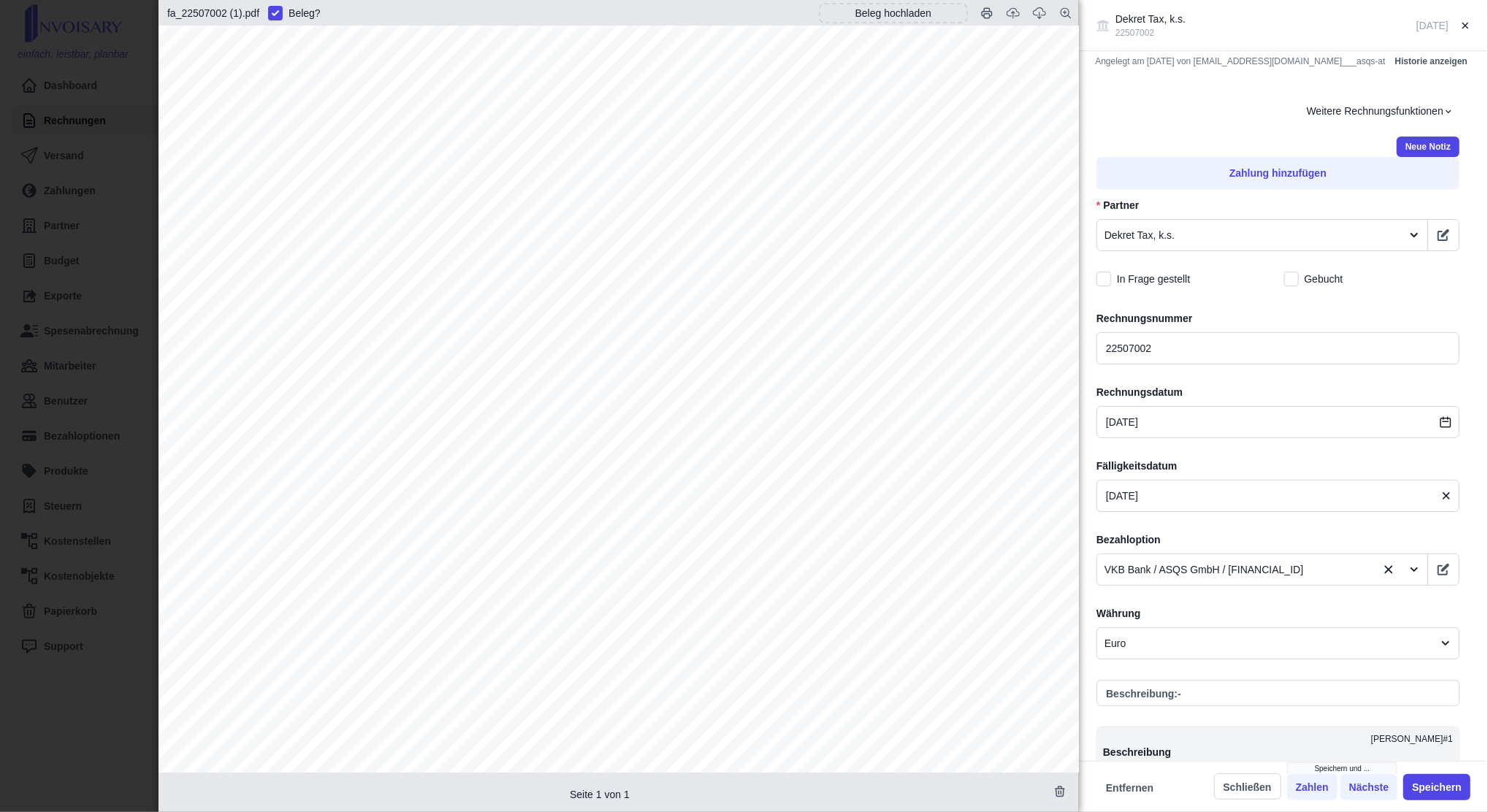
scroll to position [159, 0]
click at [542, 276] on div "22507002 Lieferant : Rechnung Nr. : Lieferschein Nr. : Bestellung Nr. : Postadr…" at bounding box center [619, 518] width 921 height 1301
click at [1150, 176] on button "Zahlung hinzufügen" at bounding box center [1278, 173] width 363 height 32
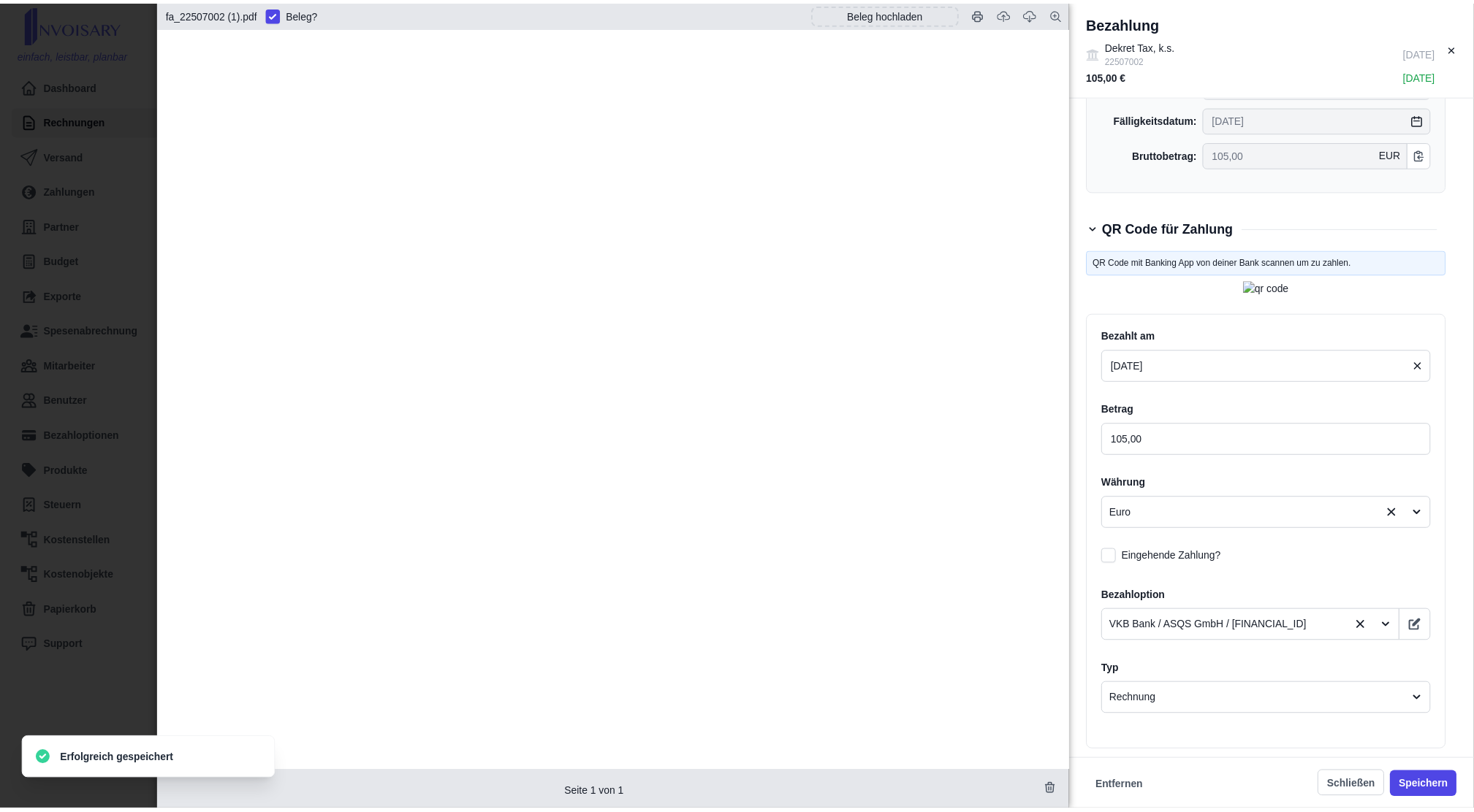
scroll to position [210, 0]
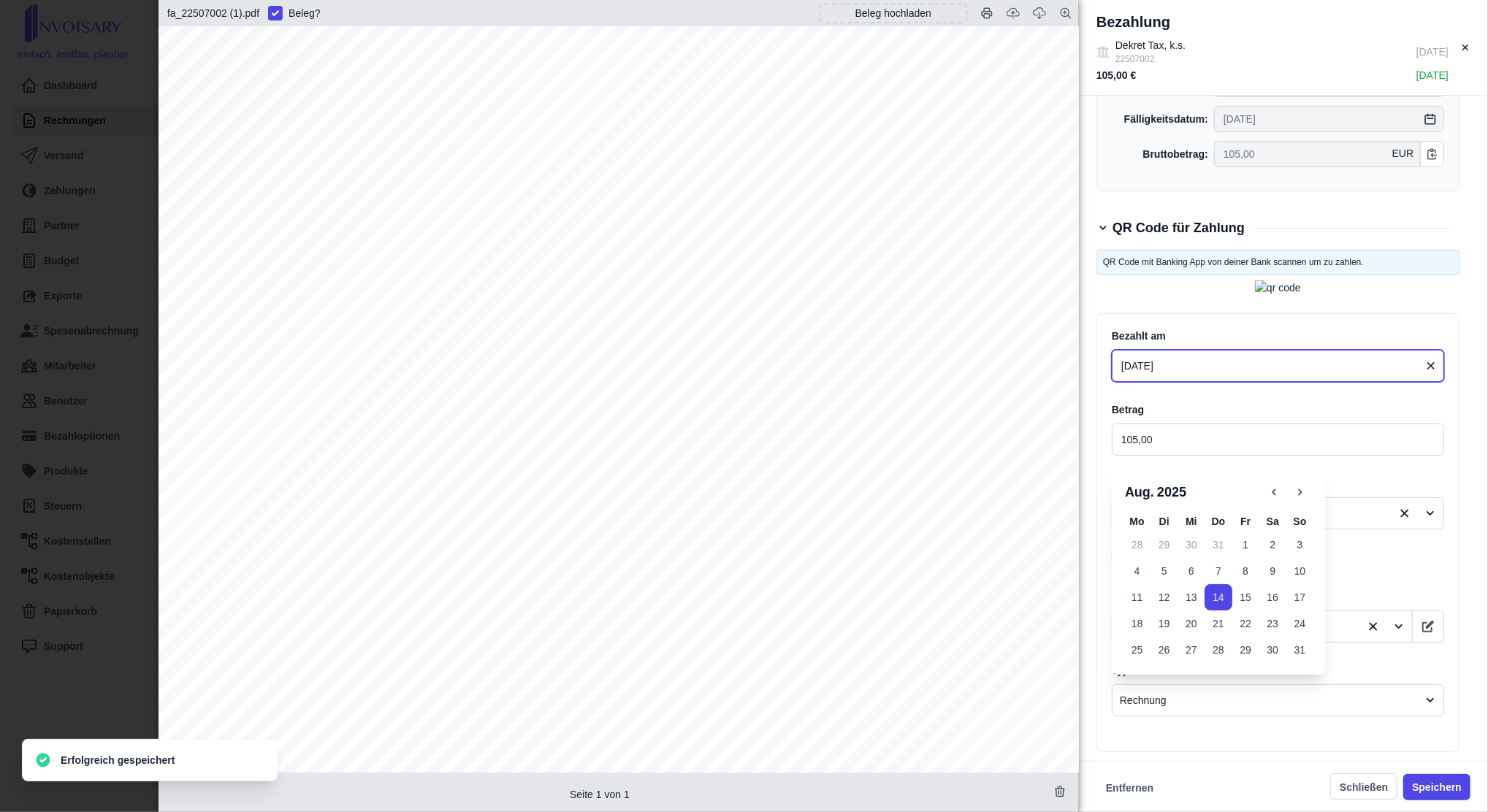
click at [1162, 382] on input "[DATE]" at bounding box center [1278, 366] width 332 height 32
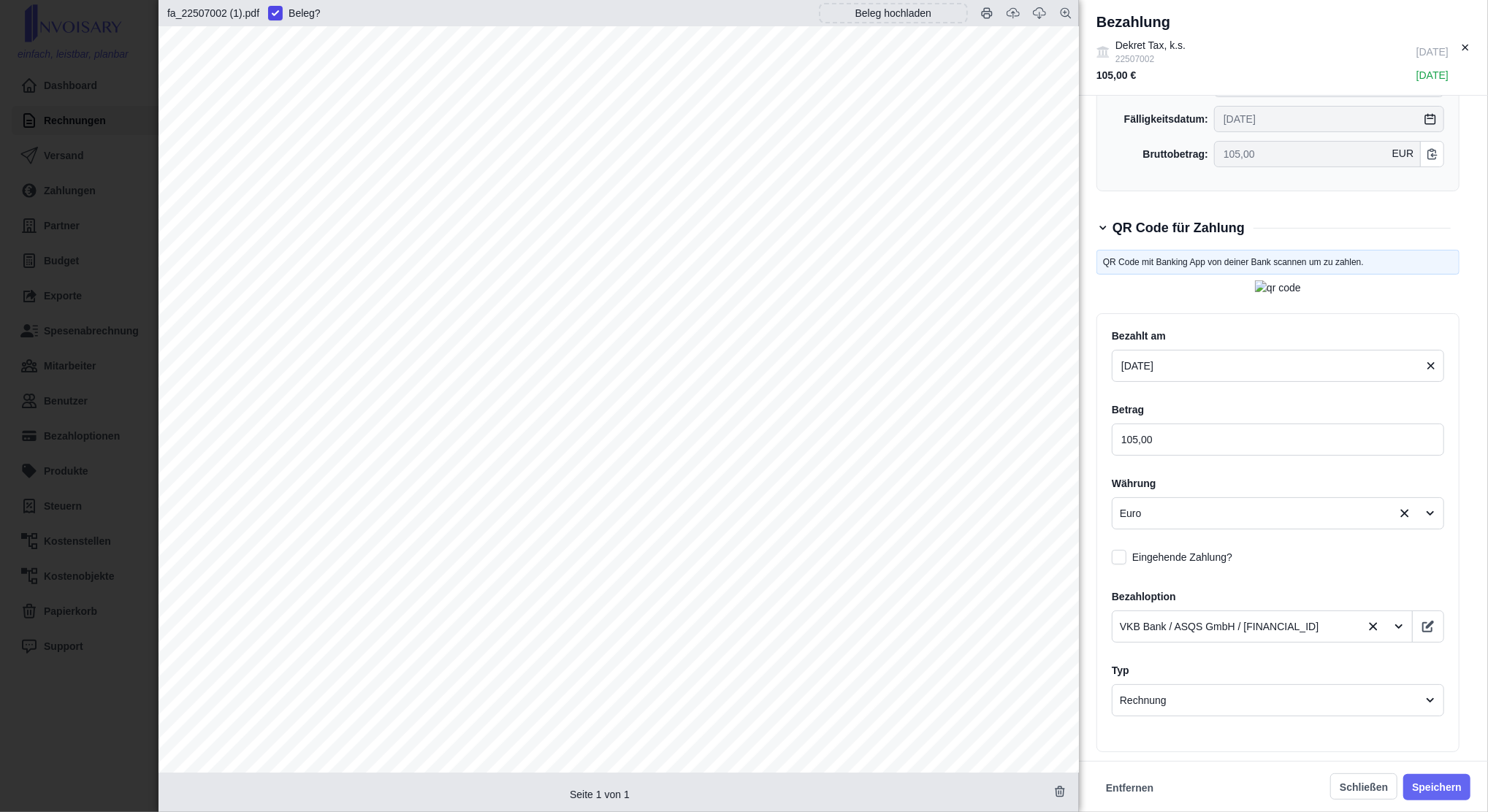
click at [1427, 791] on button "Speichern" at bounding box center [1437, 787] width 67 height 27
